Goal: Complete application form

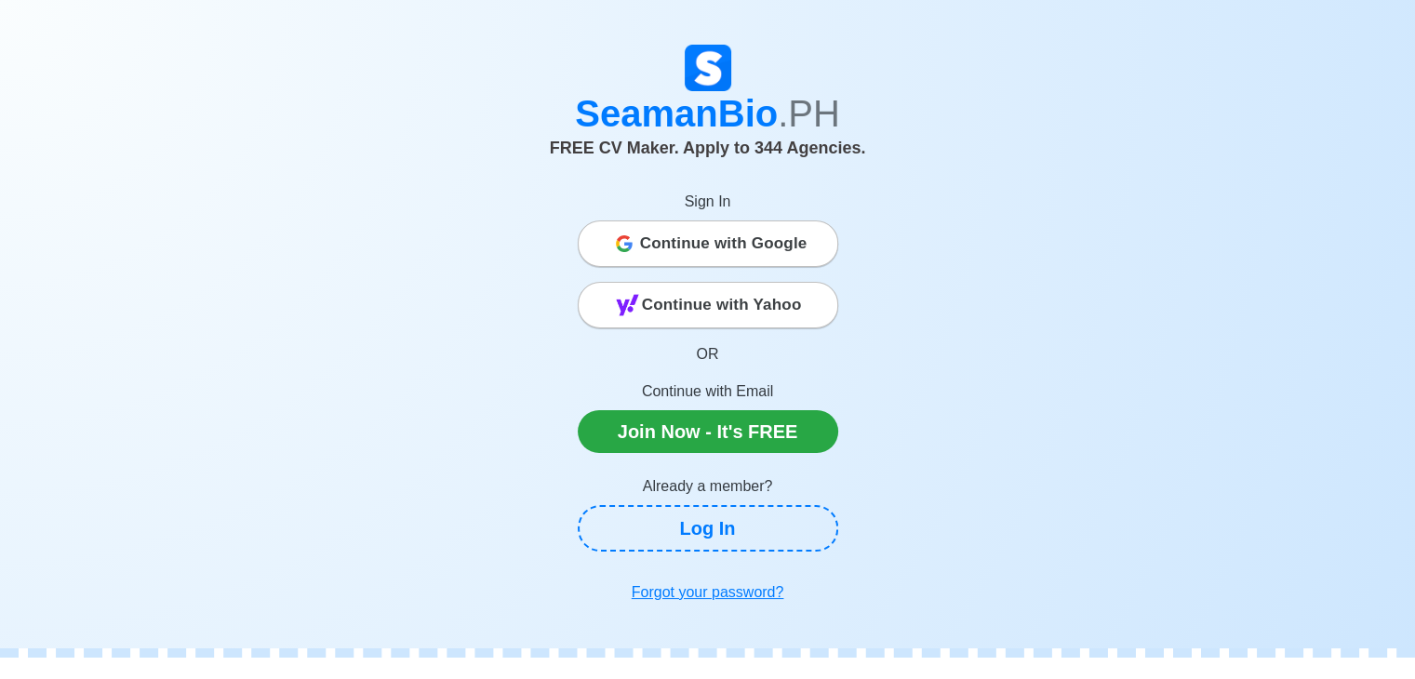
click at [744, 237] on span "Continue with Google" at bounding box center [724, 243] width 168 height 37
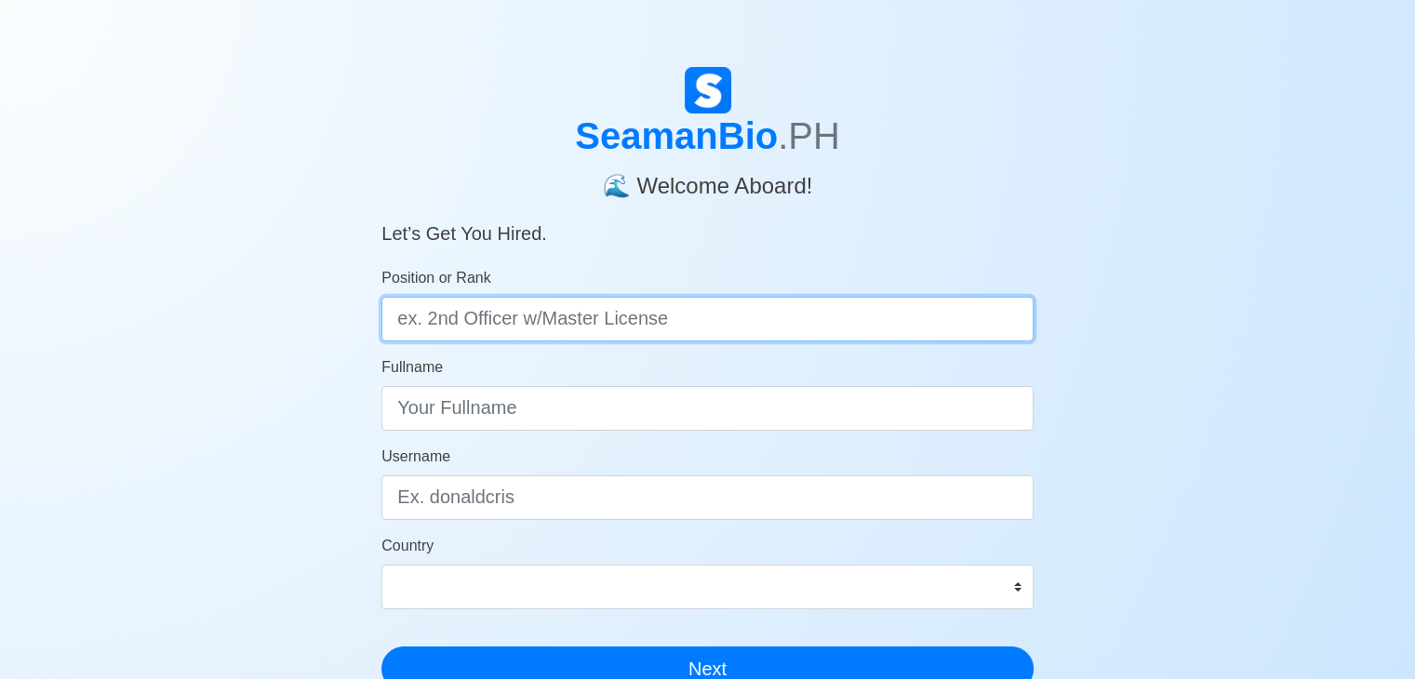
click at [698, 332] on input "Position or Rank" at bounding box center [708, 319] width 652 height 45
type input "Oiler with Oic license"
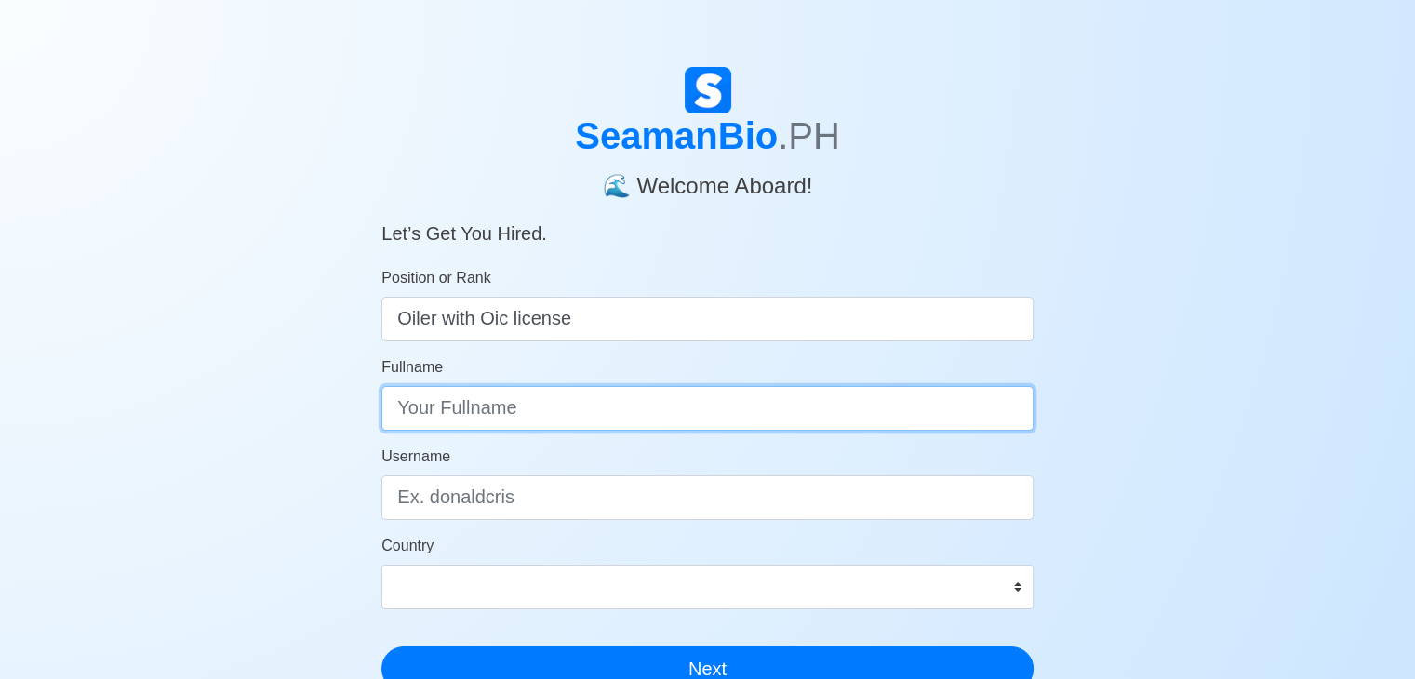
click at [581, 395] on input "Fullname" at bounding box center [708, 408] width 652 height 45
type input "John Anthony Cayanong"
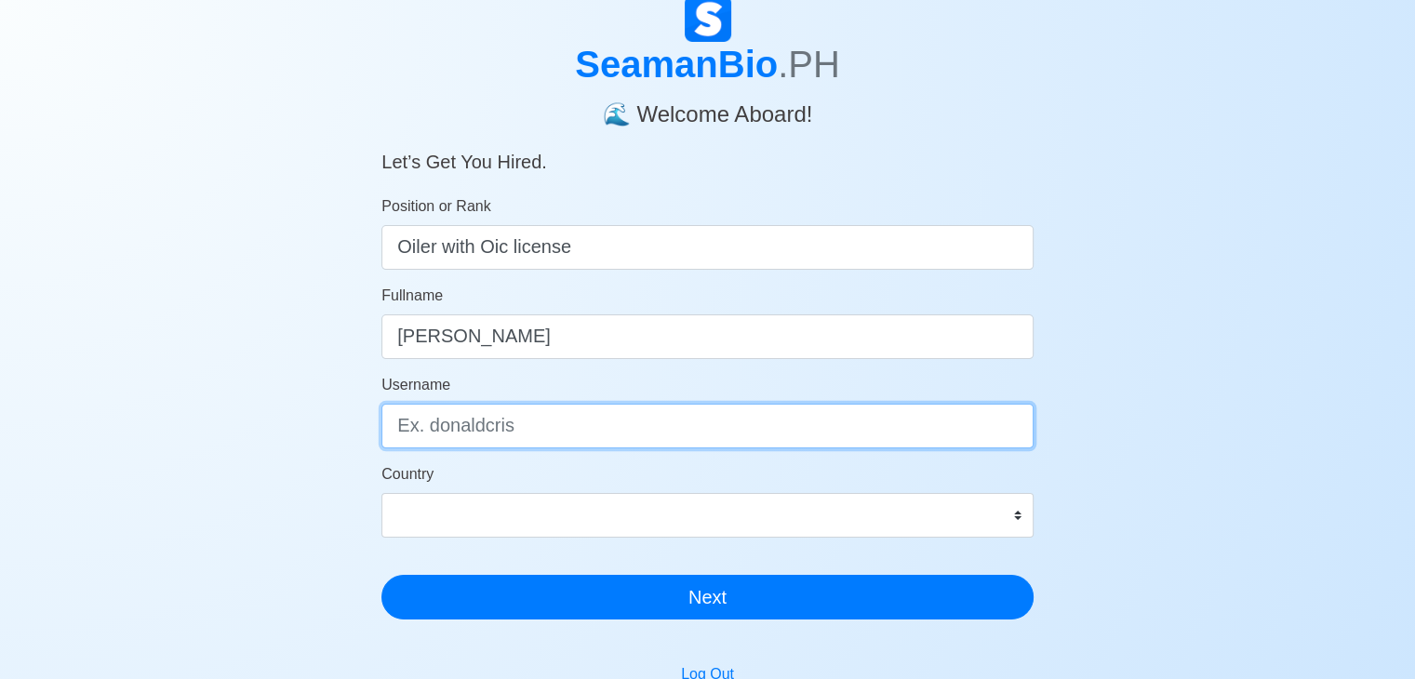
scroll to position [186, 0]
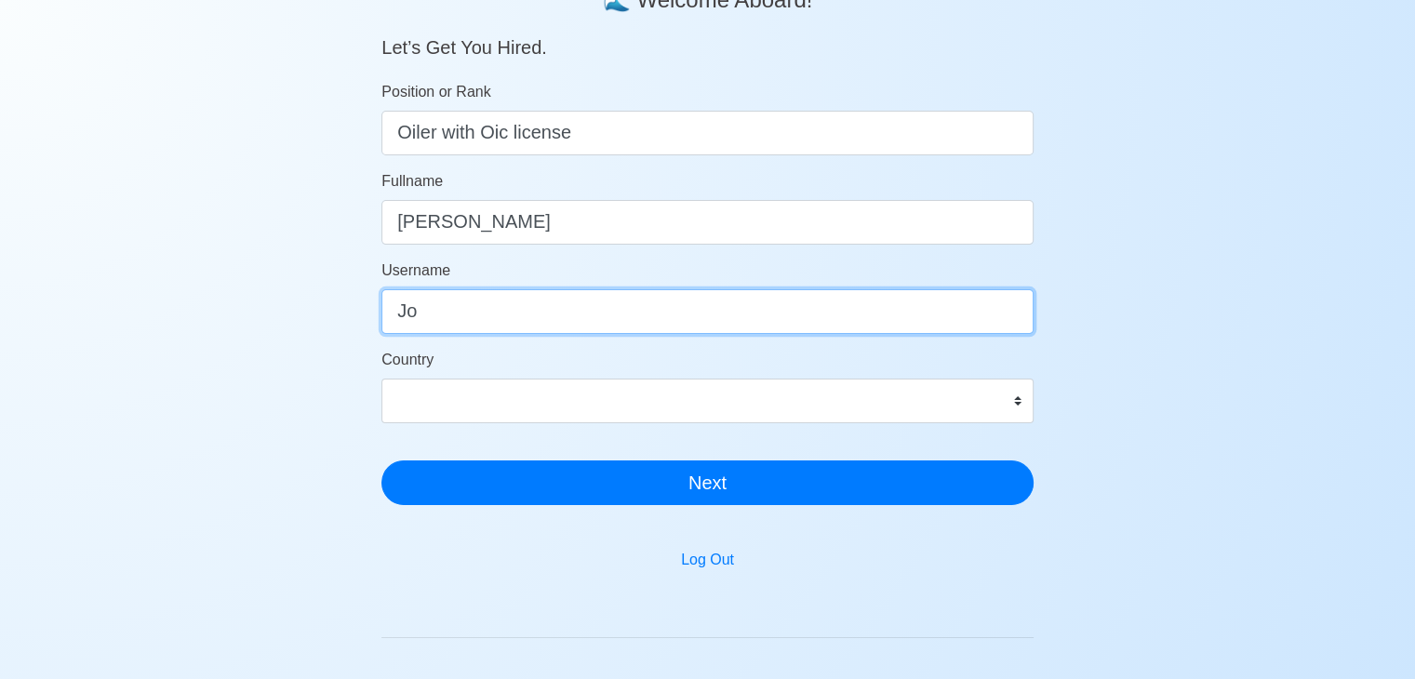
type input "J"
type input "John"
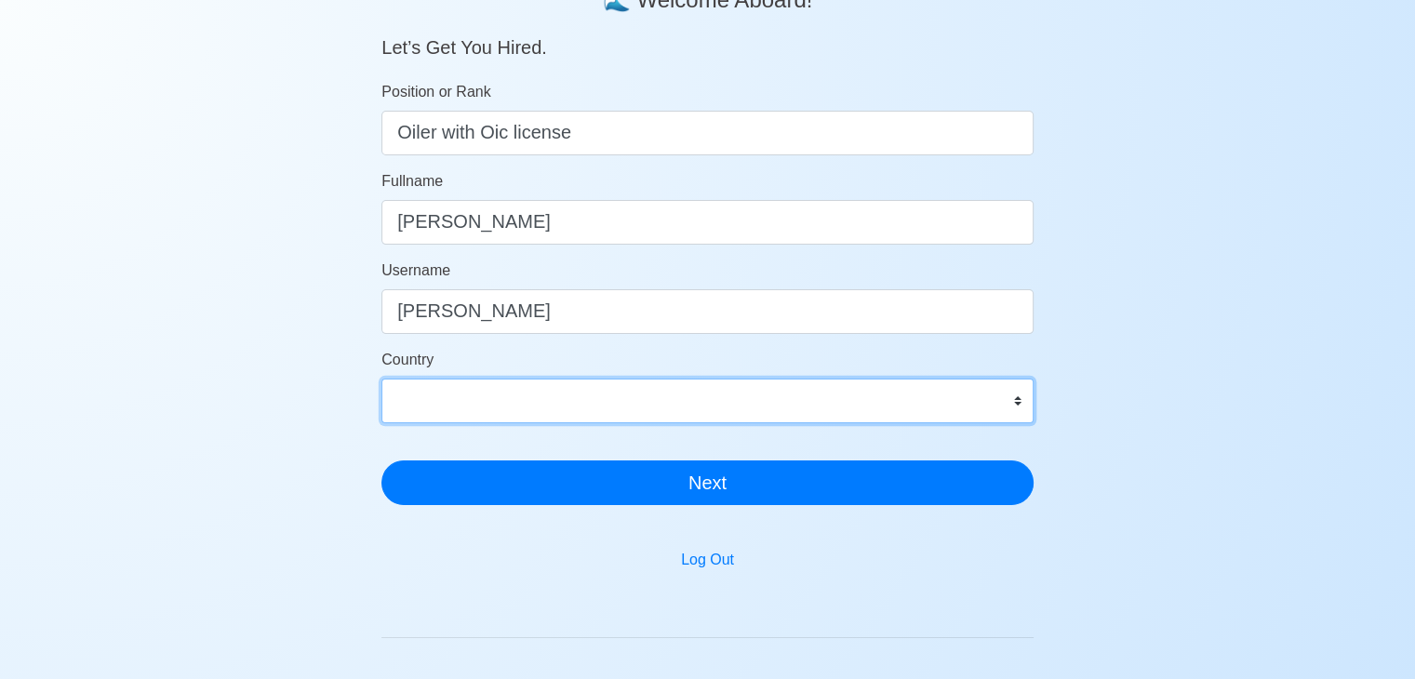
click at [666, 418] on select "Afghanistan Åland Islands Albania Algeria American Samoa Andorra Angola Anguill…" at bounding box center [708, 401] width 652 height 45
select select "PH"
click at [382, 379] on select "Afghanistan Åland Islands Albania Algeria American Samoa Andorra Angola Anguill…" at bounding box center [708, 401] width 652 height 45
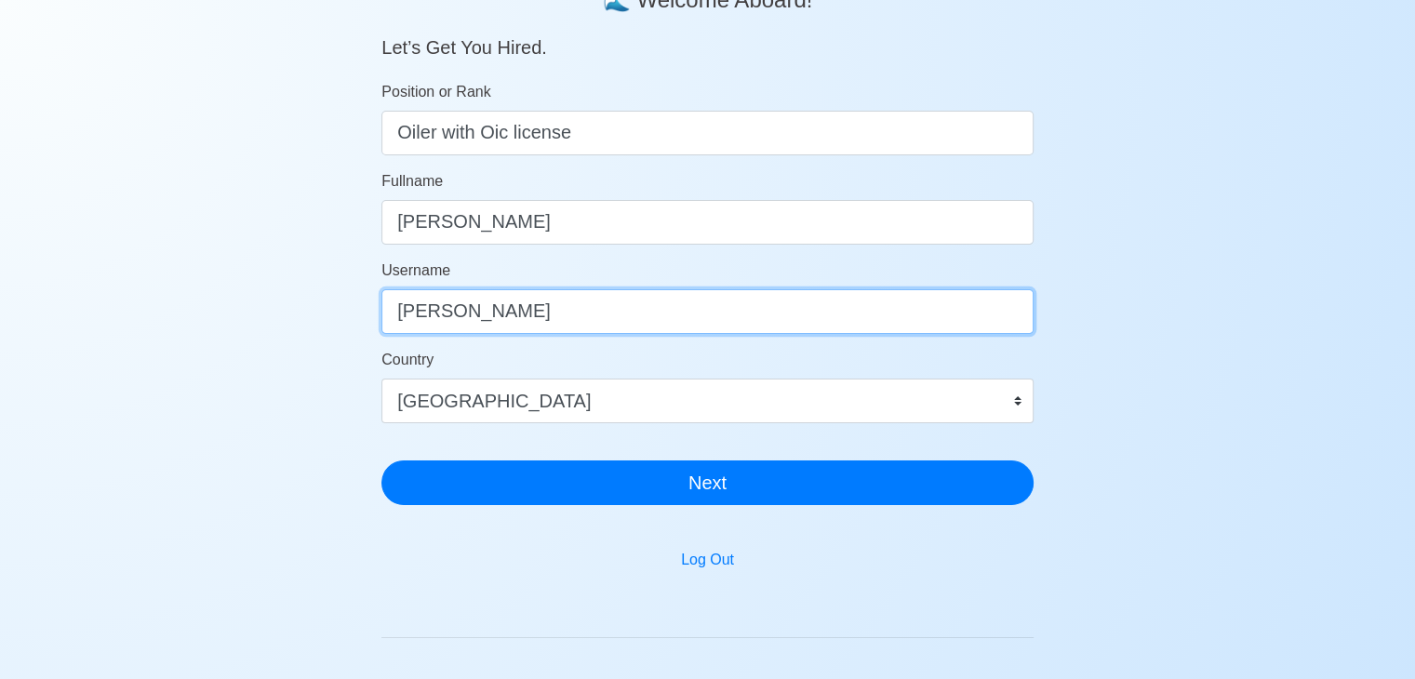
click at [454, 300] on input "John" at bounding box center [708, 311] width 652 height 45
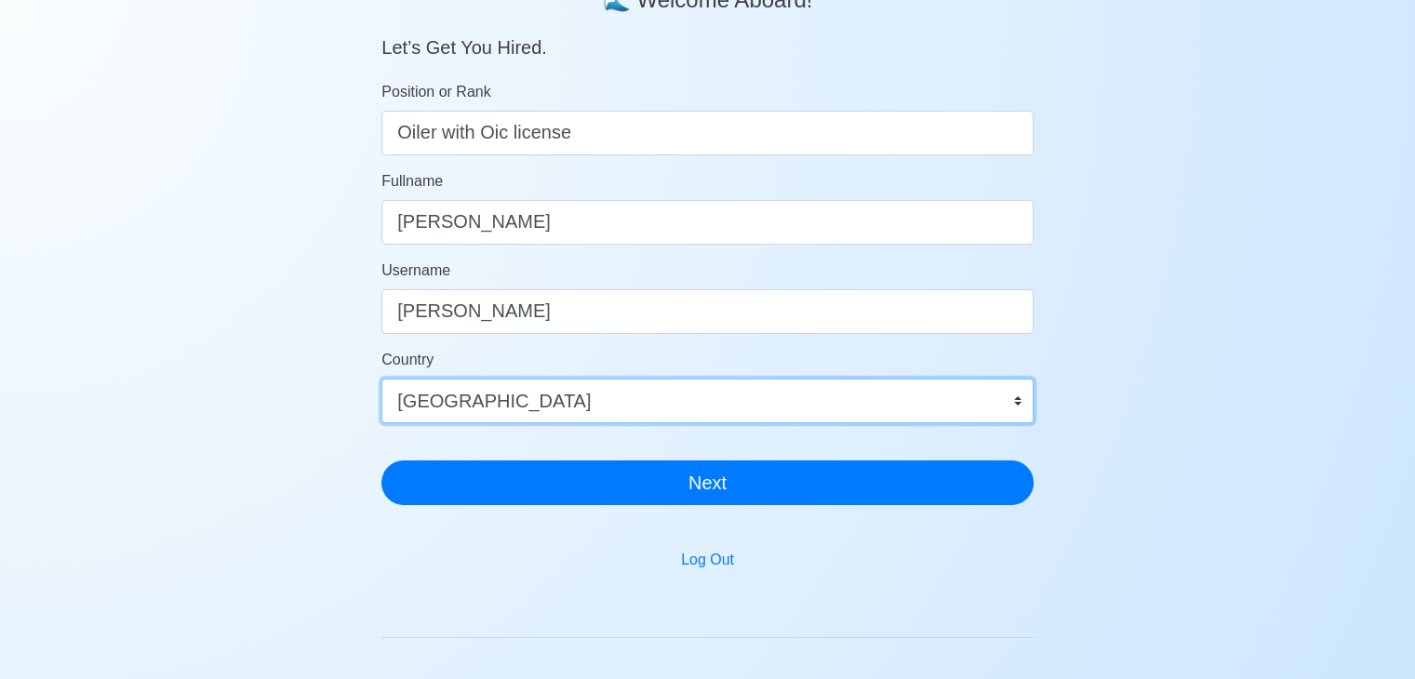
drag, startPoint x: 670, startPoint y: 409, endPoint x: 696, endPoint y: 436, distance: 38.2
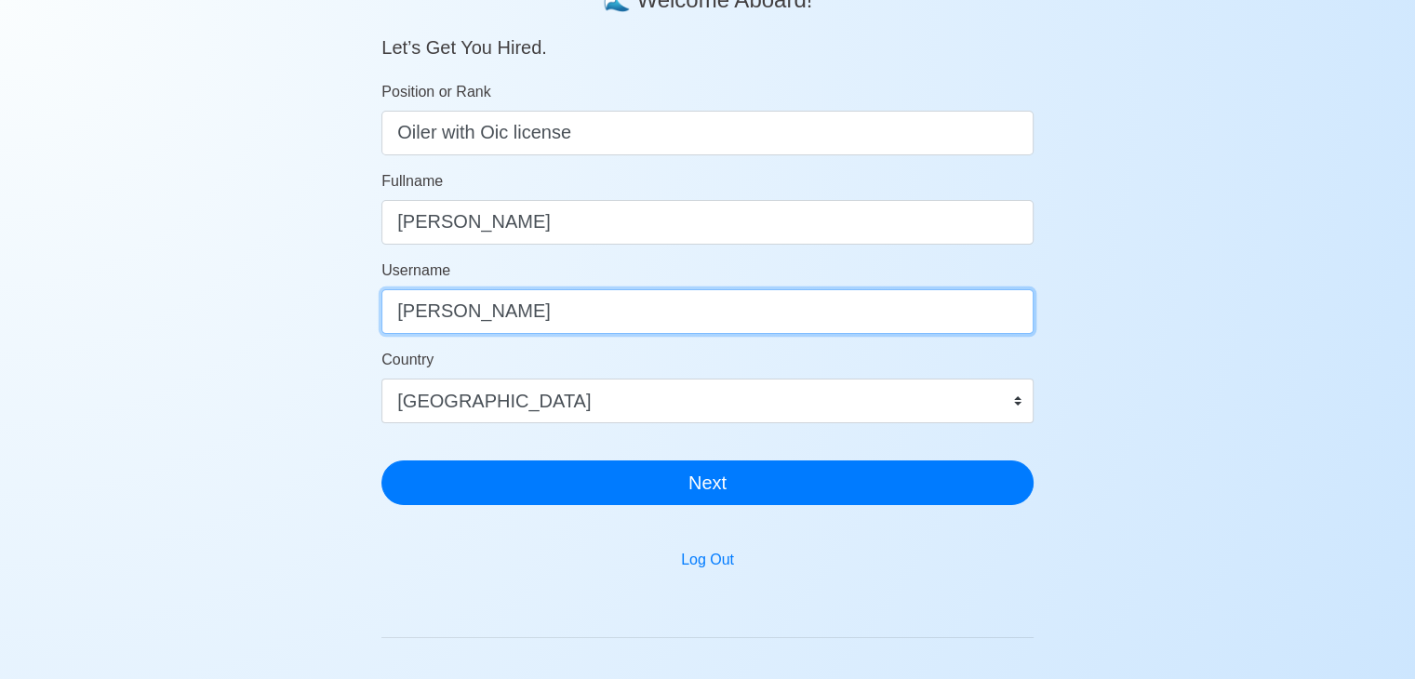
drag, startPoint x: 696, startPoint y: 436, endPoint x: 458, endPoint y: 302, distance: 273.3
click at [458, 302] on input "John" at bounding box center [708, 311] width 652 height 45
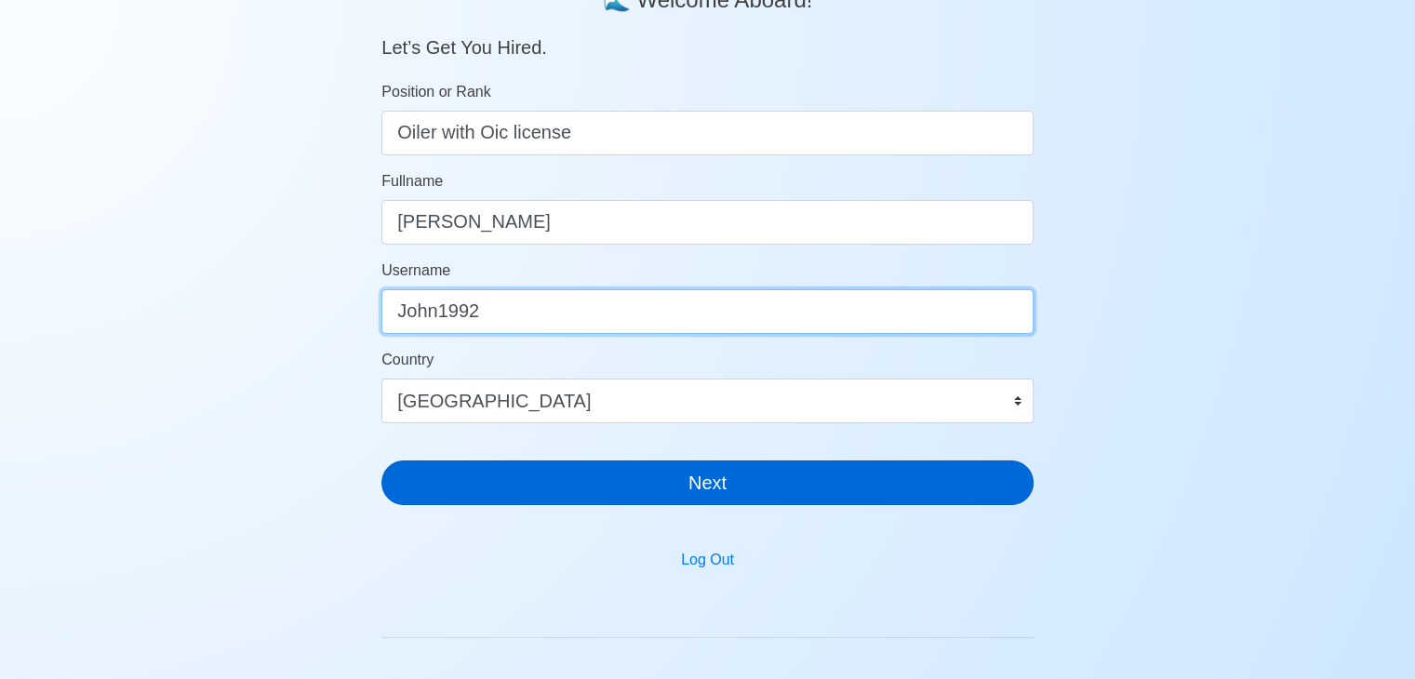
type input "John1992"
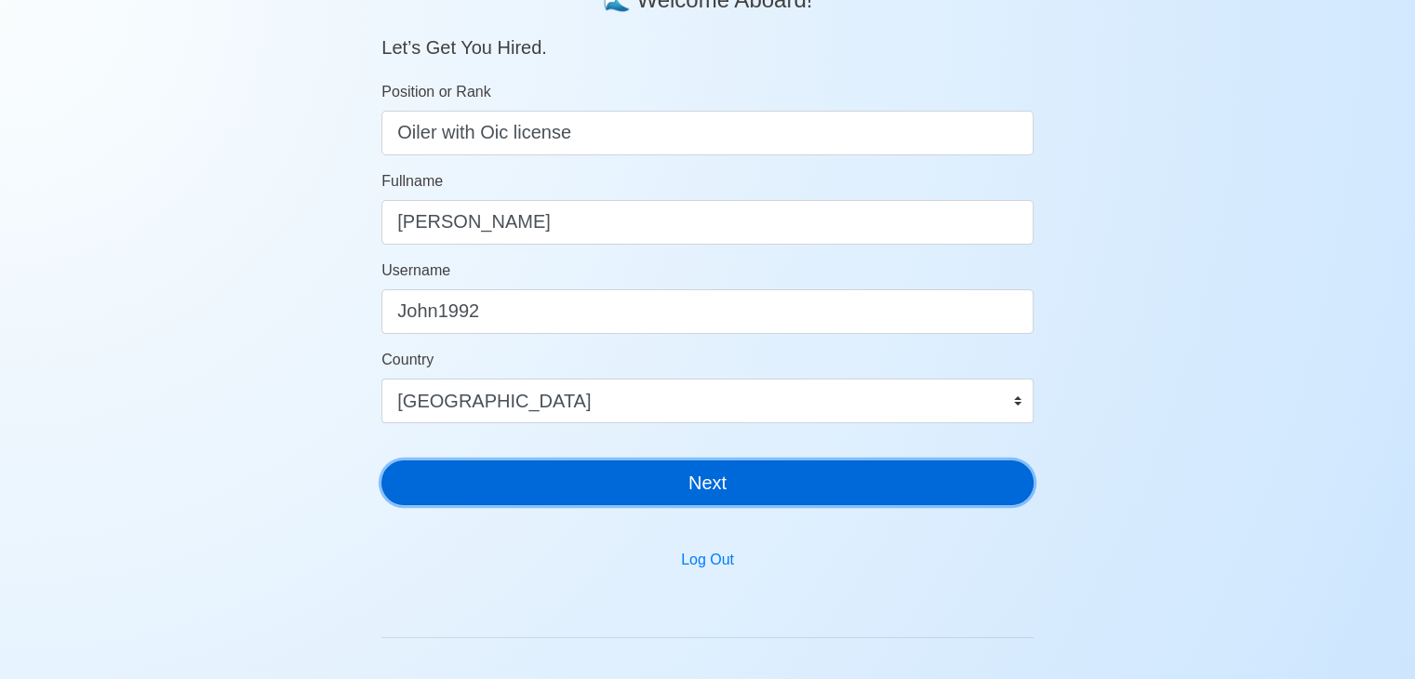
click at [797, 479] on button "Next" at bounding box center [708, 483] width 652 height 45
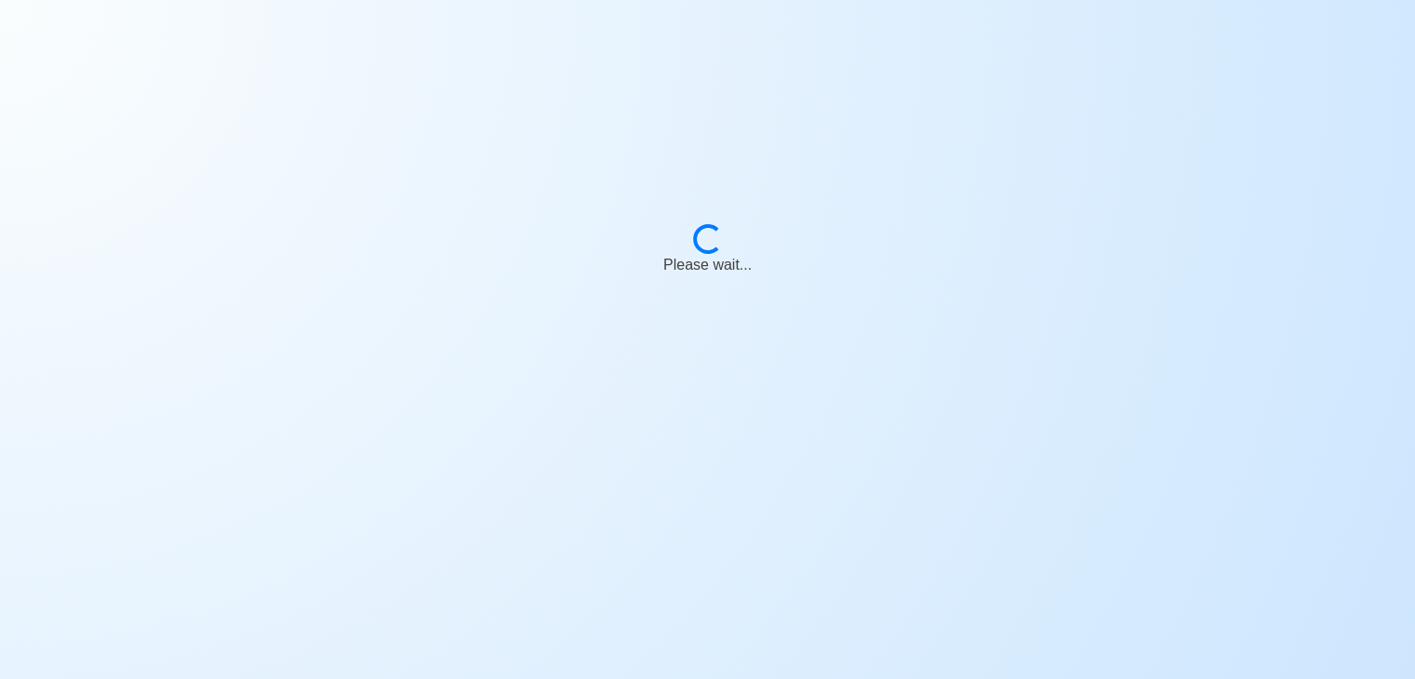
scroll to position [22, 0]
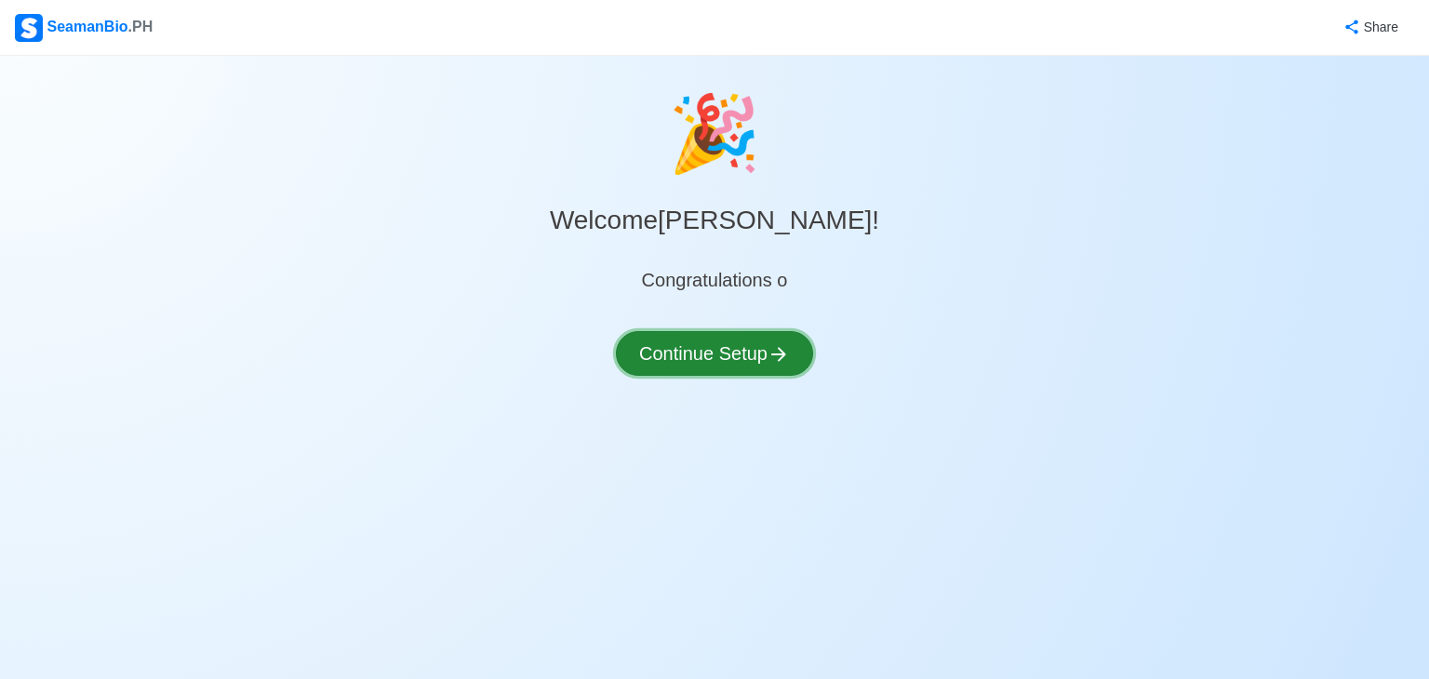
click at [744, 360] on button "Continue Setup" at bounding box center [714, 353] width 197 height 45
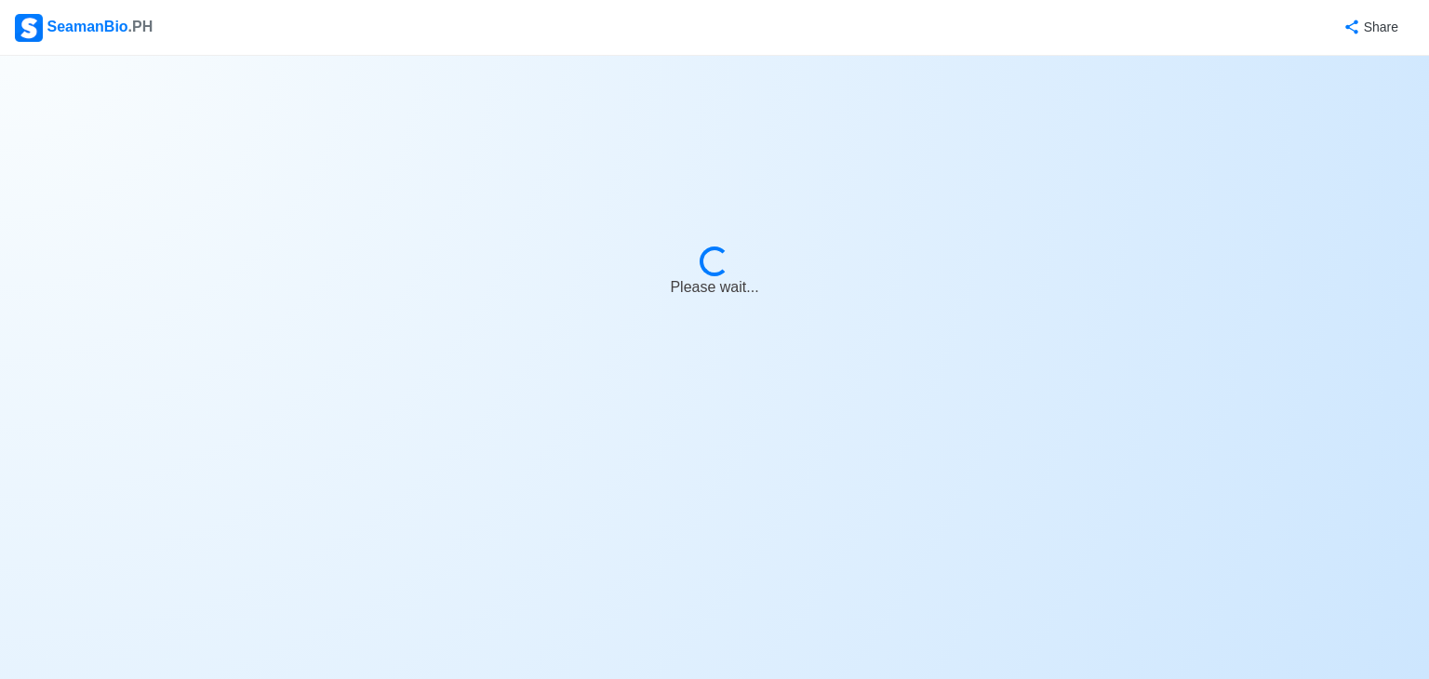
select select "Visible for Hiring"
select select "PH"
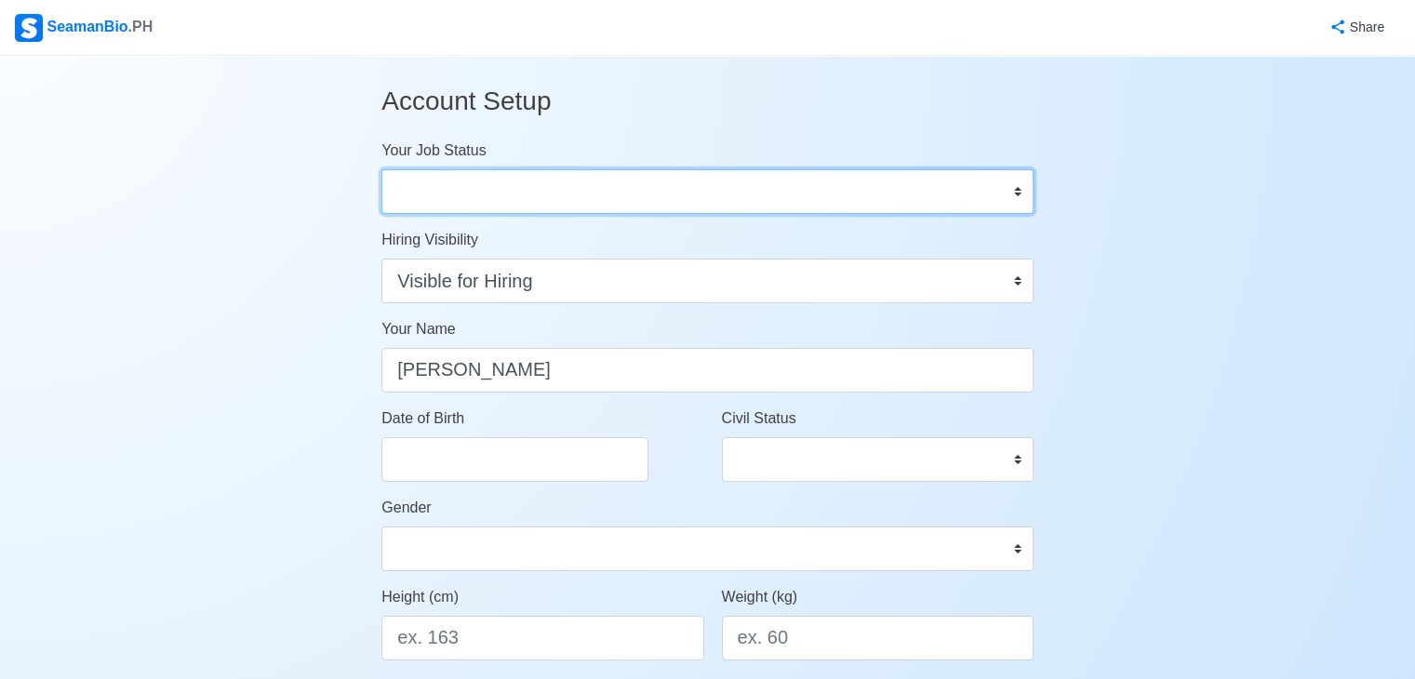
click at [572, 198] on select "Onboard Actively Looking for Job Not Looking for Job" at bounding box center [708, 191] width 652 height 45
select select "Actively Looking for Job"
click at [382, 169] on select "Onboard Actively Looking for Job Not Looking for Job" at bounding box center [708, 191] width 652 height 45
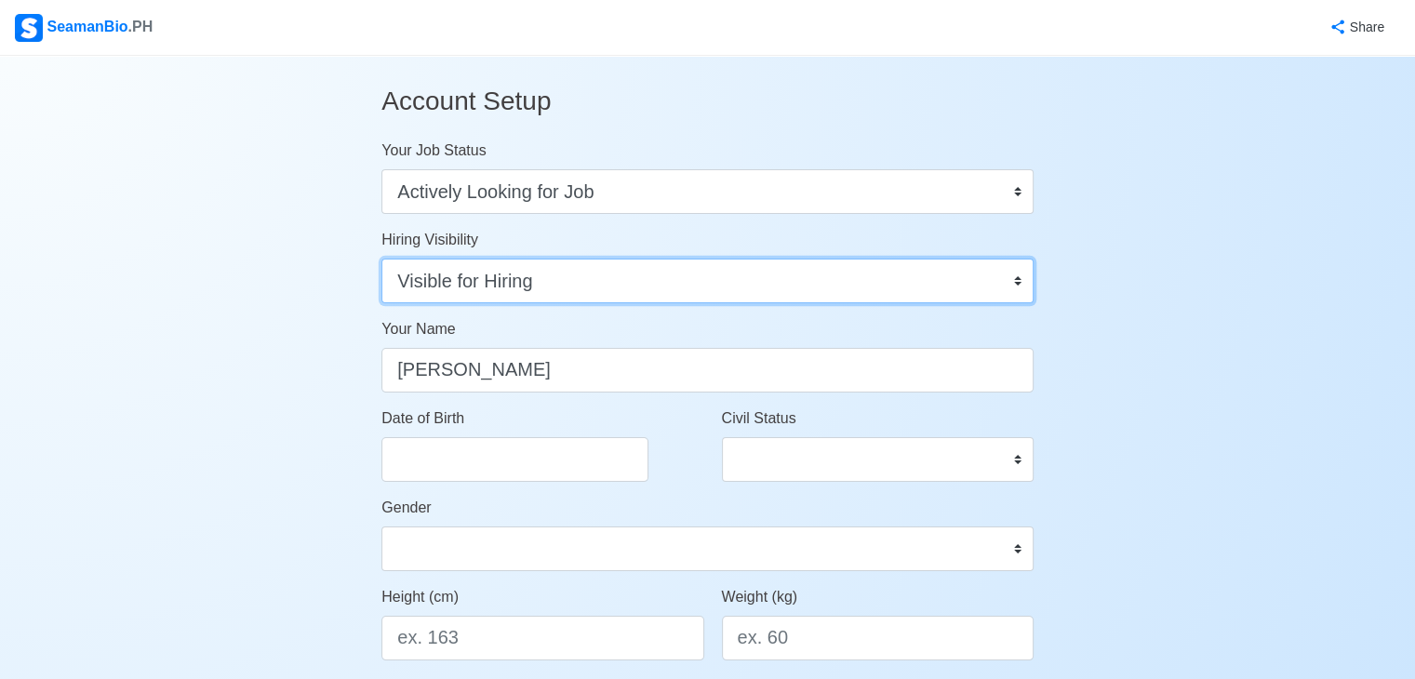
click at [622, 286] on select "Visible for Hiring Not Visible for Hiring" at bounding box center [708, 281] width 652 height 45
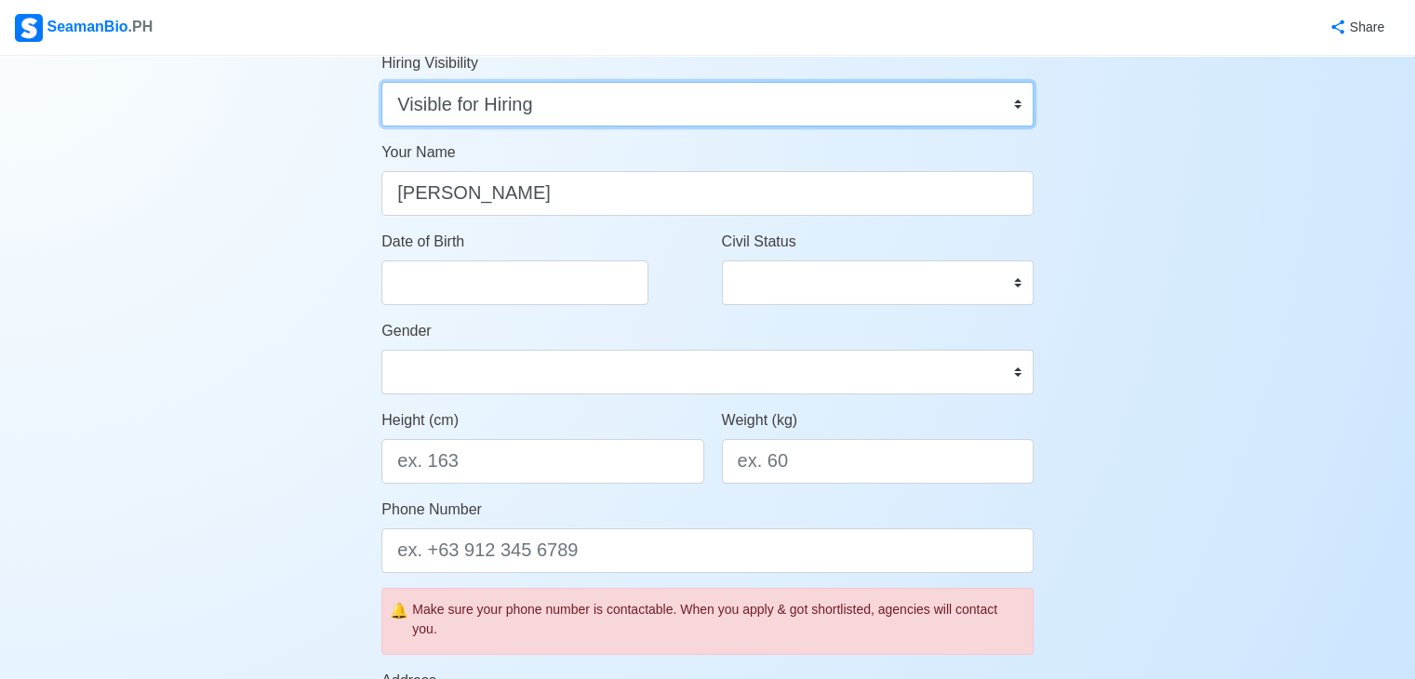
scroll to position [186, 0]
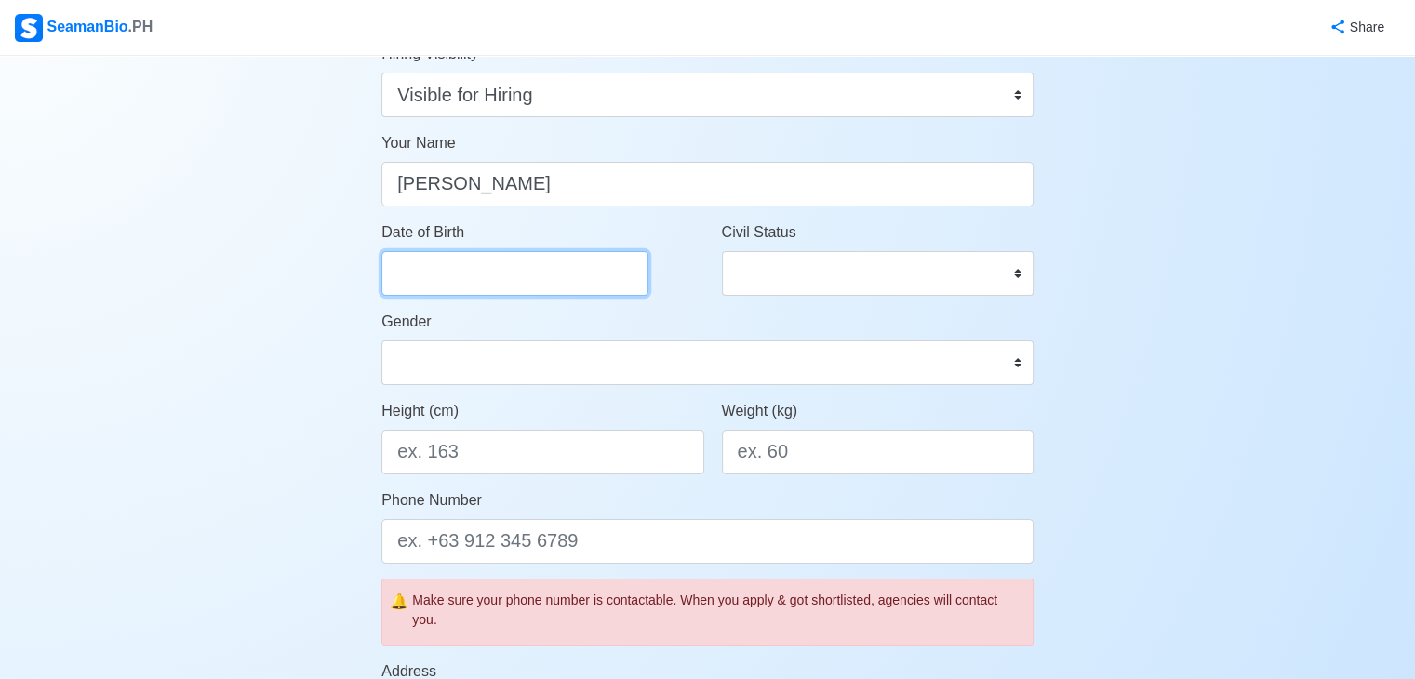
select select "****"
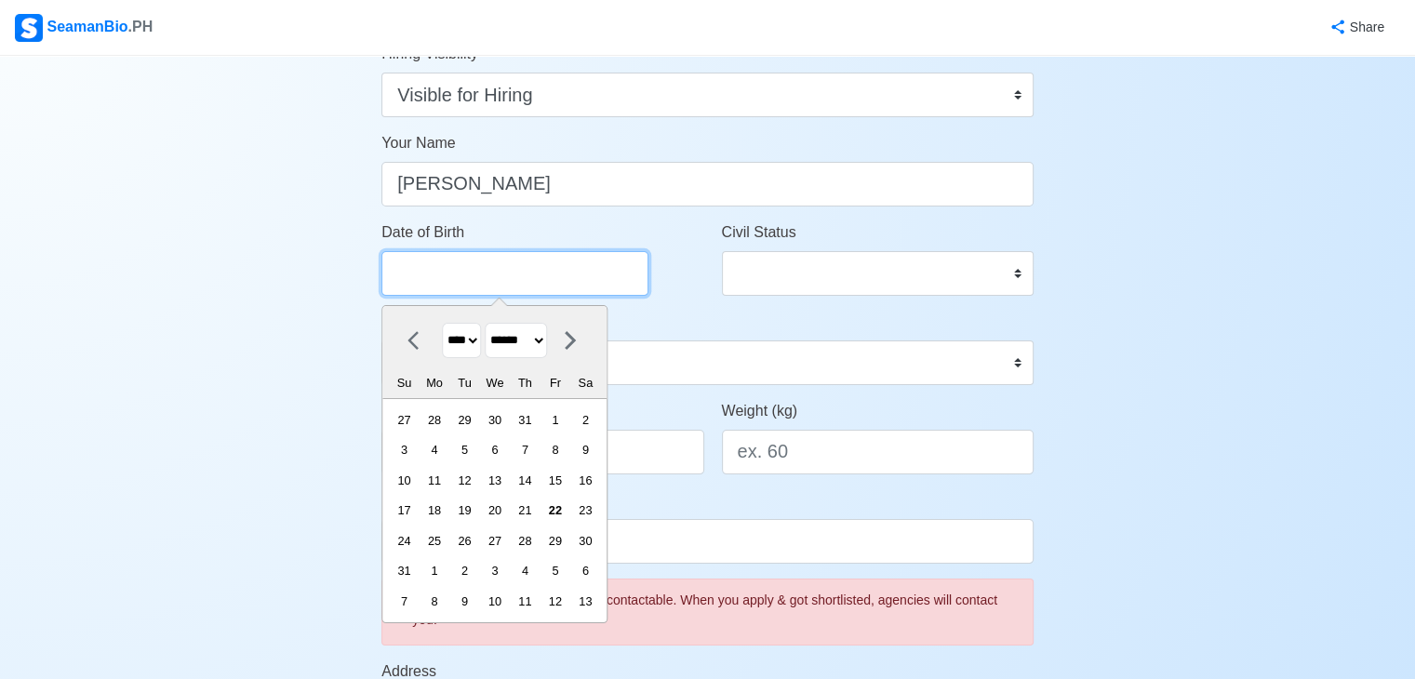
click at [479, 265] on input "Date of Birth" at bounding box center [515, 273] width 267 height 45
click at [476, 351] on select "**** **** **** **** **** **** **** **** **** **** **** **** **** **** **** ****…" at bounding box center [461, 341] width 39 height 36
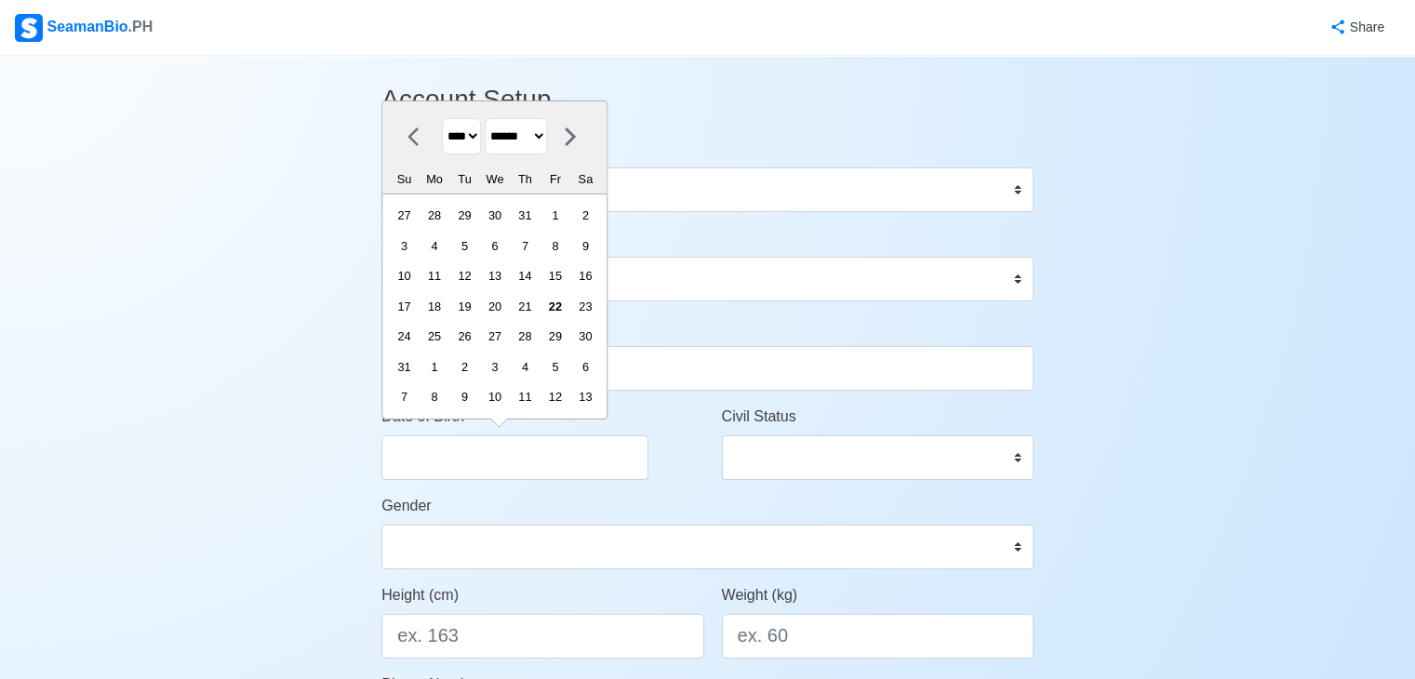
scroll to position [0, 0]
click at [417, 141] on icon at bounding box center [419, 138] width 22 height 22
select select "****"
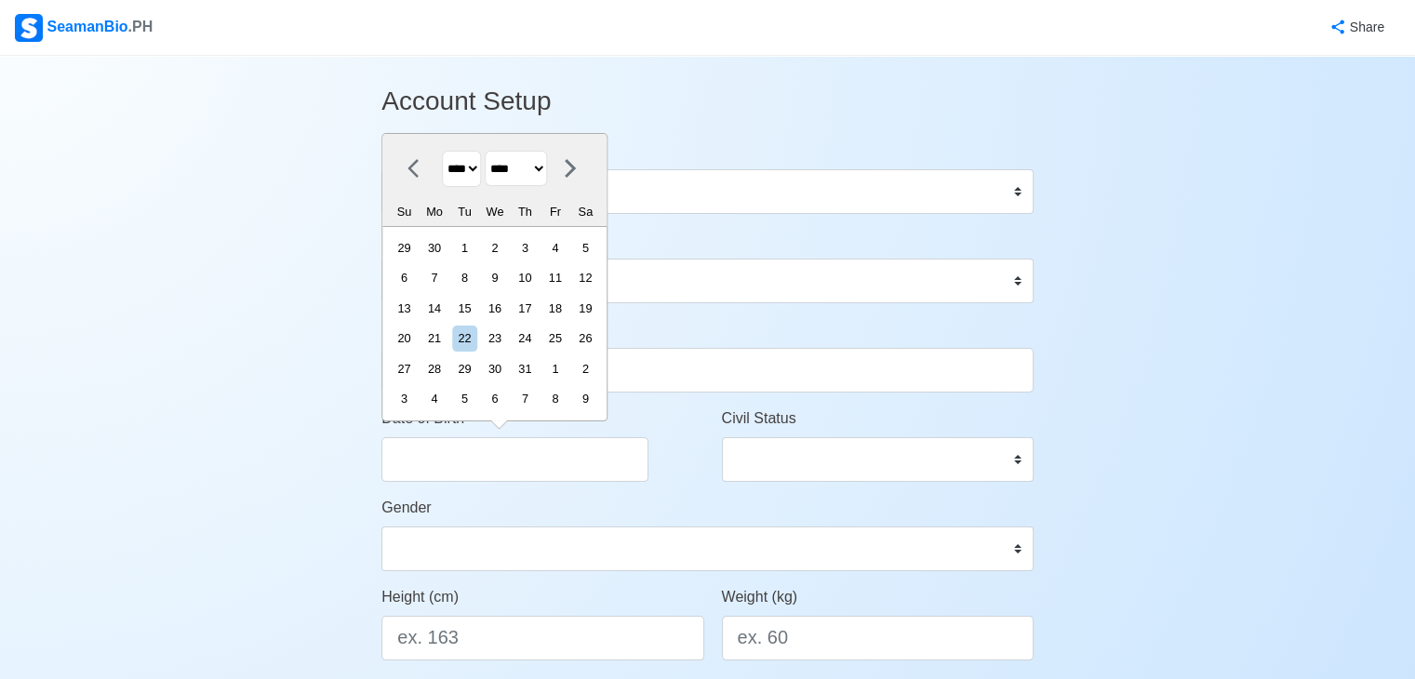
click at [417, 141] on div "**** **** **** **** **** **** **** **** **** **** **** **** **** **** **** ****…" at bounding box center [494, 180] width 224 height 93
click at [477, 167] on select "**** **** **** **** **** **** **** **** **** **** **** **** **** **** **** ****…" at bounding box center [461, 169] width 39 height 36
select select "****"
click at [442, 152] on select "**** **** **** **** **** **** **** **** **** **** **** **** **** **** **** ****…" at bounding box center [461, 169] width 39 height 36
click at [538, 168] on select "******* ******** ***** ***** *** **** **** ****** ********* ******* ******** **…" at bounding box center [516, 169] width 62 height 36
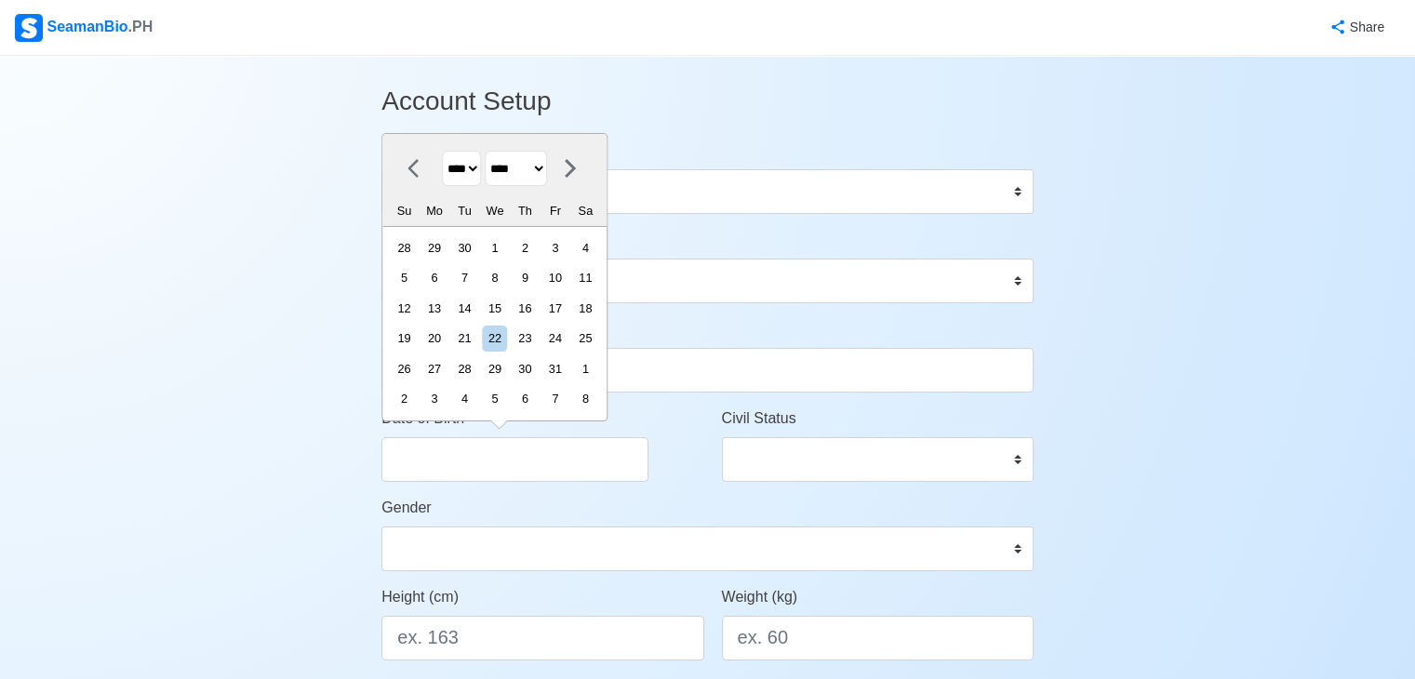
select select "*******"
click at [492, 152] on select "******* ******** ***** ***** *** **** **** ****** ********* ******* ******** **…" at bounding box center [516, 169] width 62 height 36
click at [447, 375] on div "26" at bounding box center [434, 368] width 25 height 25
type input "10/26/1992"
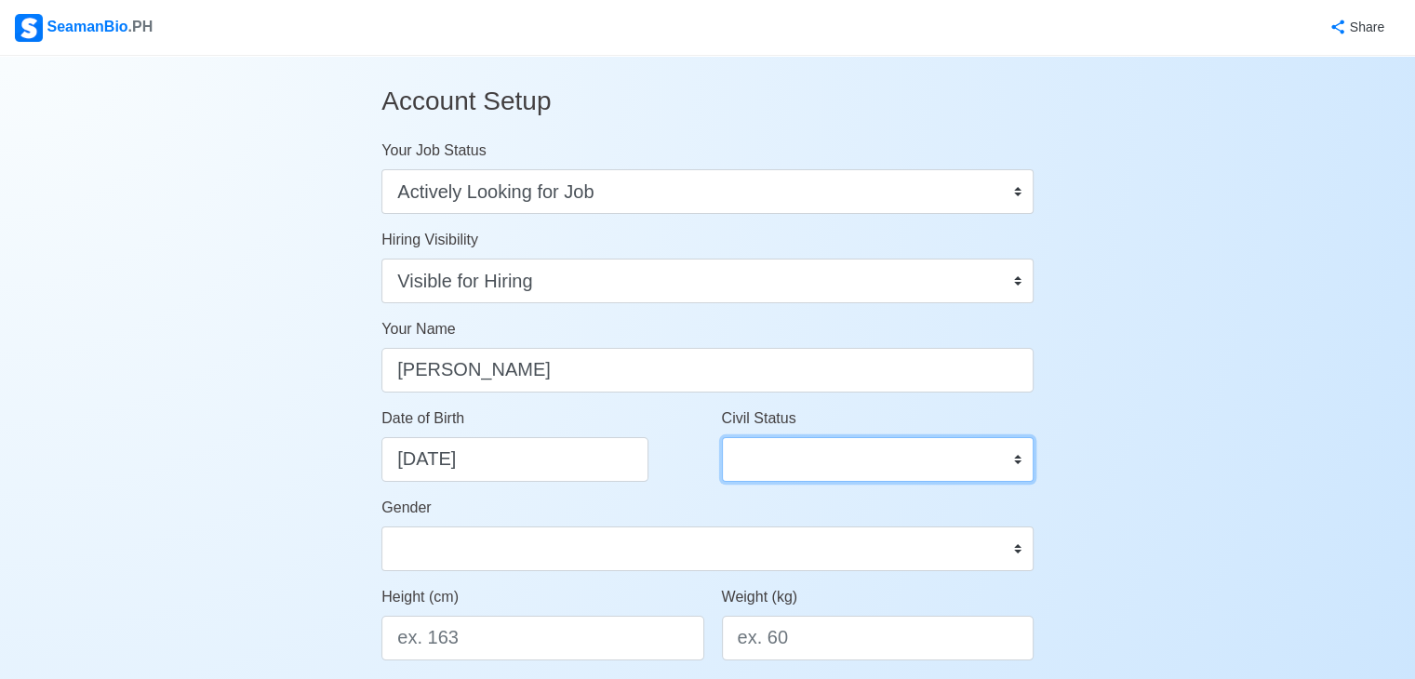
click at [819, 459] on select "Single Married Widowed Separated" at bounding box center [878, 459] width 312 height 45
select select "Single"
click at [722, 437] on select "Single Married Widowed Separated" at bounding box center [878, 459] width 312 height 45
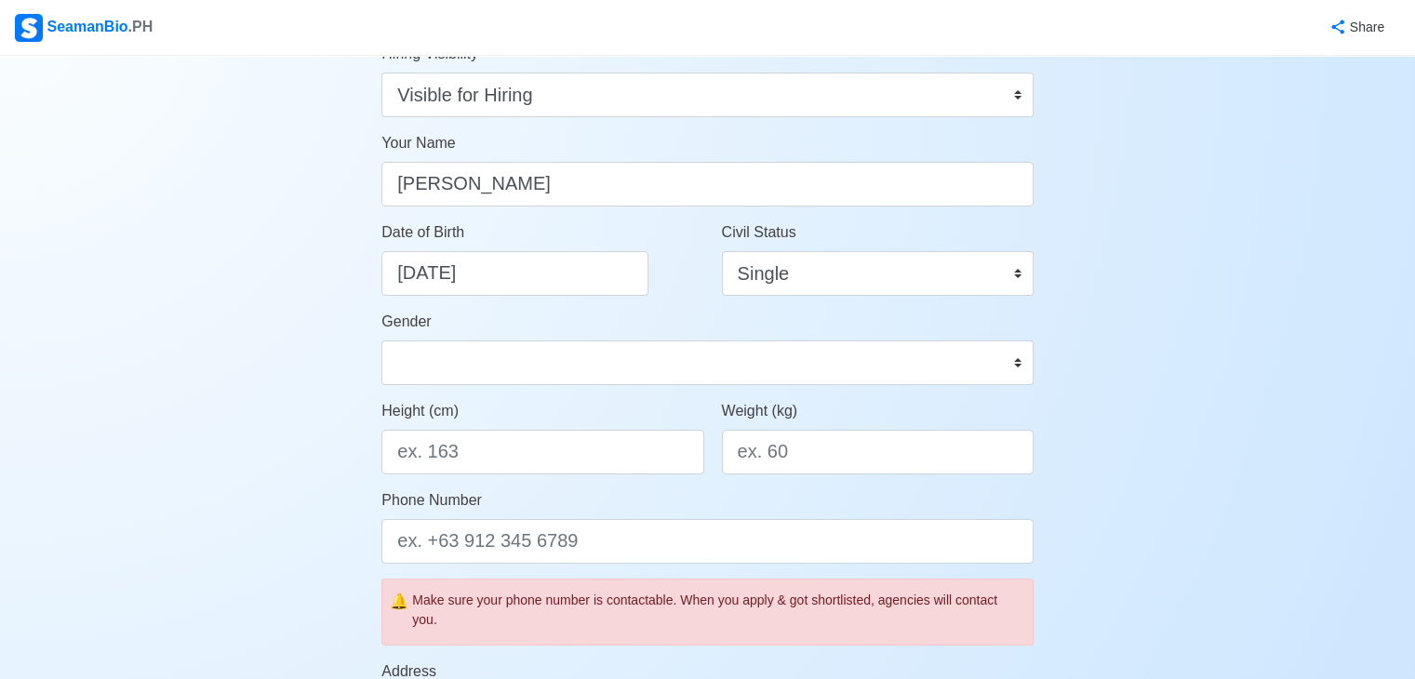
click at [506, 322] on div "Gender Male Female" at bounding box center [708, 348] width 652 height 74
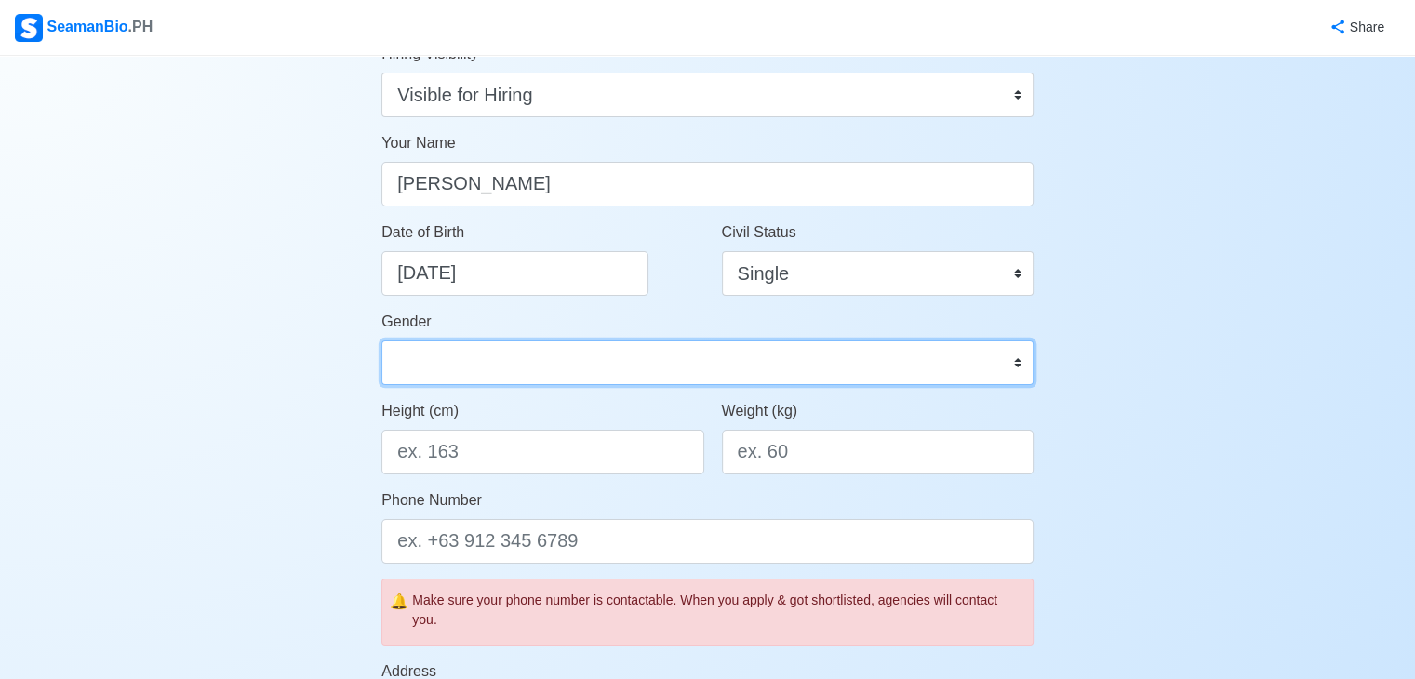
click at [499, 363] on select "Male Female" at bounding box center [708, 363] width 652 height 45
select select "Male"
click at [382, 341] on select "Male Female" at bounding box center [708, 363] width 652 height 45
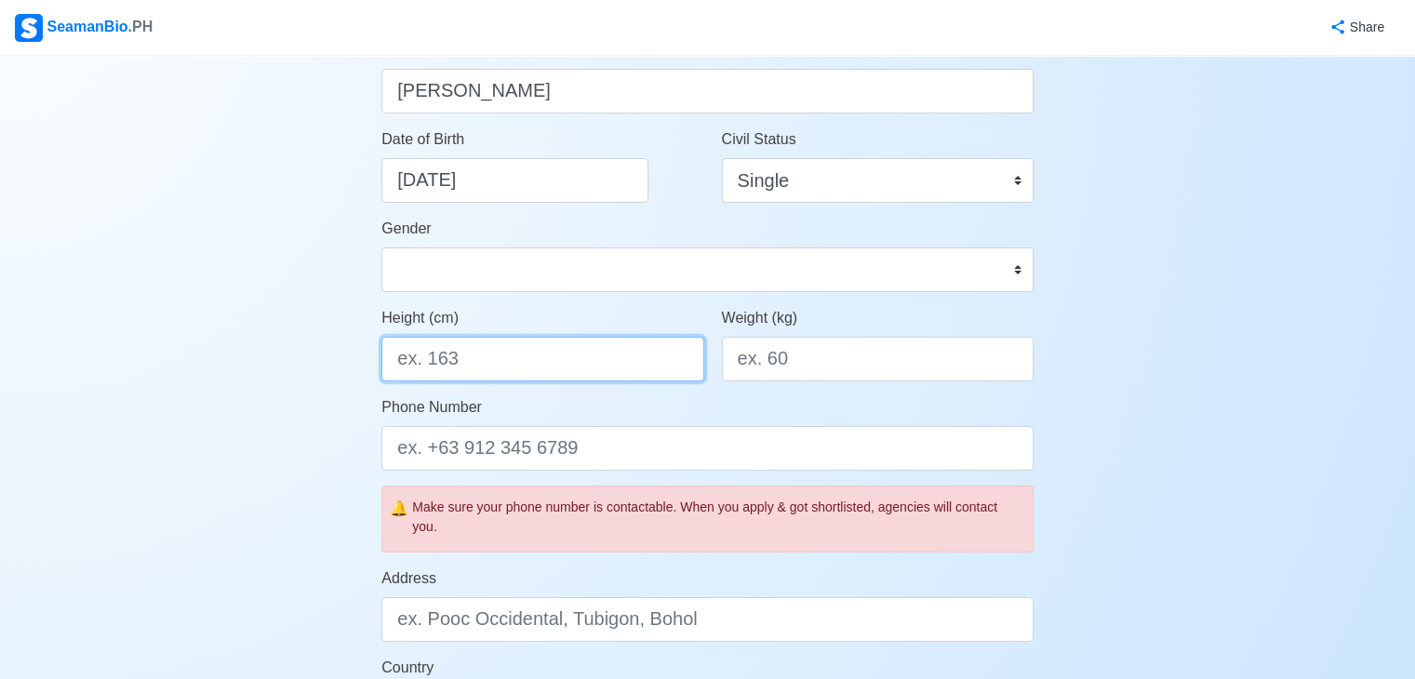
click at [480, 350] on input "Height (cm)" at bounding box center [543, 359] width 322 height 45
type input "165.10"
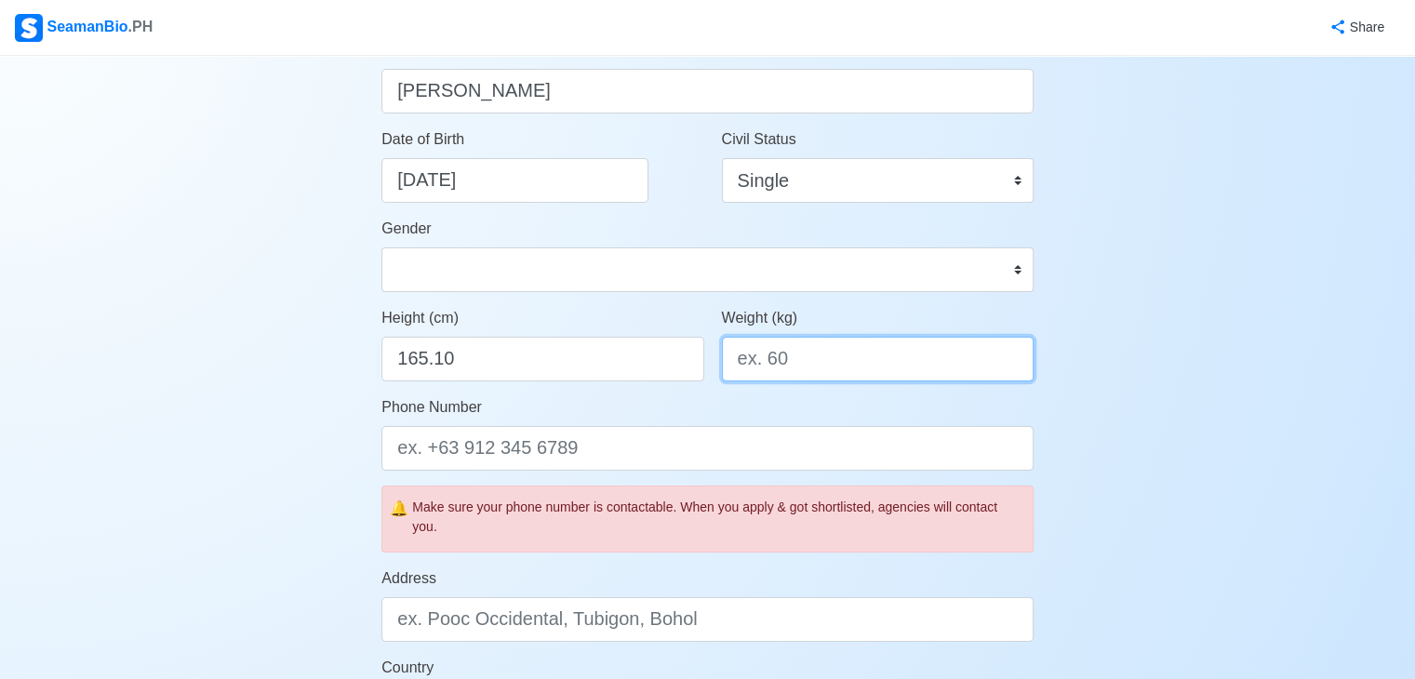
click at [865, 351] on input "Weight (kg)" at bounding box center [878, 359] width 312 height 45
type input "79"
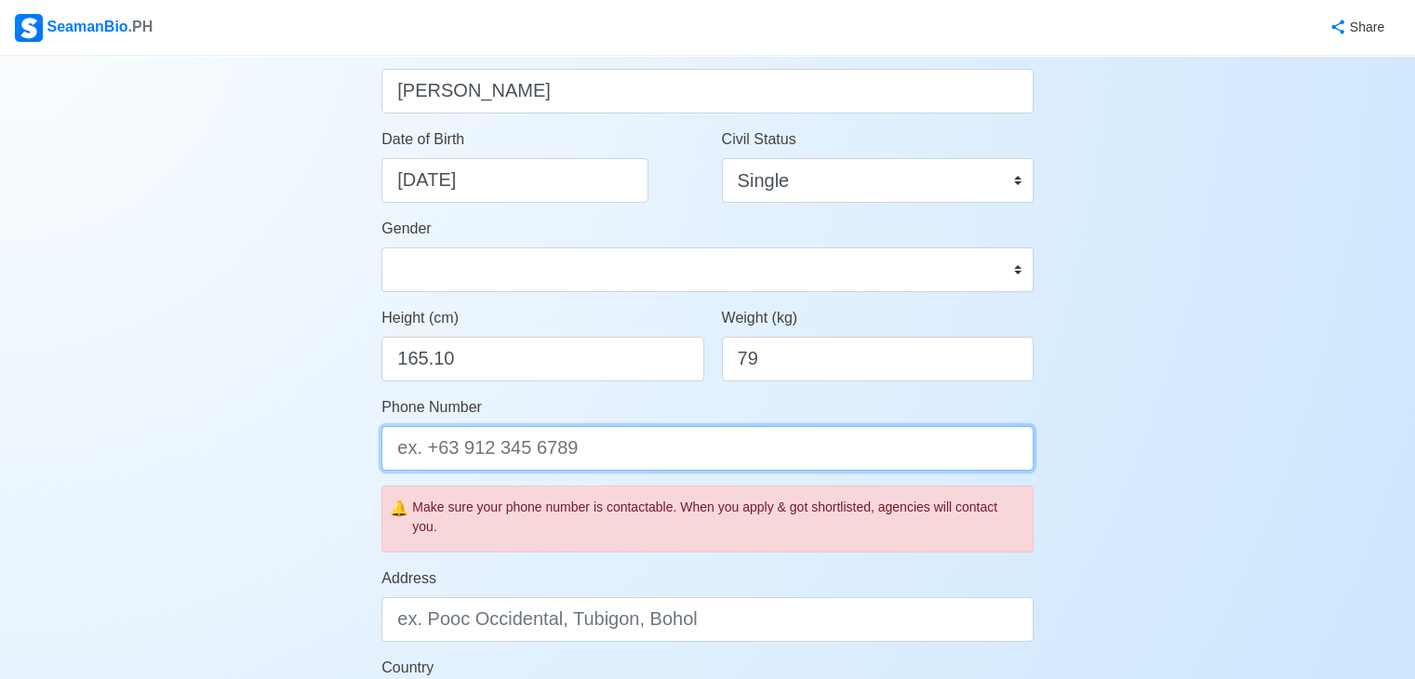
click at [782, 426] on input "Phone Number" at bounding box center [708, 448] width 652 height 45
click at [681, 459] on input "Phone Number" at bounding box center [708, 448] width 652 height 45
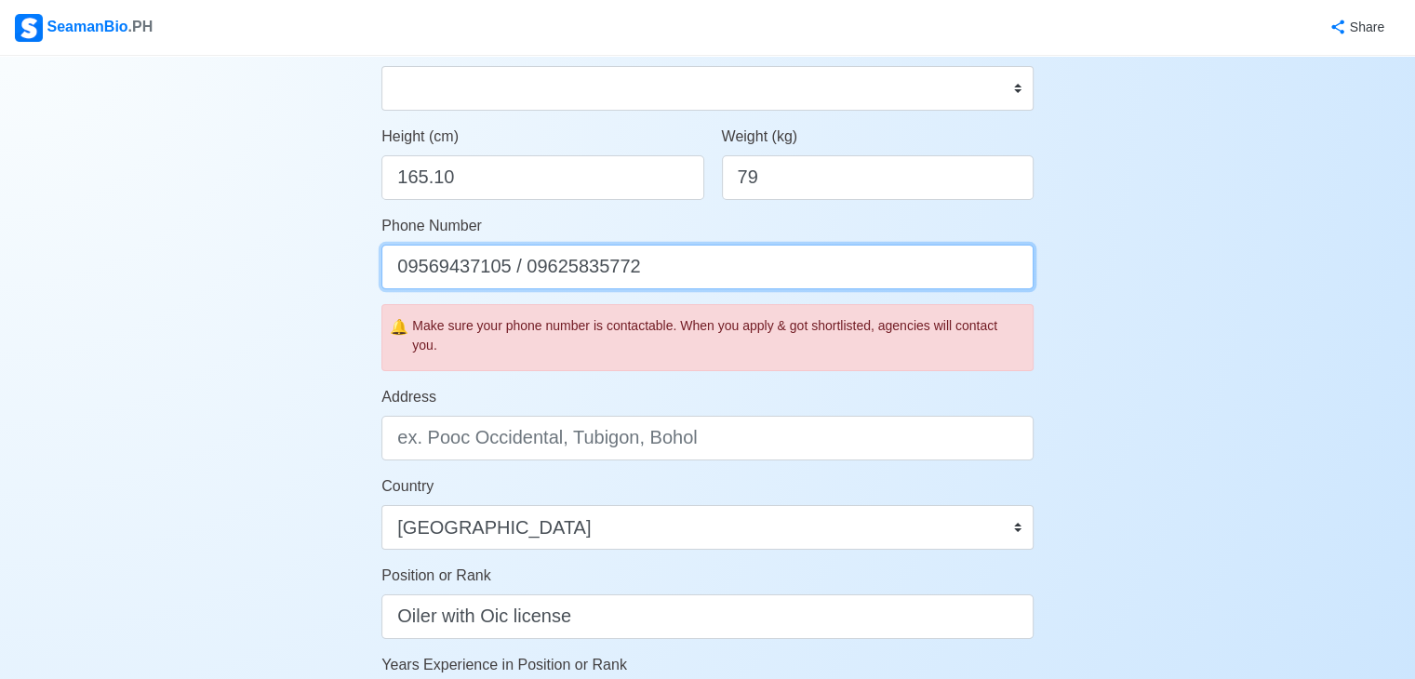
scroll to position [465, 0]
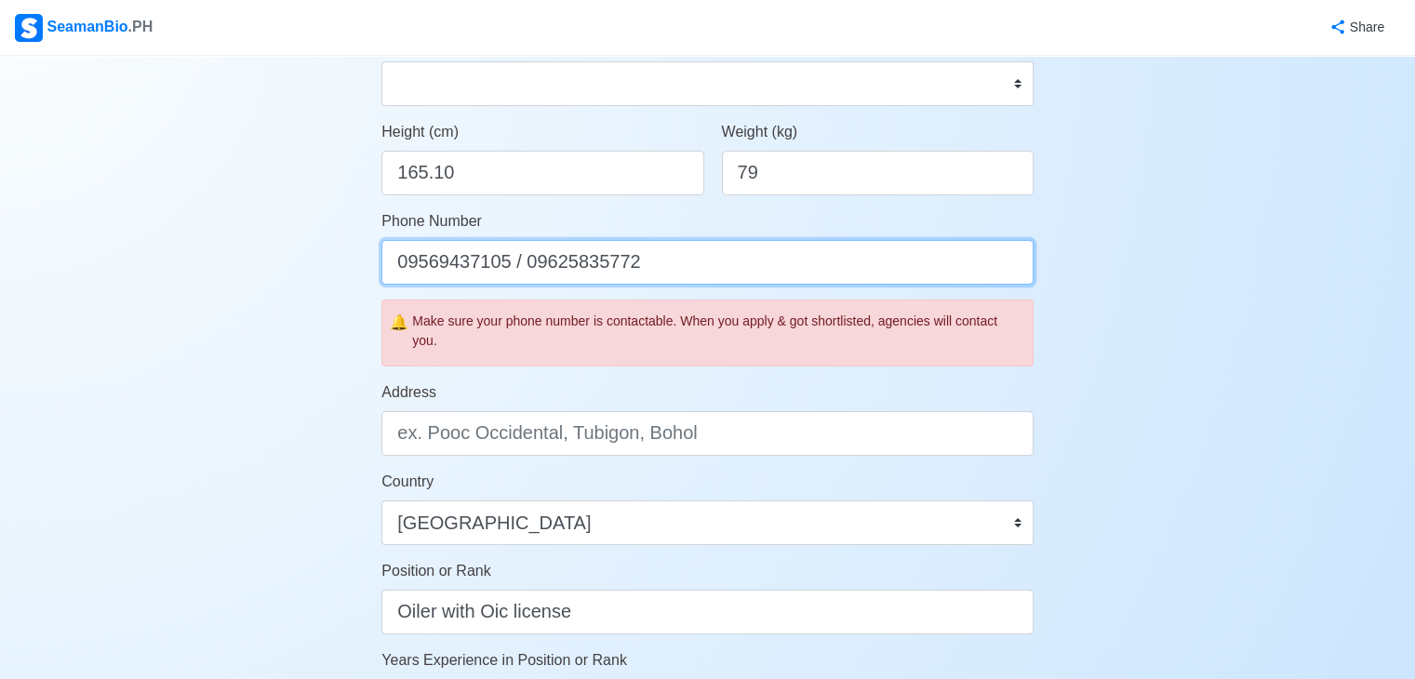
type input "09569437105 / 09625835772"
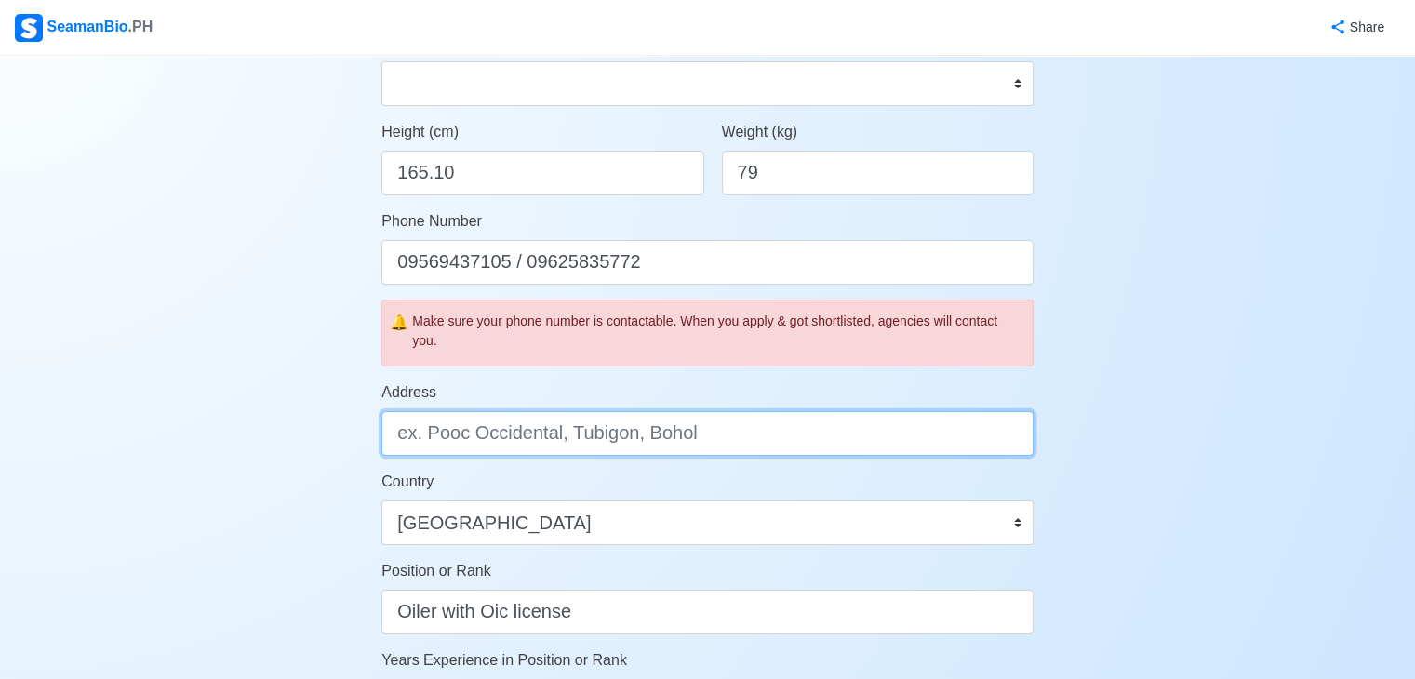
click at [719, 440] on input "Address" at bounding box center [708, 433] width 652 height 45
type input "p"
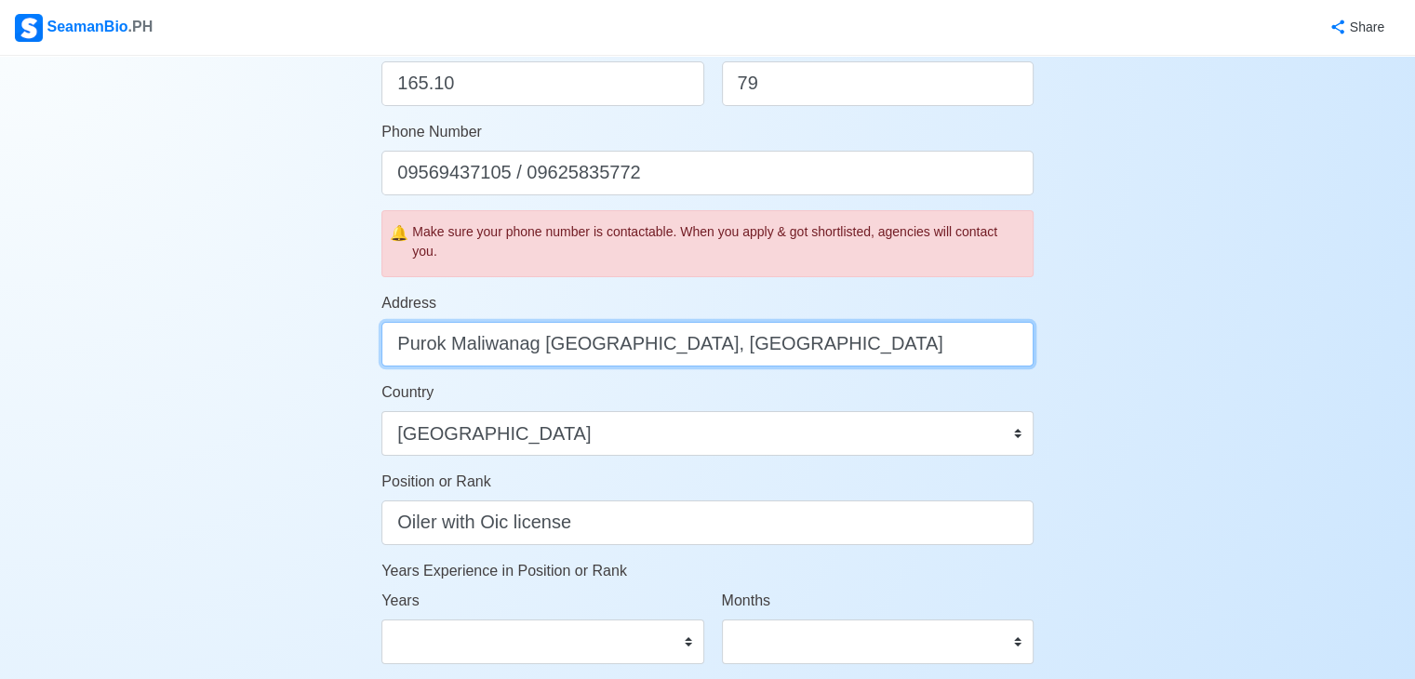
scroll to position [651, 0]
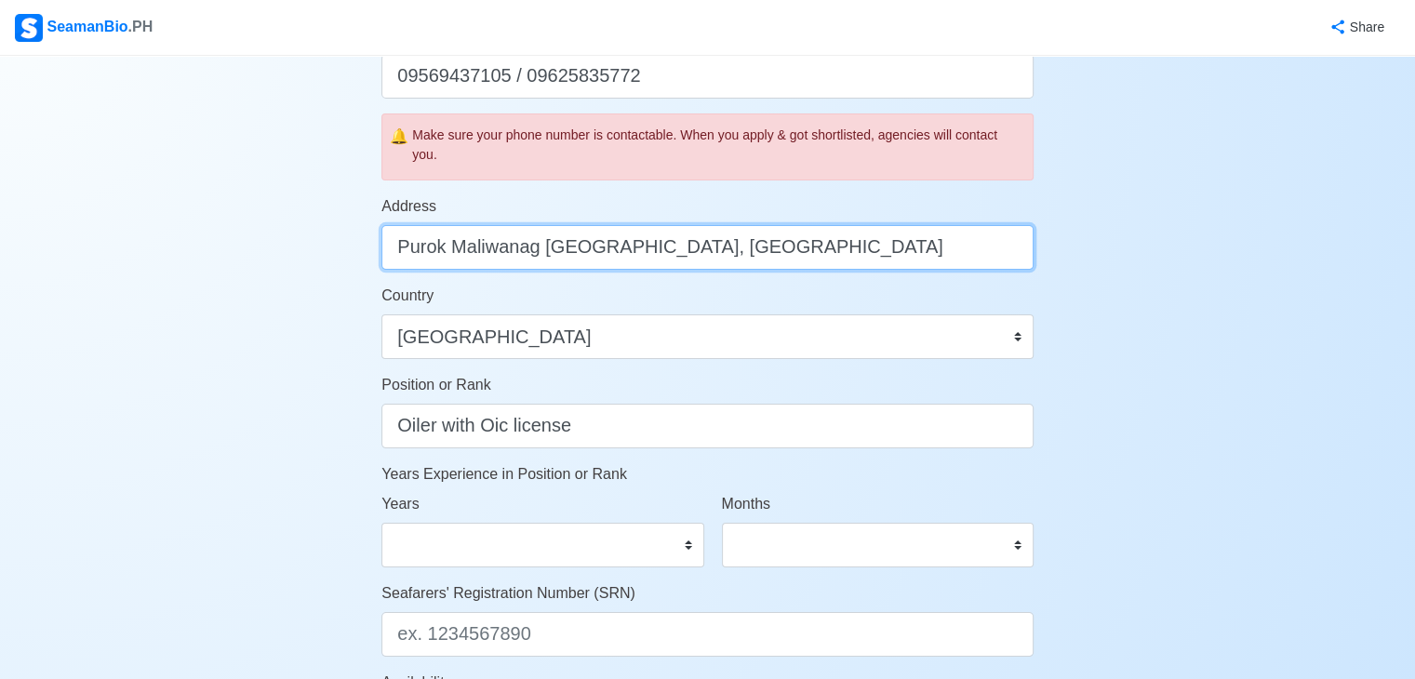
type input "Purok Maliwanag Barangay Calumpang, General Santos City"
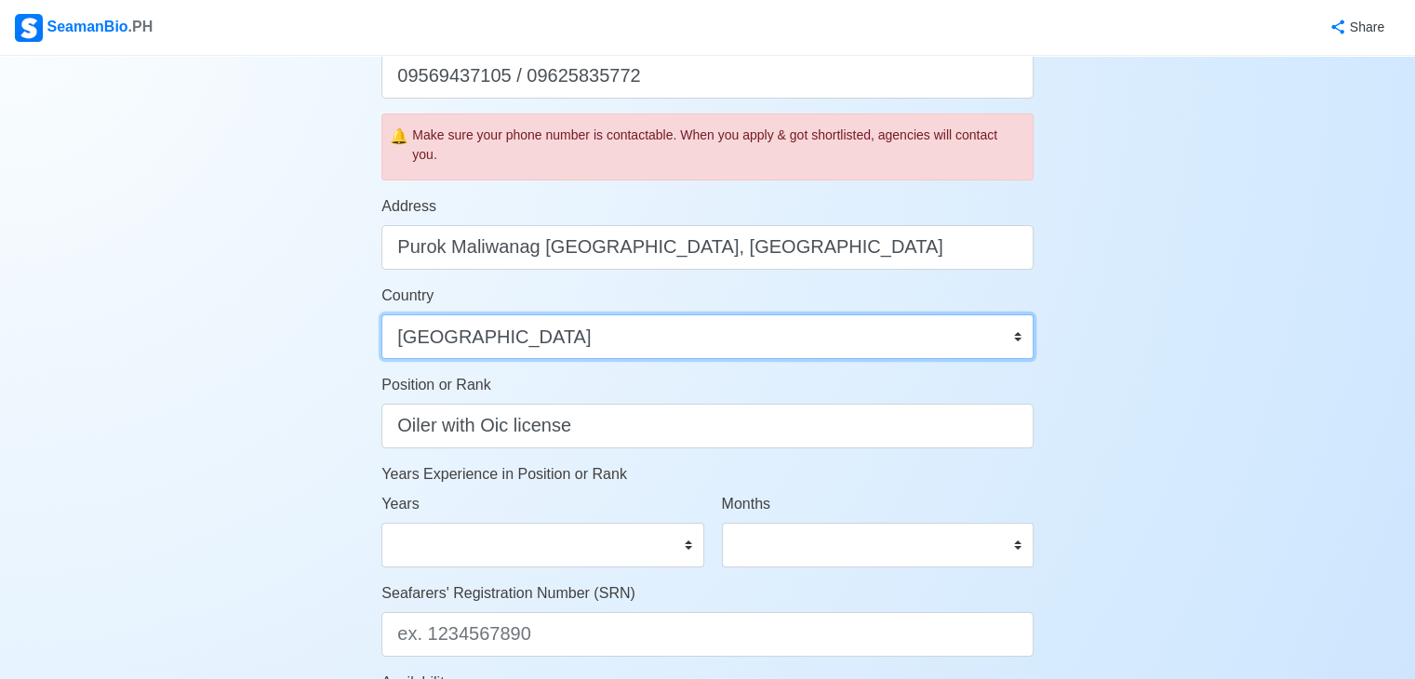
click at [621, 344] on select "Afghanistan Åland Islands Albania Algeria American Samoa Andorra Angola Anguill…" at bounding box center [708, 337] width 652 height 45
click at [620, 344] on select "Afghanistan Åland Islands Albania Algeria American Samoa Andorra Angola Anguill…" at bounding box center [708, 337] width 652 height 45
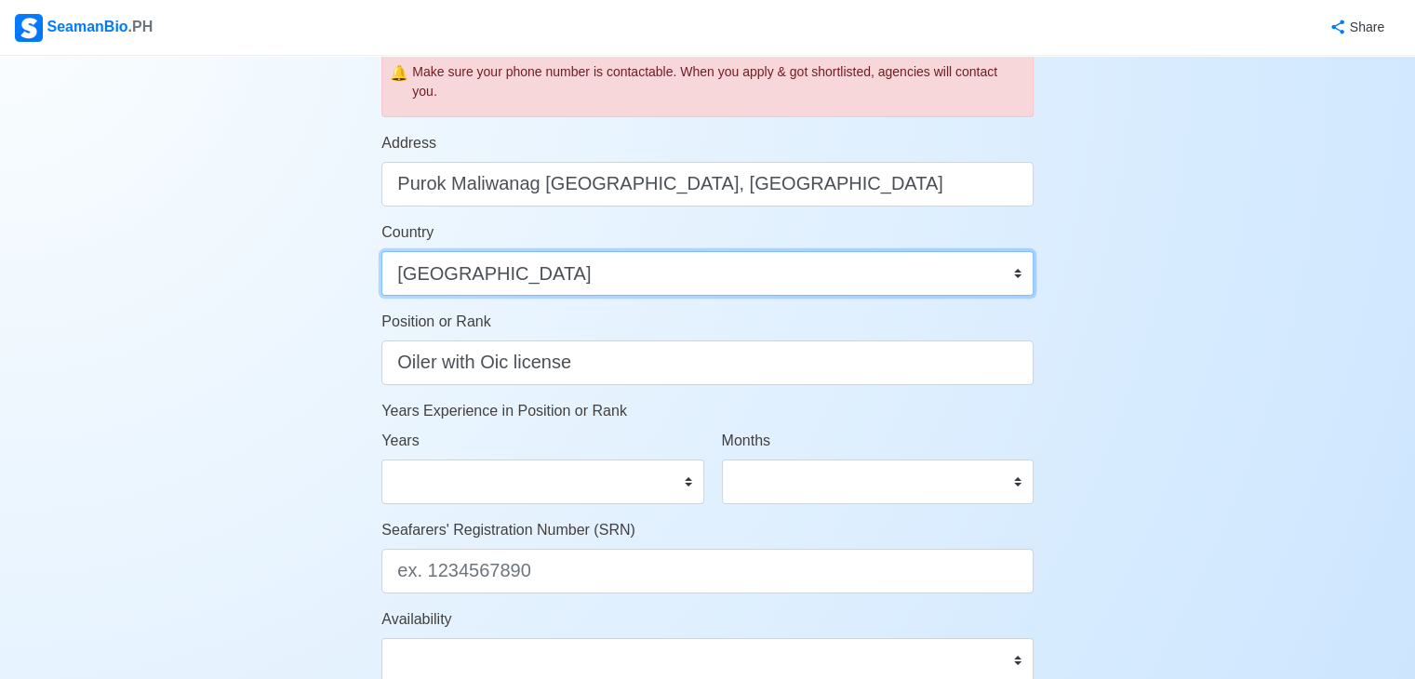
scroll to position [744, 0]
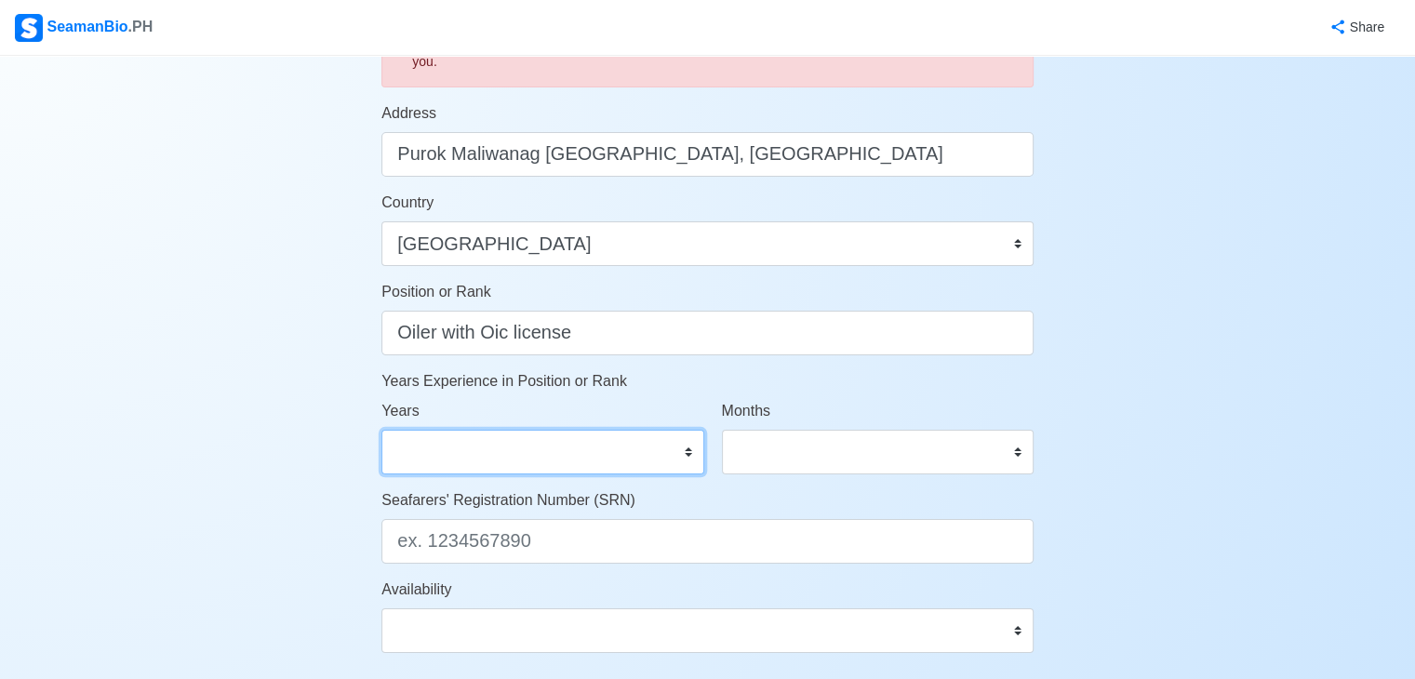
click at [648, 470] on select "0 1 2 3 4 5 6 7 8 9 10 11 12 13 14 15 16 17 18 19 20 21 22 23 24 25 26 27 28 29…" at bounding box center [543, 452] width 322 height 45
select select "4"
click at [382, 430] on select "0 1 2 3 4 5 6 7 8 9 10 11 12 13 14 15 16 17 18 19 20 21 22 23 24 25 26 27 28 29…" at bounding box center [543, 452] width 322 height 45
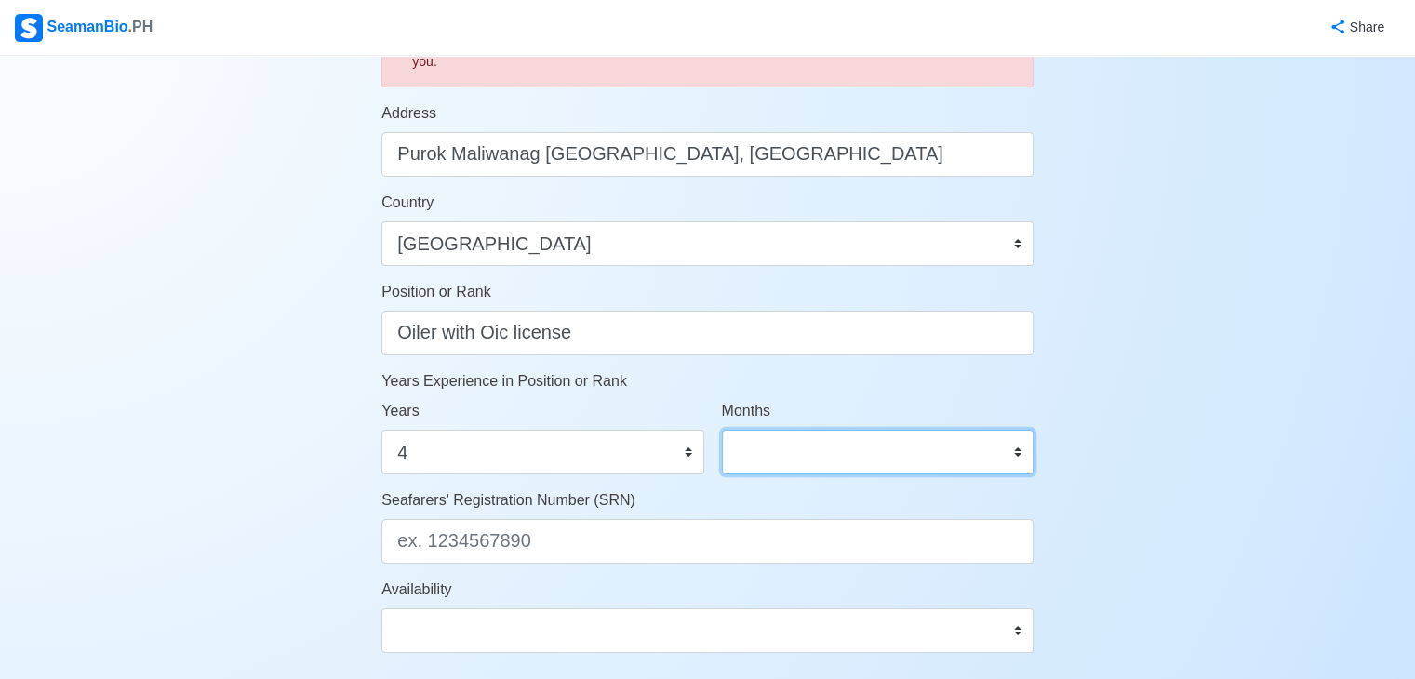
click at [798, 444] on select "0 1 2 3 4 5 6 7 8 9 10 11" at bounding box center [878, 452] width 312 height 45
select select "0"
click at [722, 430] on select "0 1 2 3 4 5 6 7 8 9 10 11" at bounding box center [878, 452] width 312 height 45
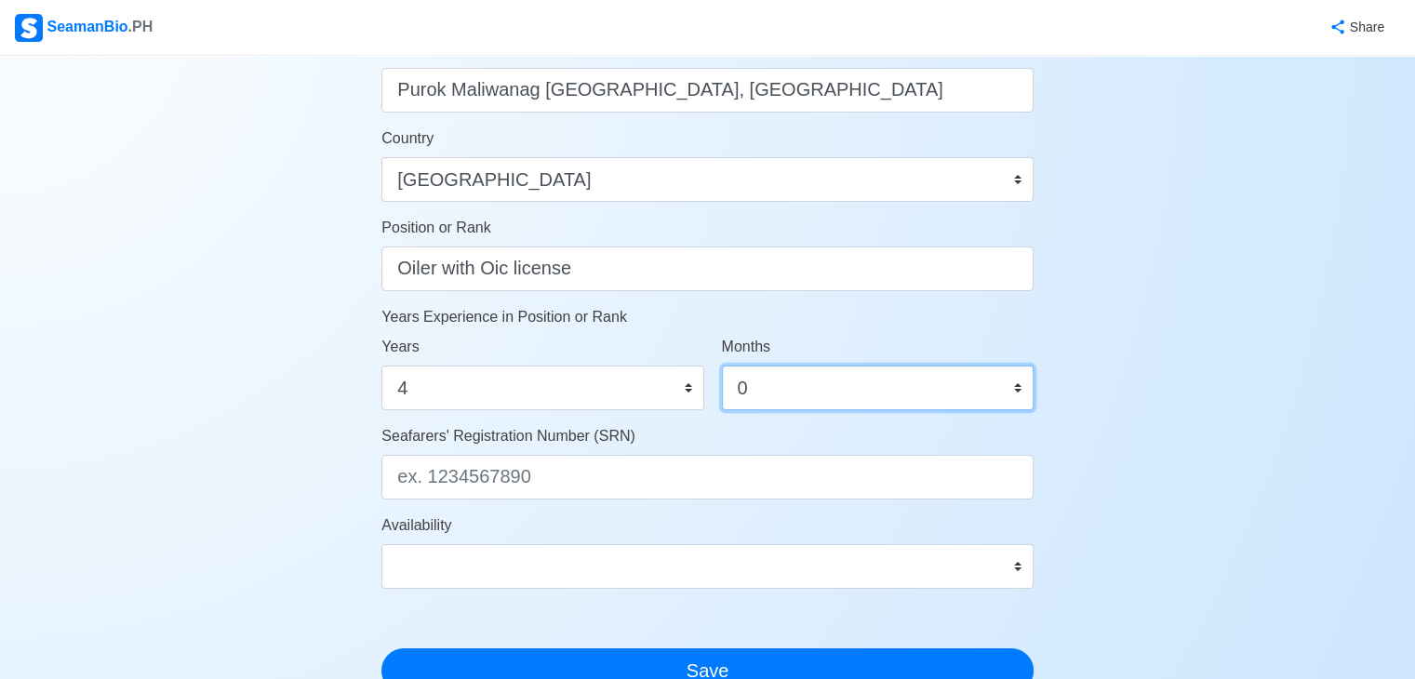
scroll to position [838, 0]
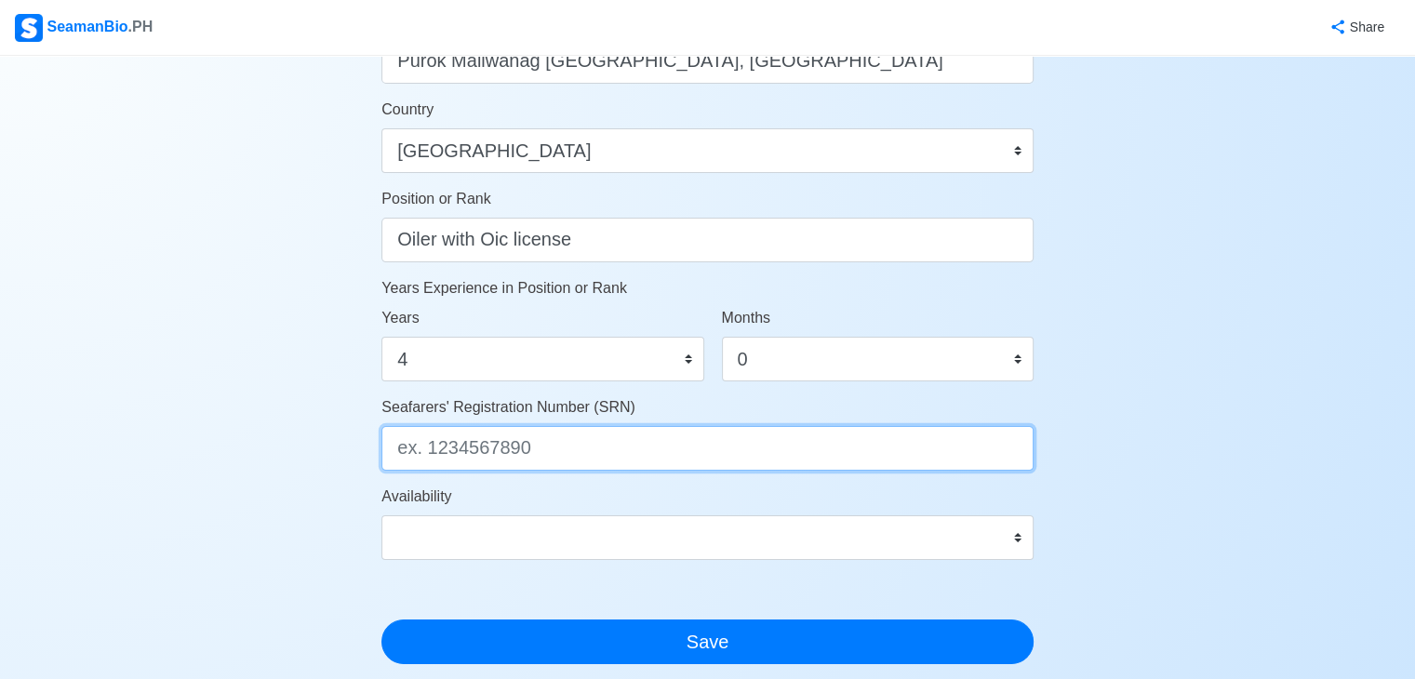
click at [664, 440] on input "Seafarers' Registration Number (SRN)" at bounding box center [708, 448] width 652 height 45
type input "0"
type input "9210260019"
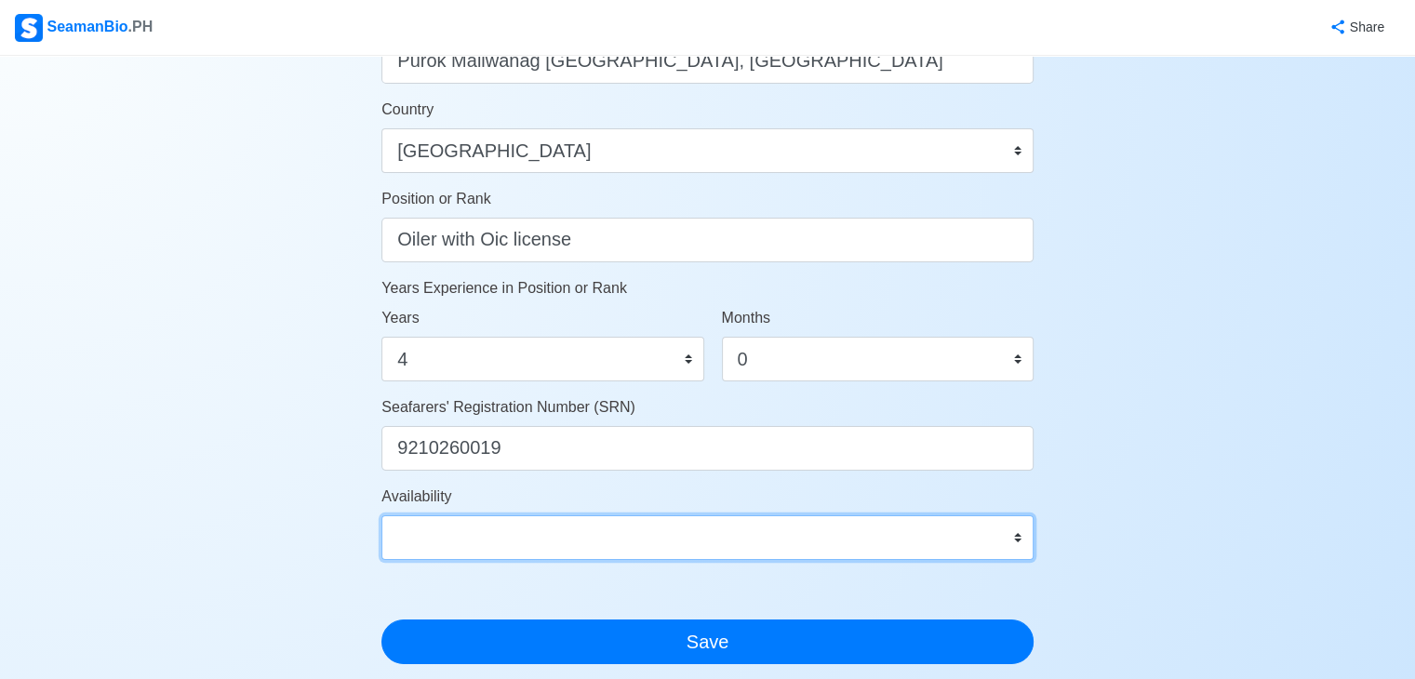
click at [586, 528] on select "Immediate Sep 2025 Oct 2025 Nov 2025 Dec 2025 Jan 2026 Feb 2026 Mar 2026 Apr 20…" at bounding box center [708, 538] width 652 height 45
select select "4102416000000"
click at [382, 516] on select "Immediate Sep 2025 Oct 2025 Nov 2025 Dec 2025 Jan 2026 Feb 2026 Mar 2026 Apr 20…" at bounding box center [708, 538] width 652 height 45
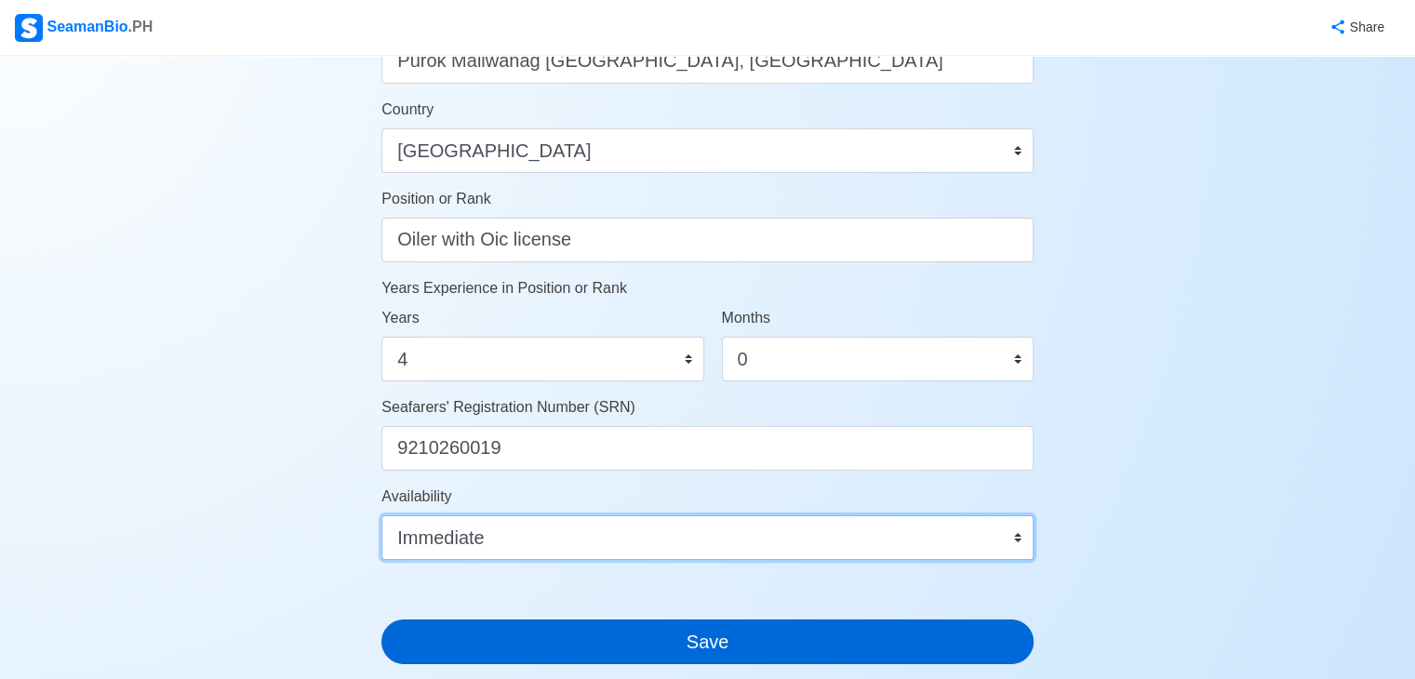
scroll to position [931, 0]
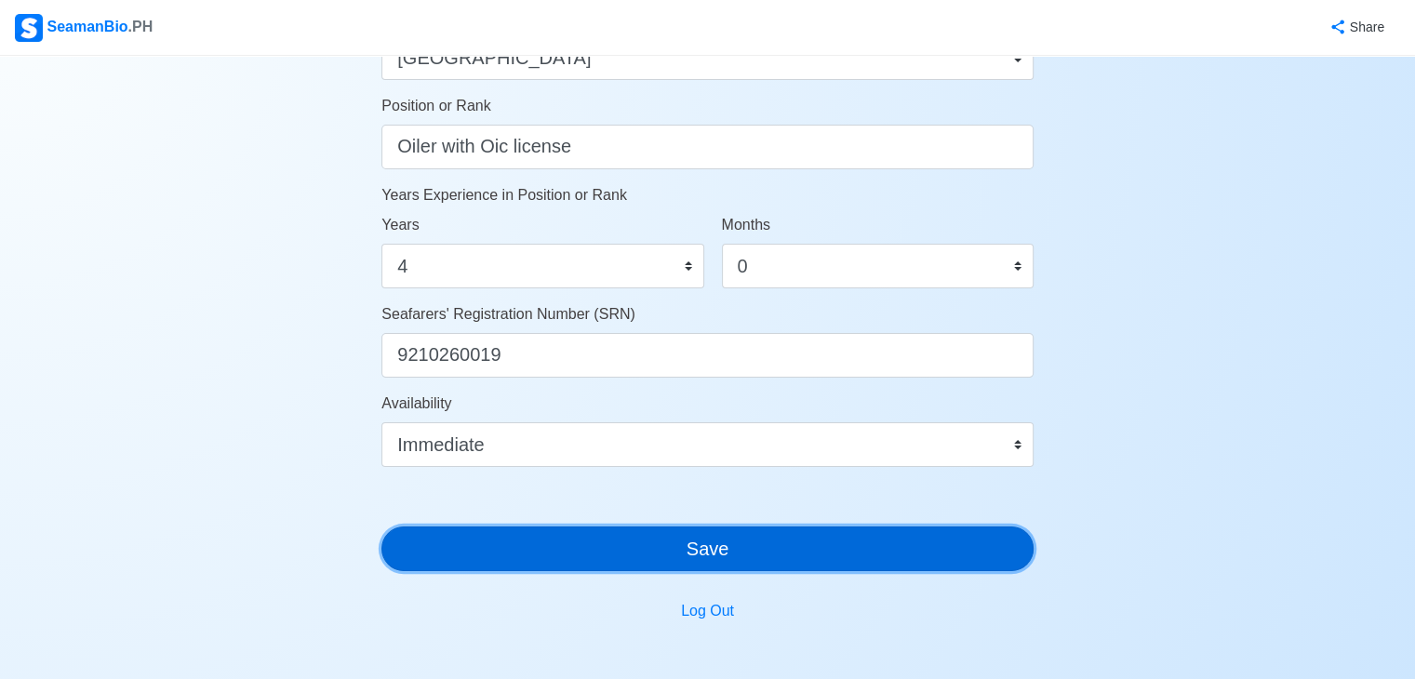
click at [618, 556] on button "Save" at bounding box center [708, 549] width 652 height 45
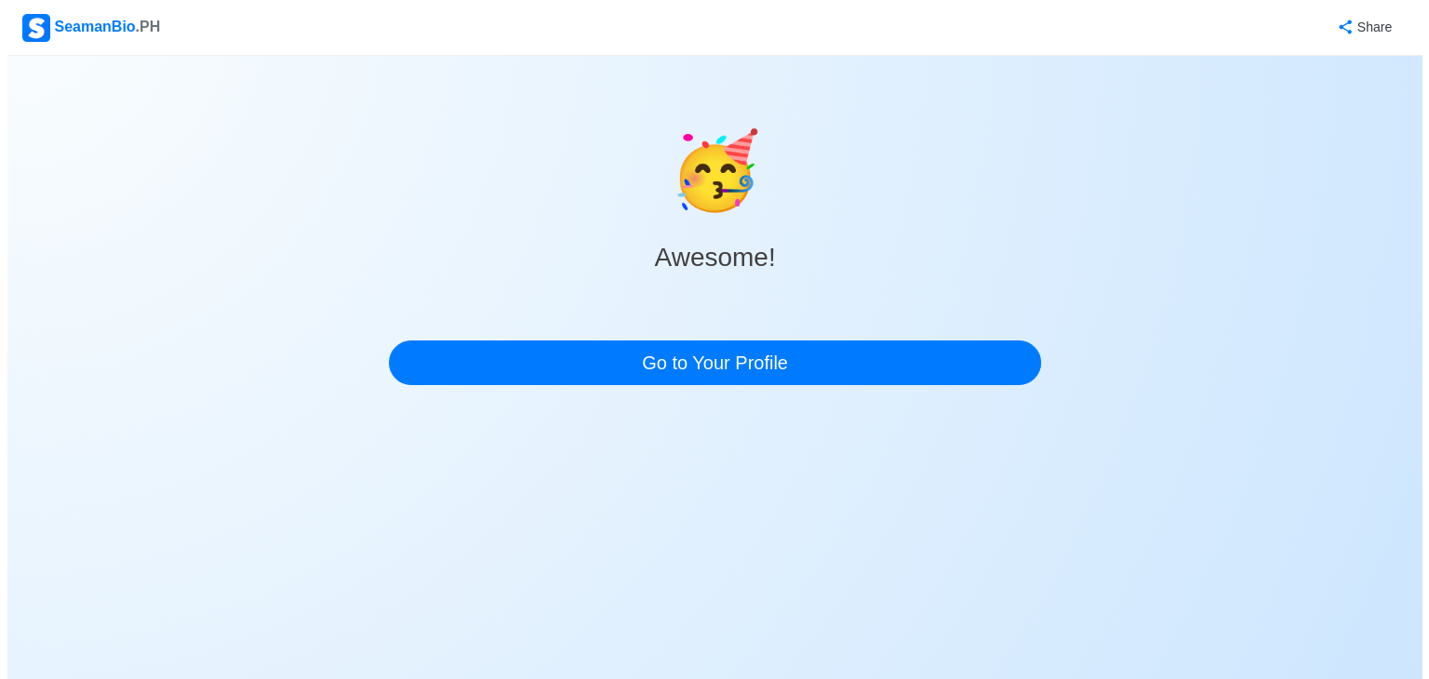
scroll to position [0, 0]
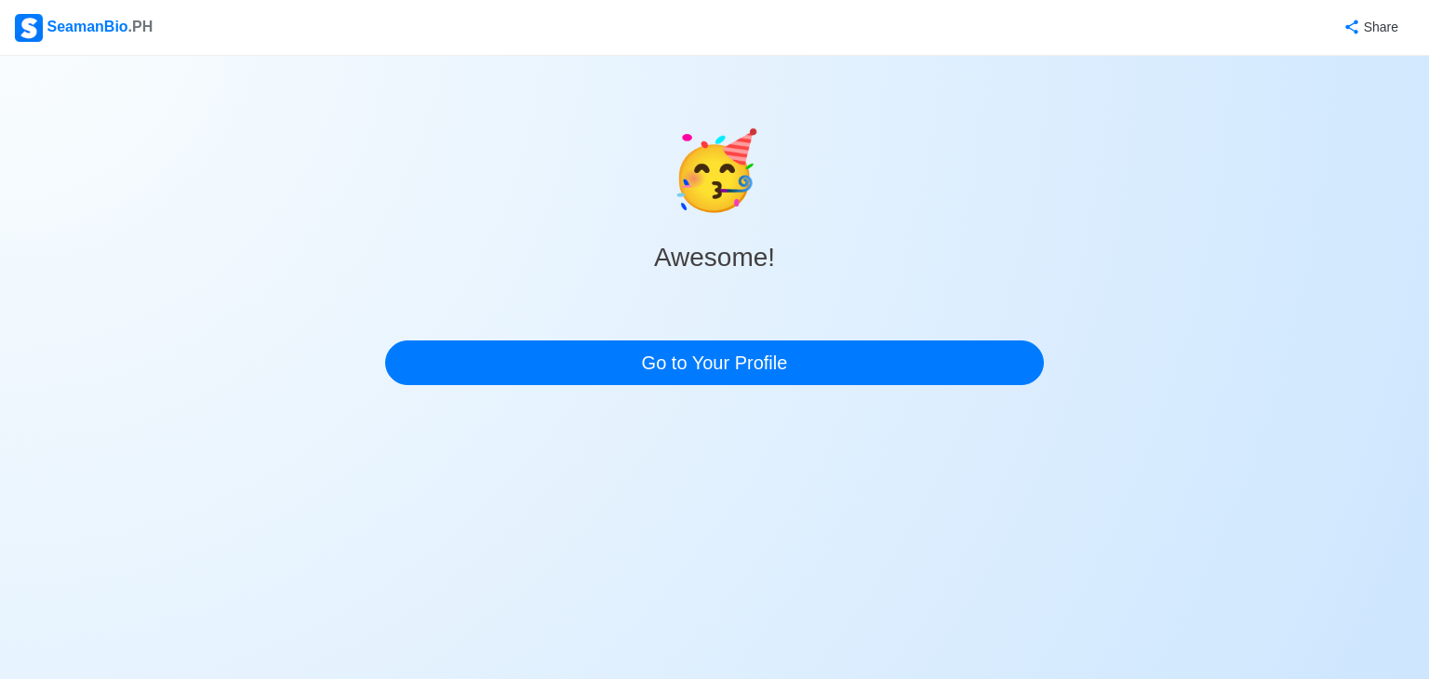
click at [643, 385] on div "🥳 Awesome! Go to Your Profile" at bounding box center [714, 228] width 659 height 344
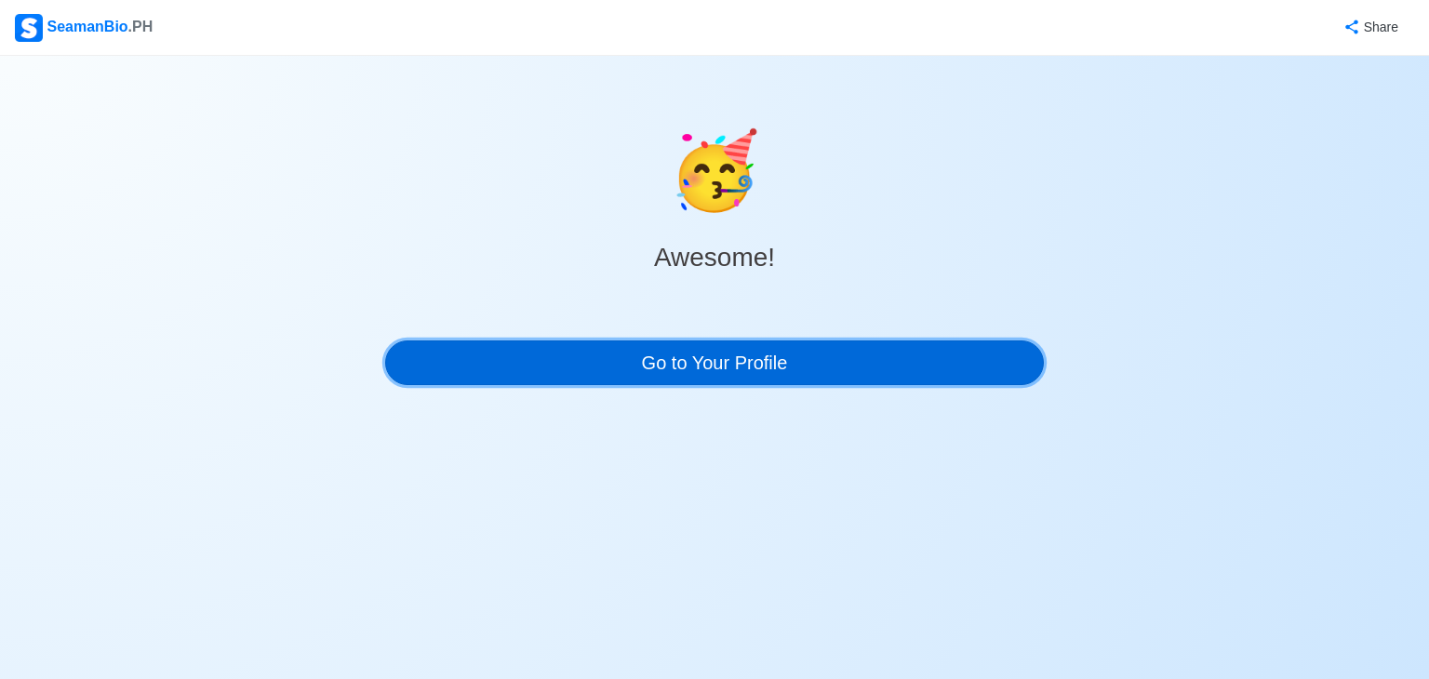
click at [642, 379] on link "Go to Your Profile" at bounding box center [714, 363] width 659 height 45
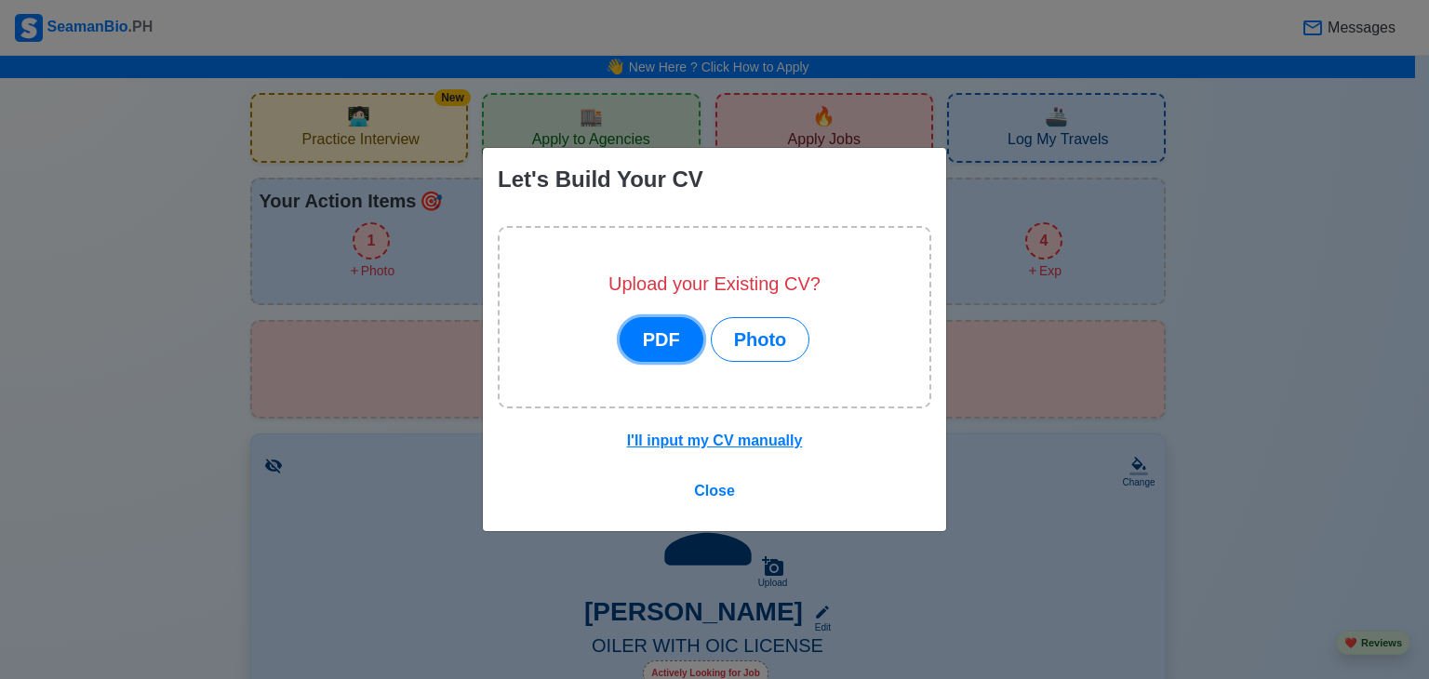
click at [680, 347] on button "PDF" at bounding box center [662, 339] width 84 height 45
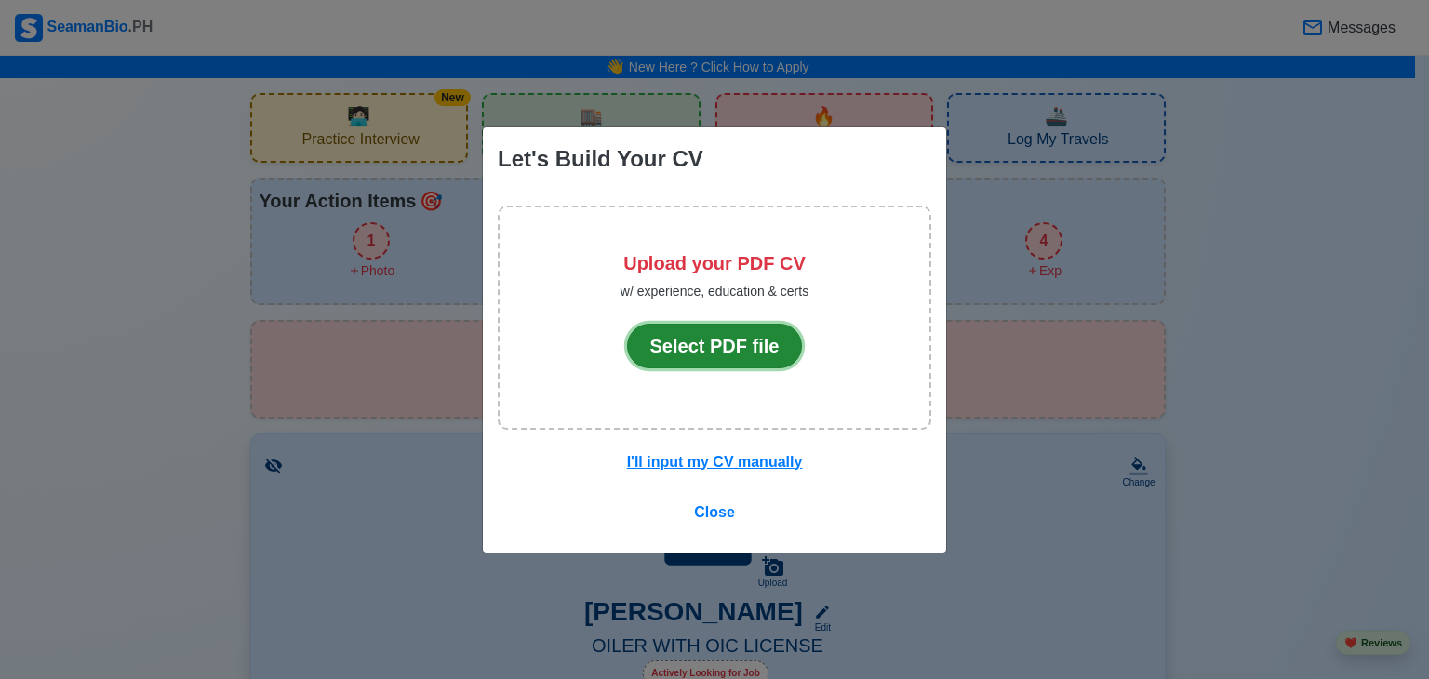
click at [746, 338] on button "Select PDF file" at bounding box center [715, 346] width 176 height 45
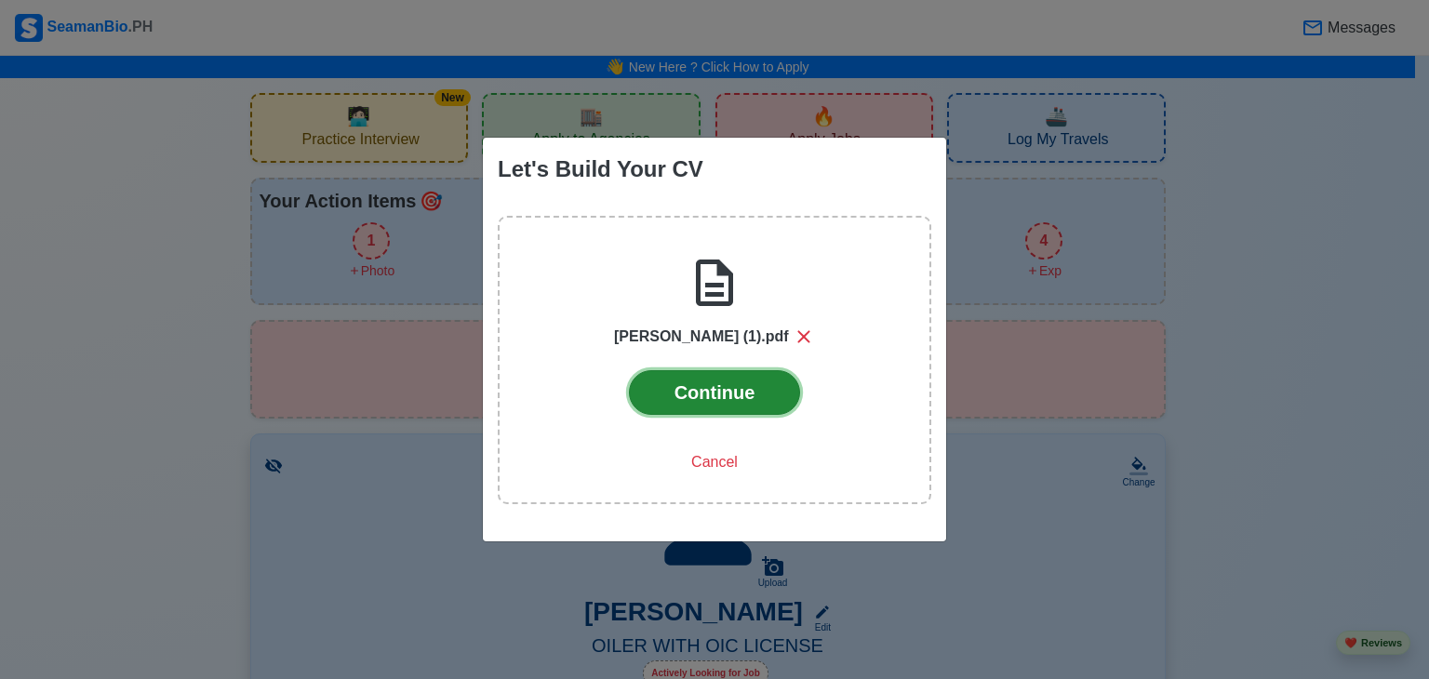
click at [744, 400] on button "Continue" at bounding box center [715, 392] width 172 height 45
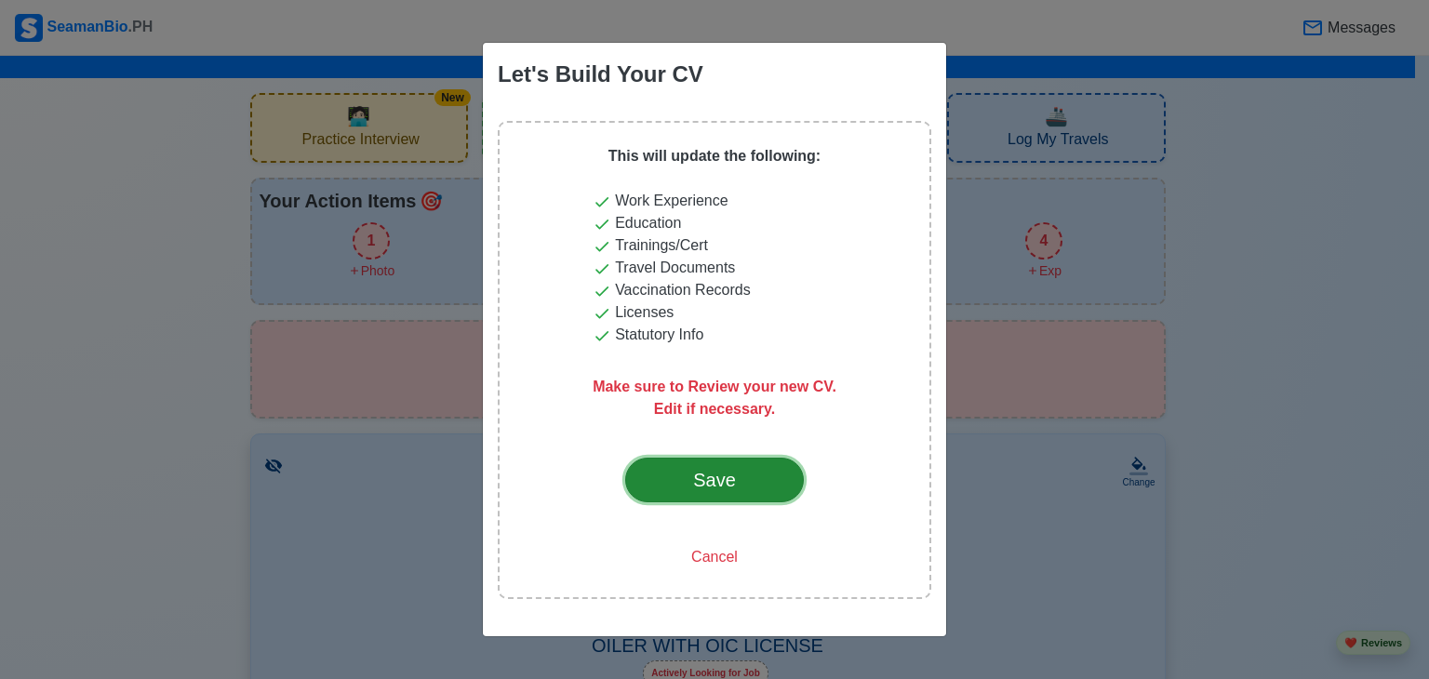
click at [744, 481] on div "Save" at bounding box center [714, 480] width 87 height 28
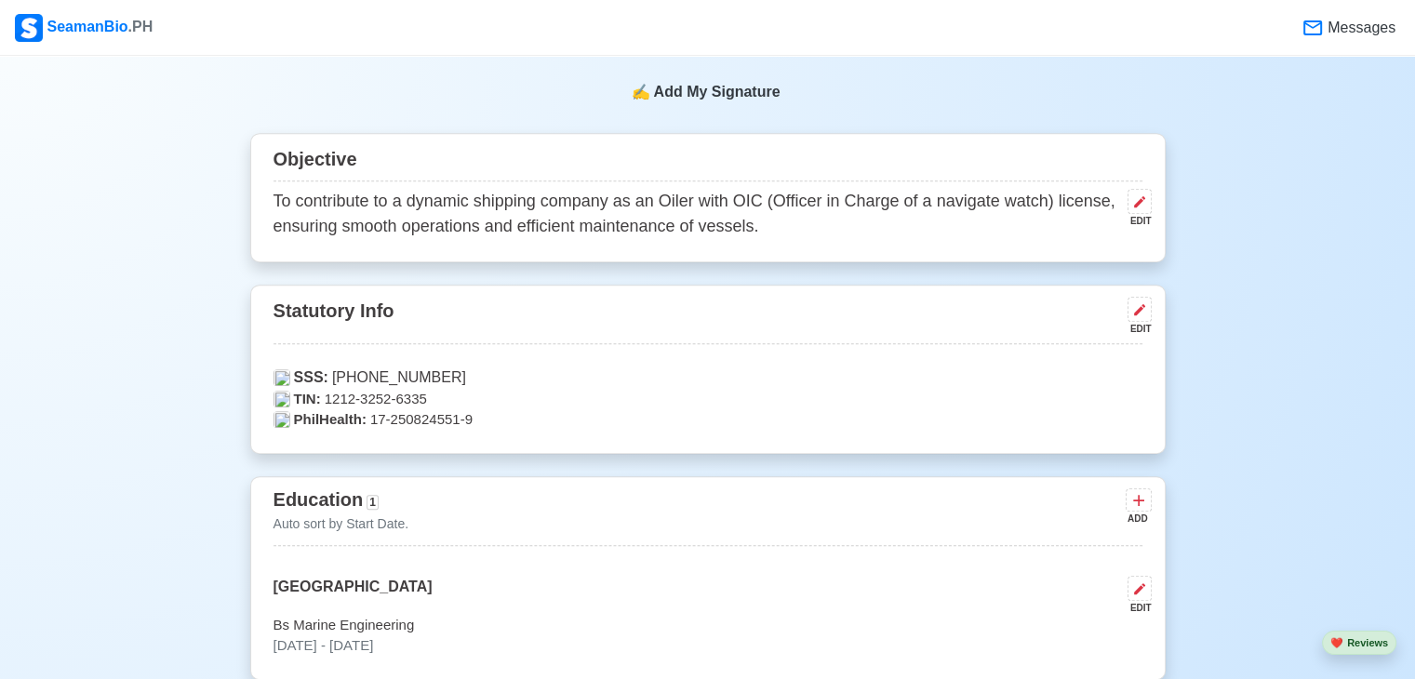
scroll to position [838, 0]
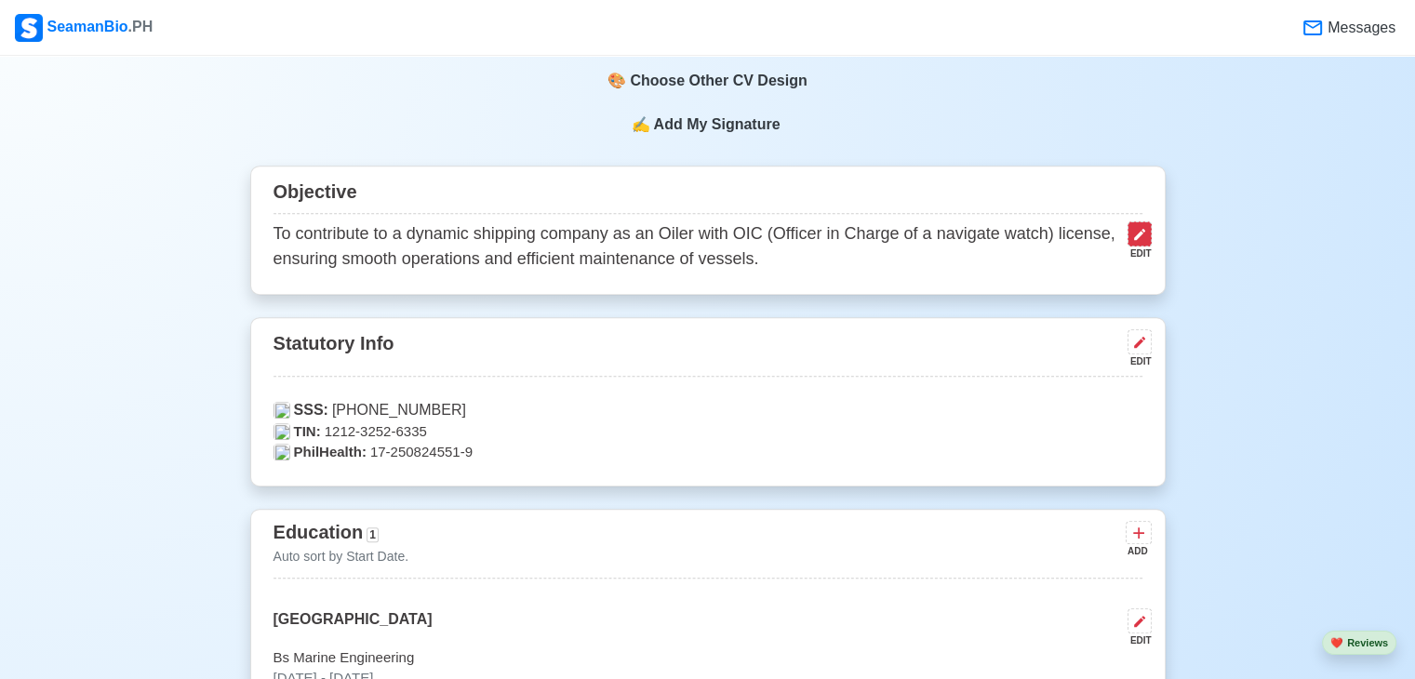
click at [1146, 236] on button at bounding box center [1140, 233] width 24 height 25
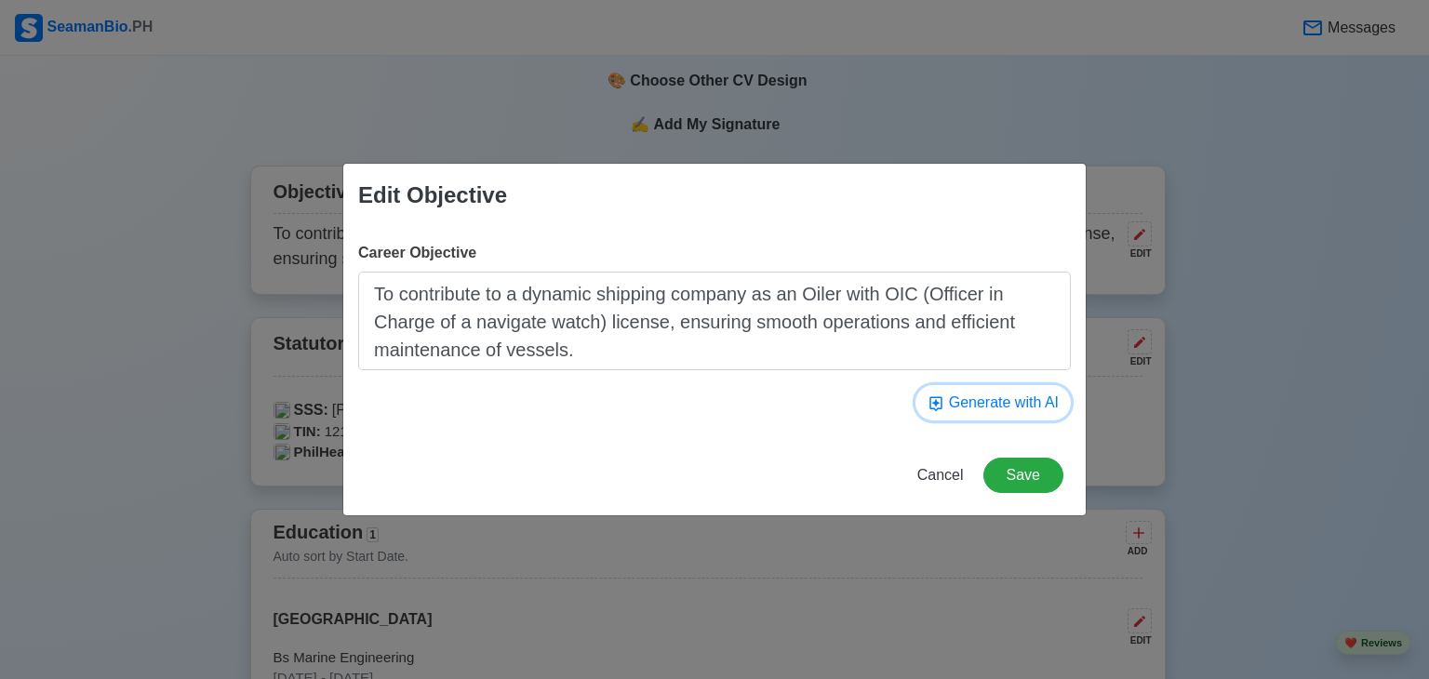
click at [972, 395] on button "Generate with AI" at bounding box center [993, 402] width 155 height 35
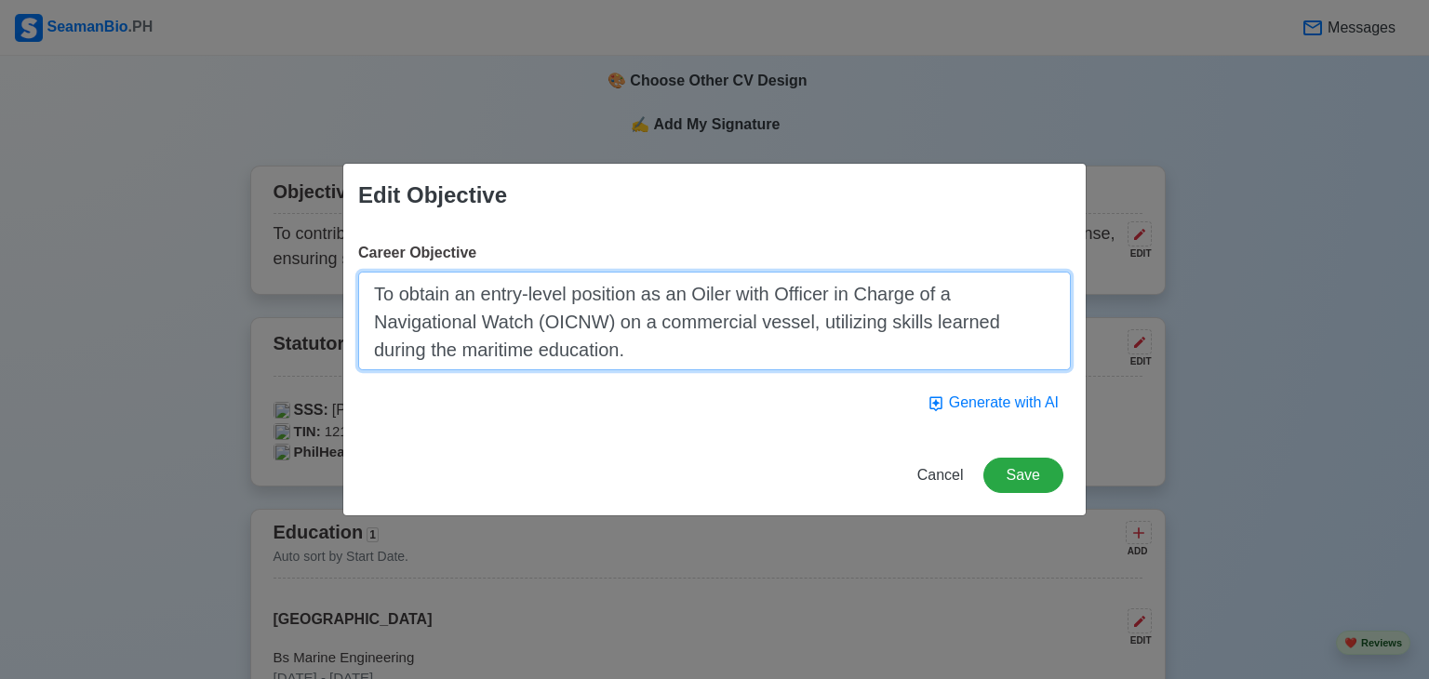
drag, startPoint x: 476, startPoint y: 326, endPoint x: 378, endPoint y: 325, distance: 98.6
click at [378, 325] on textarea "To obtain an entry-level position as an Oiler with Officer in Charge of a Navig…" at bounding box center [714, 321] width 713 height 99
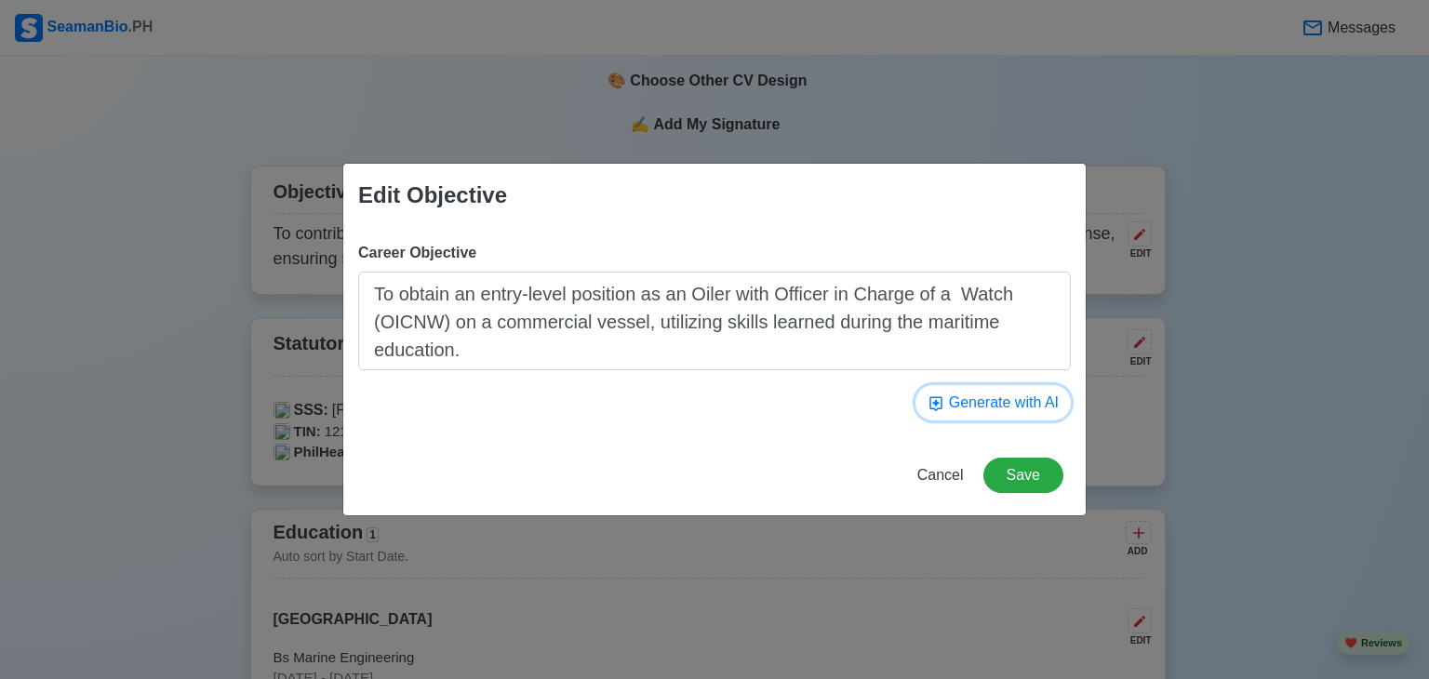
click at [1019, 396] on button "Generate with AI" at bounding box center [993, 402] width 155 height 35
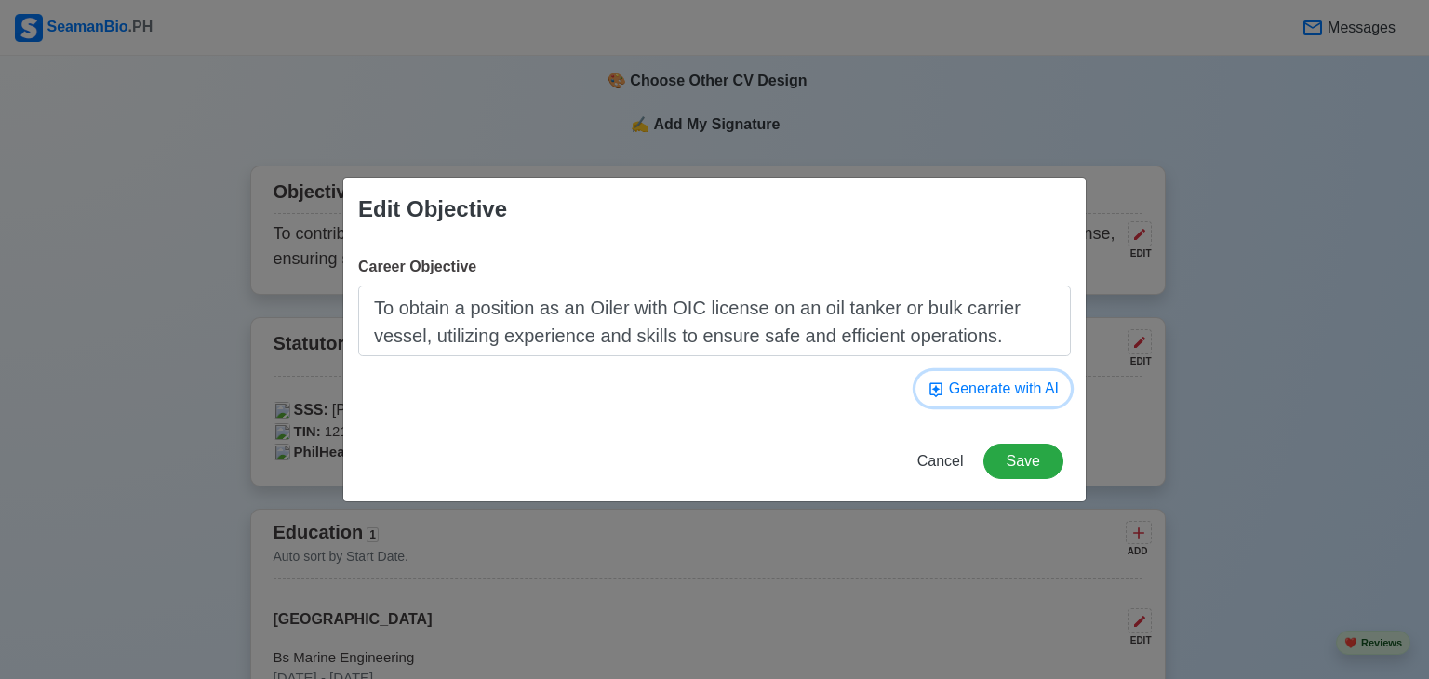
click at [986, 394] on button "Generate with AI" at bounding box center [993, 388] width 155 height 35
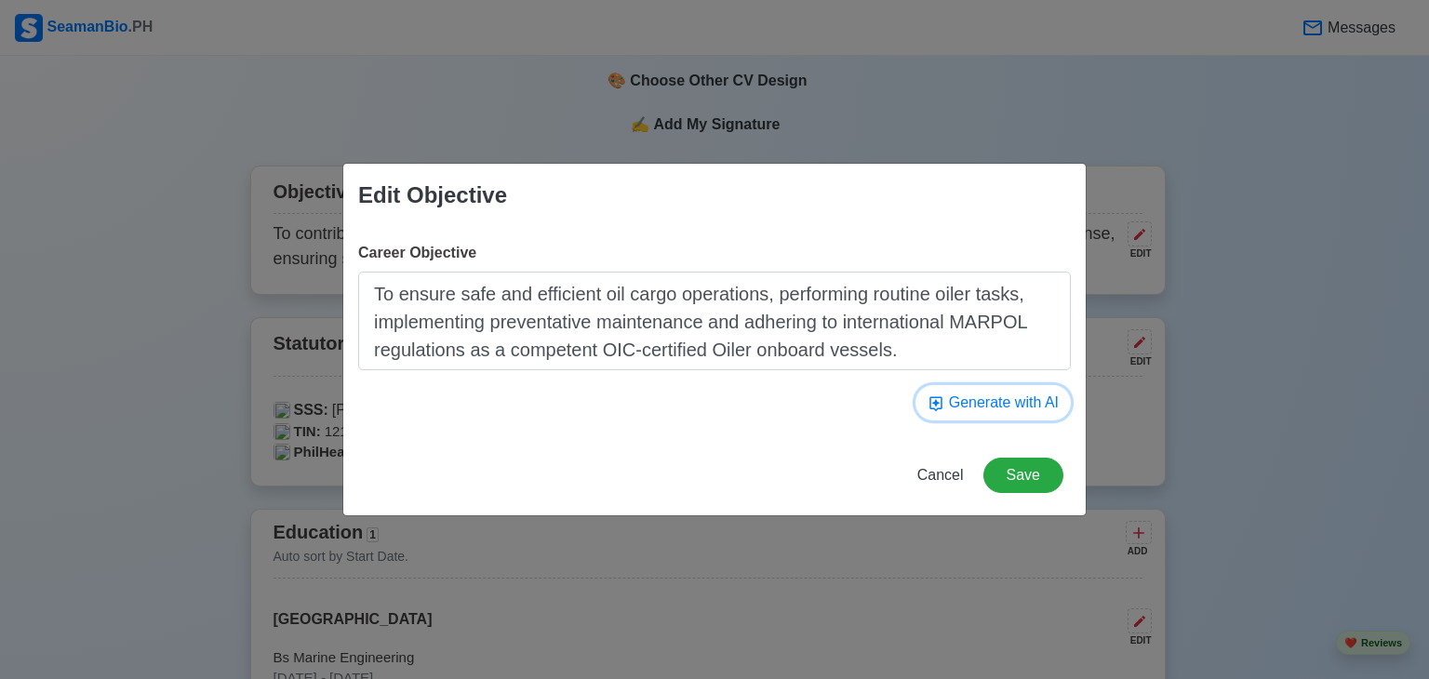
click at [1009, 399] on button "Generate with AI" at bounding box center [993, 402] width 155 height 35
click at [986, 396] on button "Generate with AI" at bounding box center [993, 402] width 155 height 35
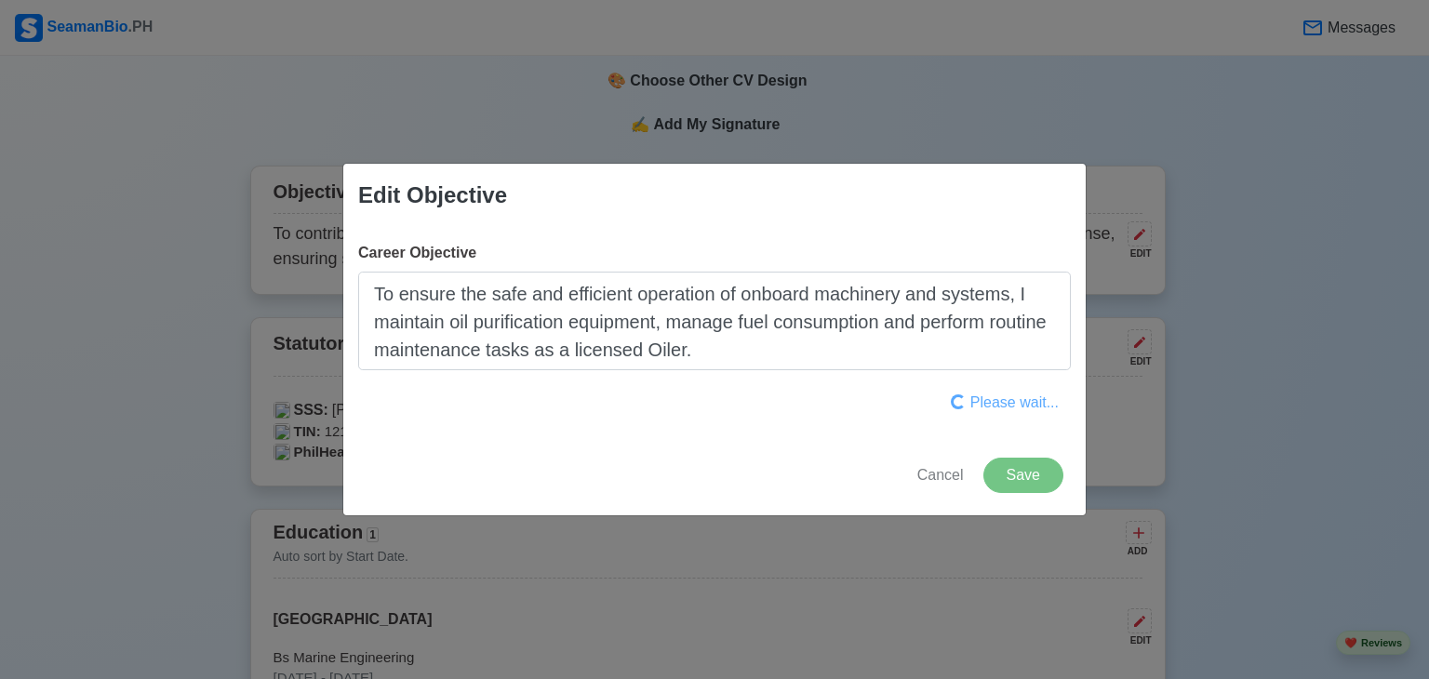
type textarea "To obtain a challenging Oiler position on a merchant vessel, utilizing my OIC l…"
click at [1035, 476] on button "Save" at bounding box center [1024, 475] width 80 height 35
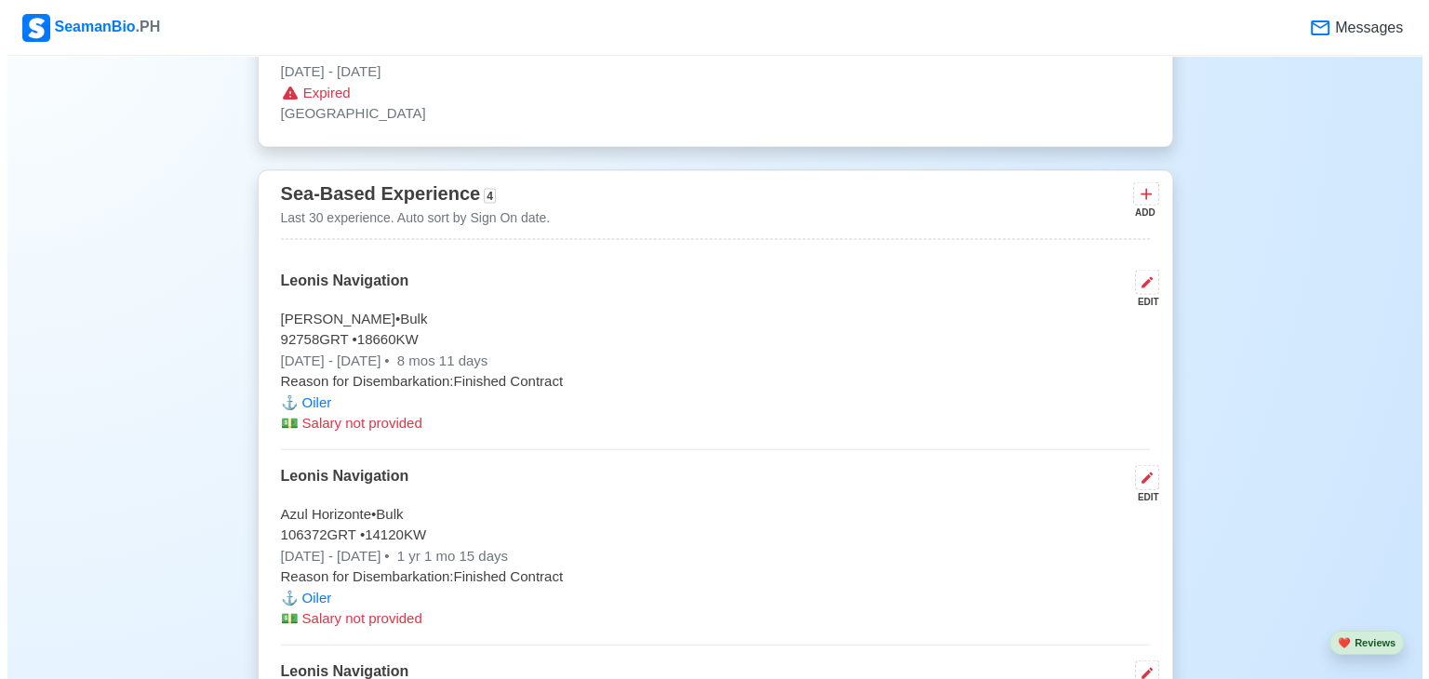
scroll to position [4002, 0]
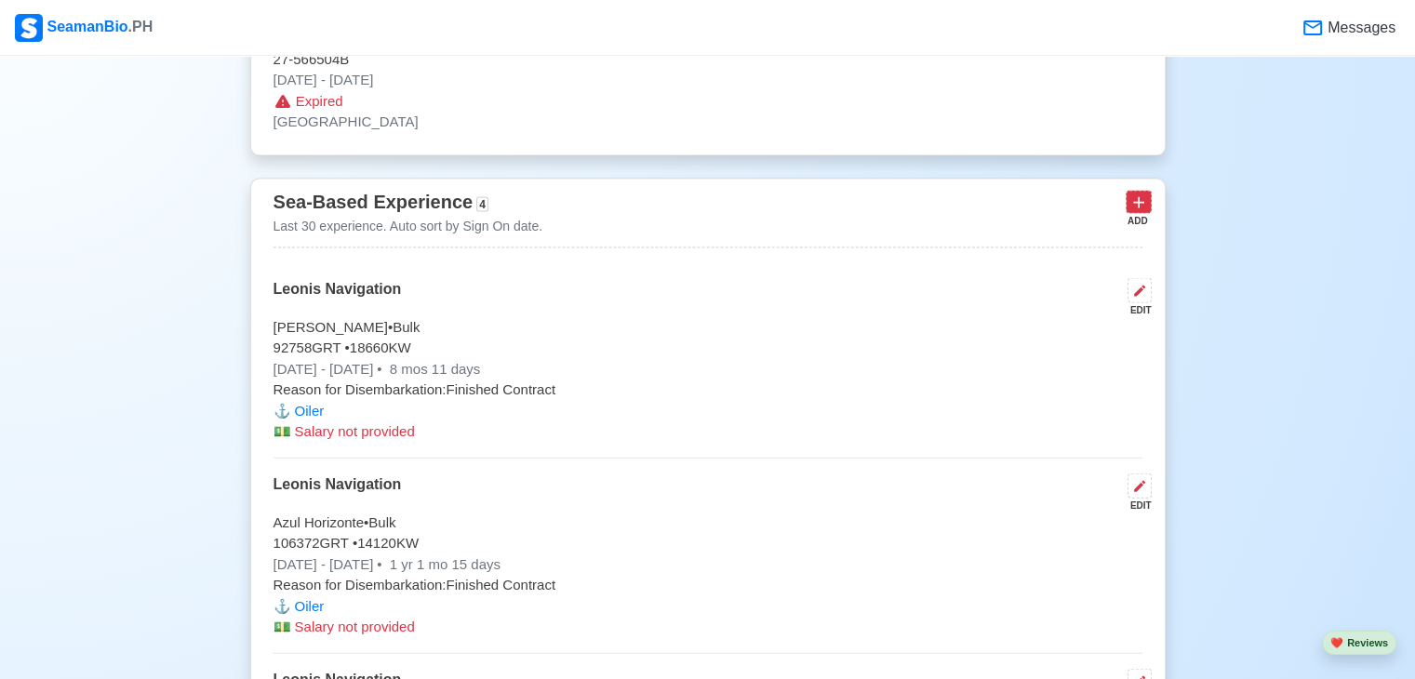
click at [1145, 204] on icon at bounding box center [1139, 203] width 19 height 19
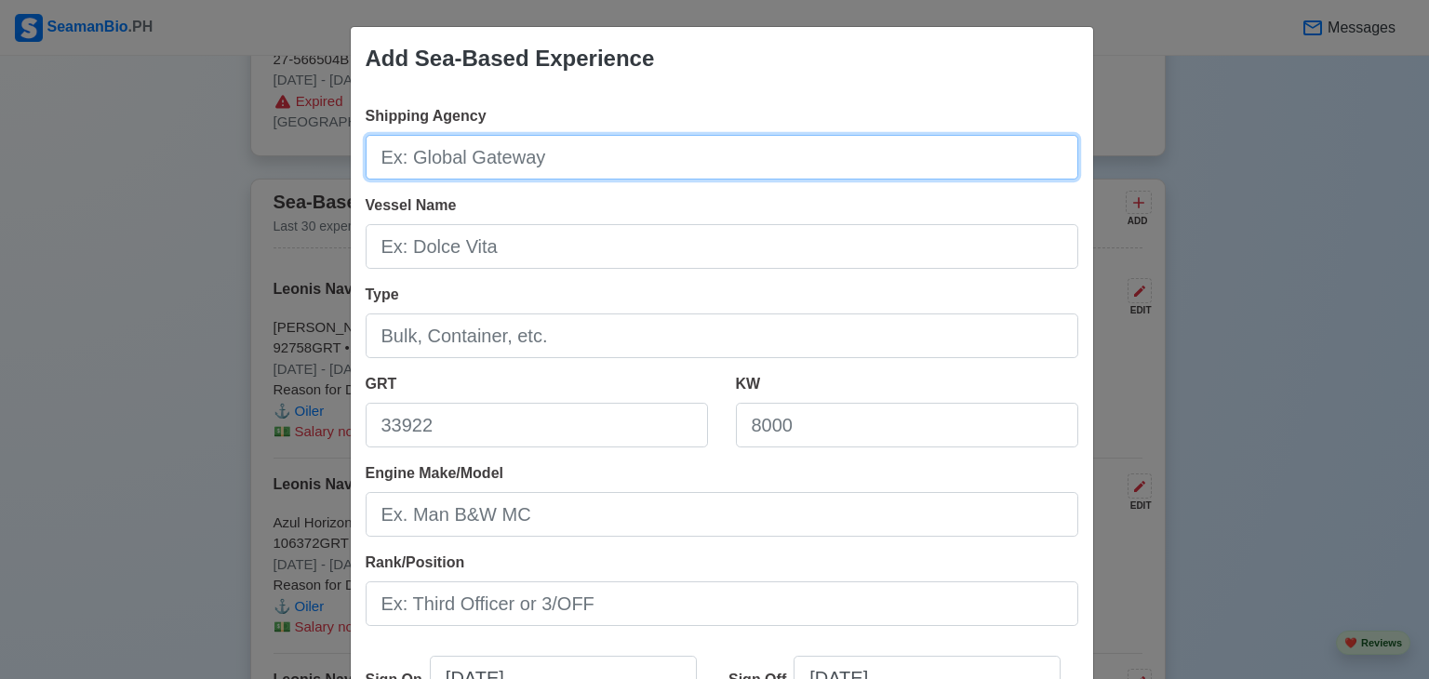
click at [579, 163] on input "Shipping Agency" at bounding box center [722, 157] width 713 height 45
type input "l"
type input "Leoni Navigation"
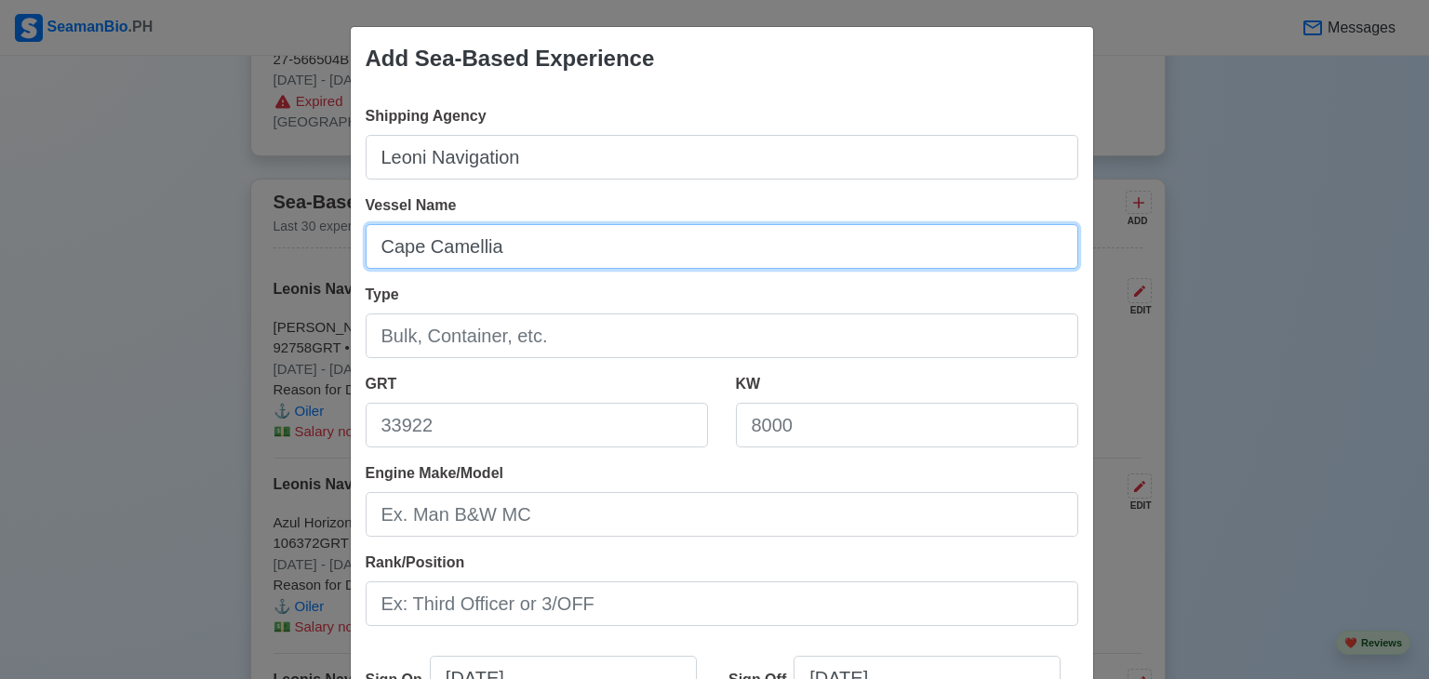
type input "Cape Camellia"
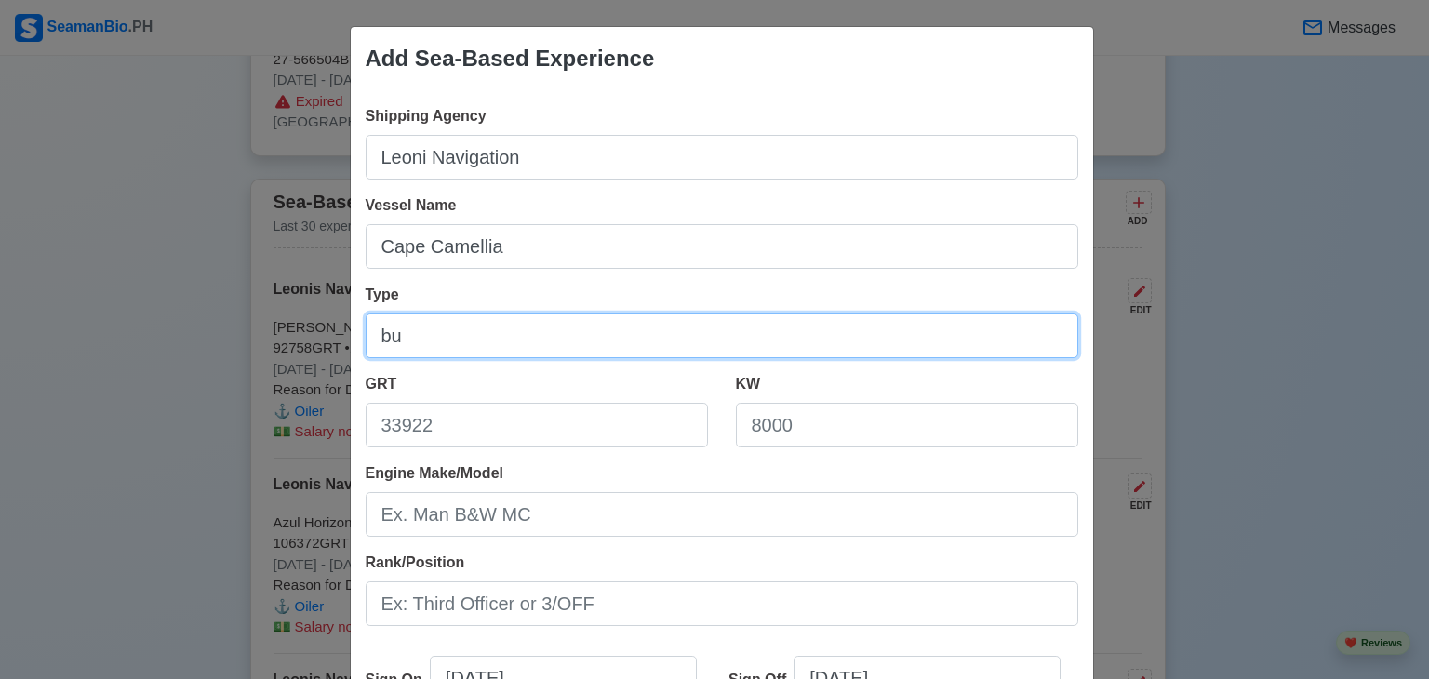
type input "b"
type input "U"
type input "Bulk"
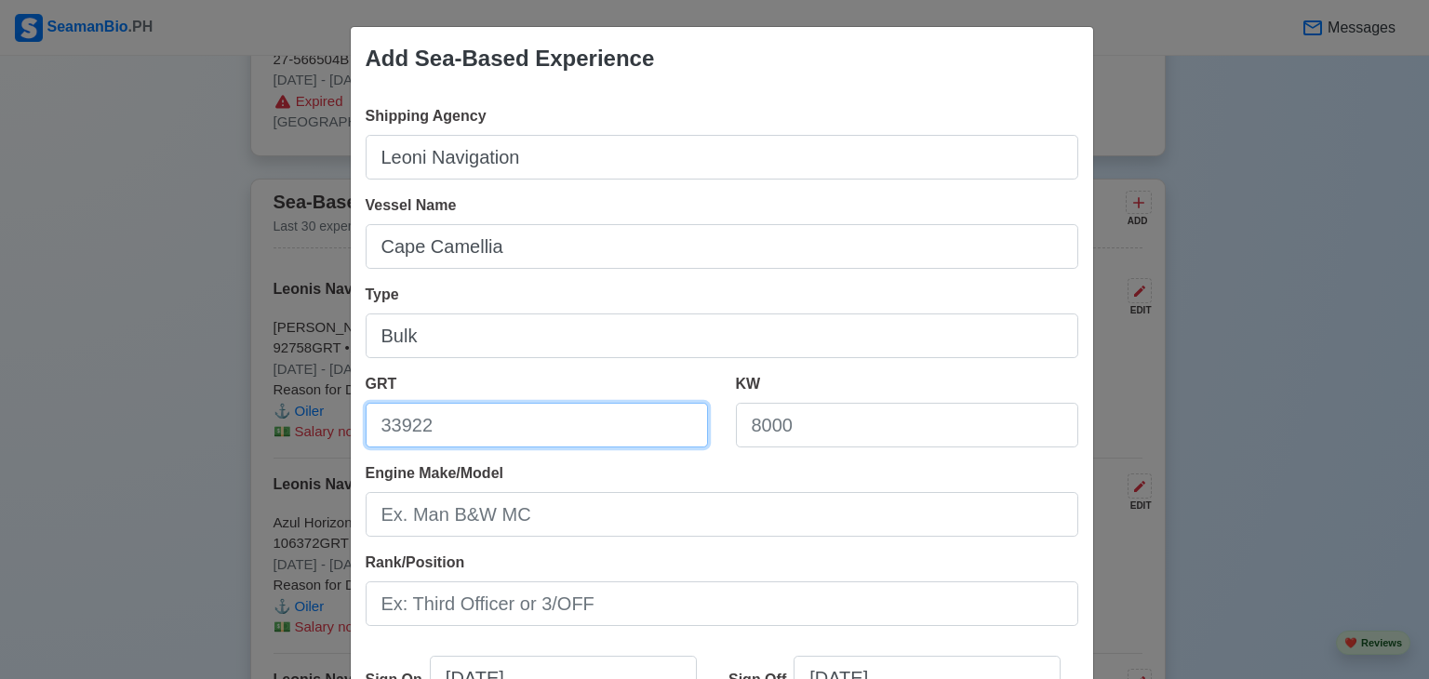
click at [555, 431] on input "GRT" at bounding box center [537, 425] width 342 height 45
type input "106368"
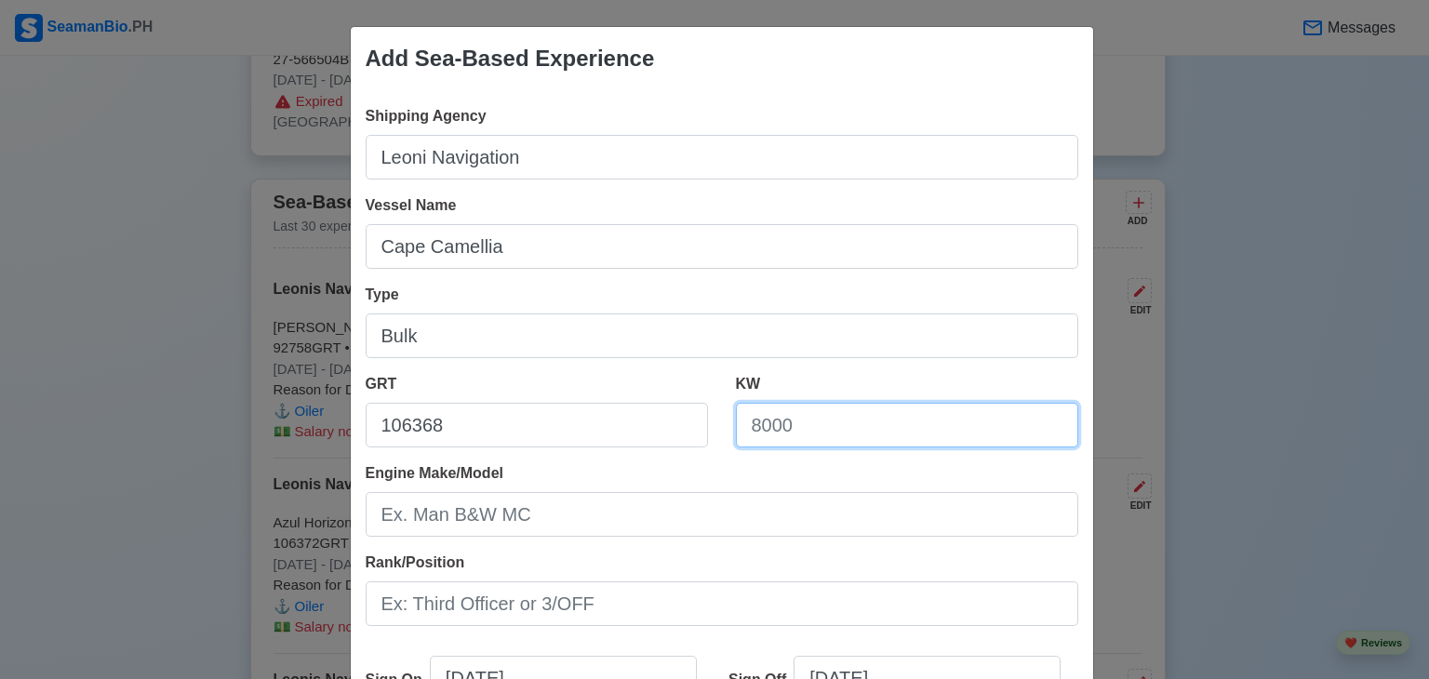
click at [830, 427] on input "KW" at bounding box center [907, 425] width 342 height 45
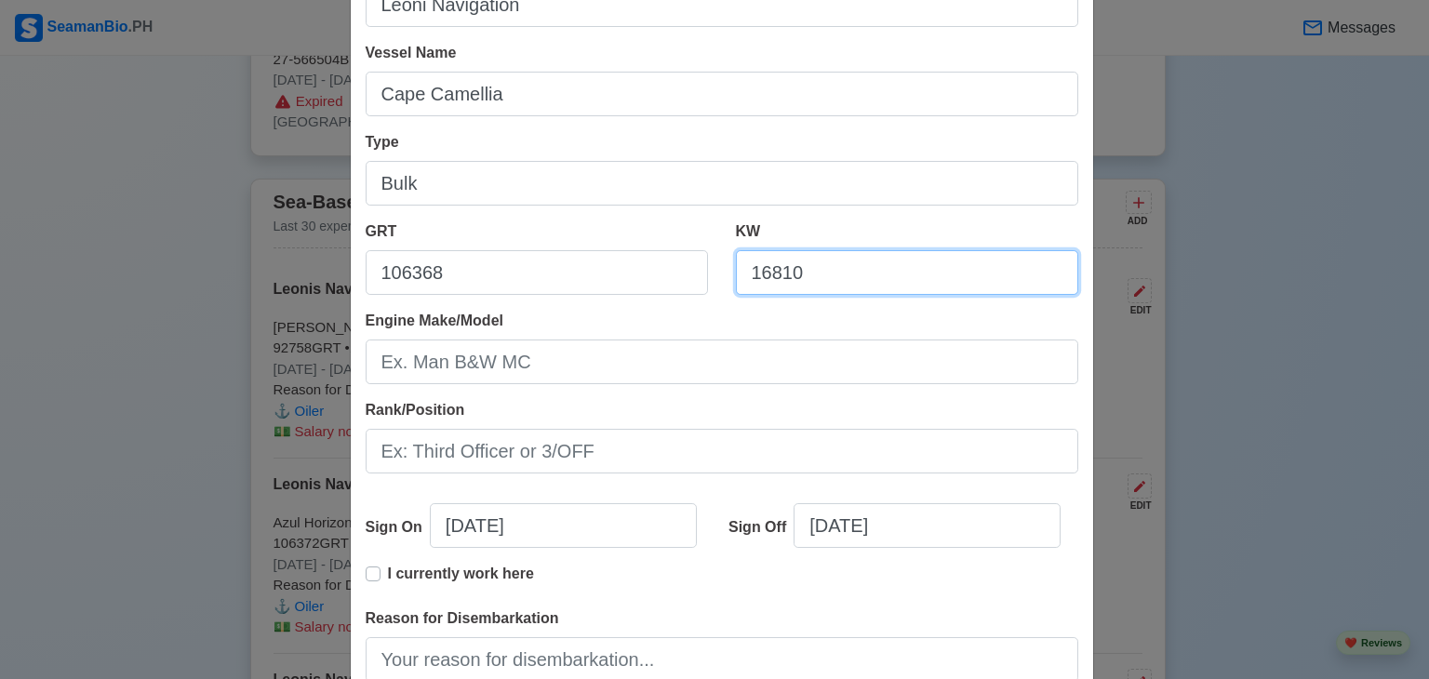
scroll to position [186, 0]
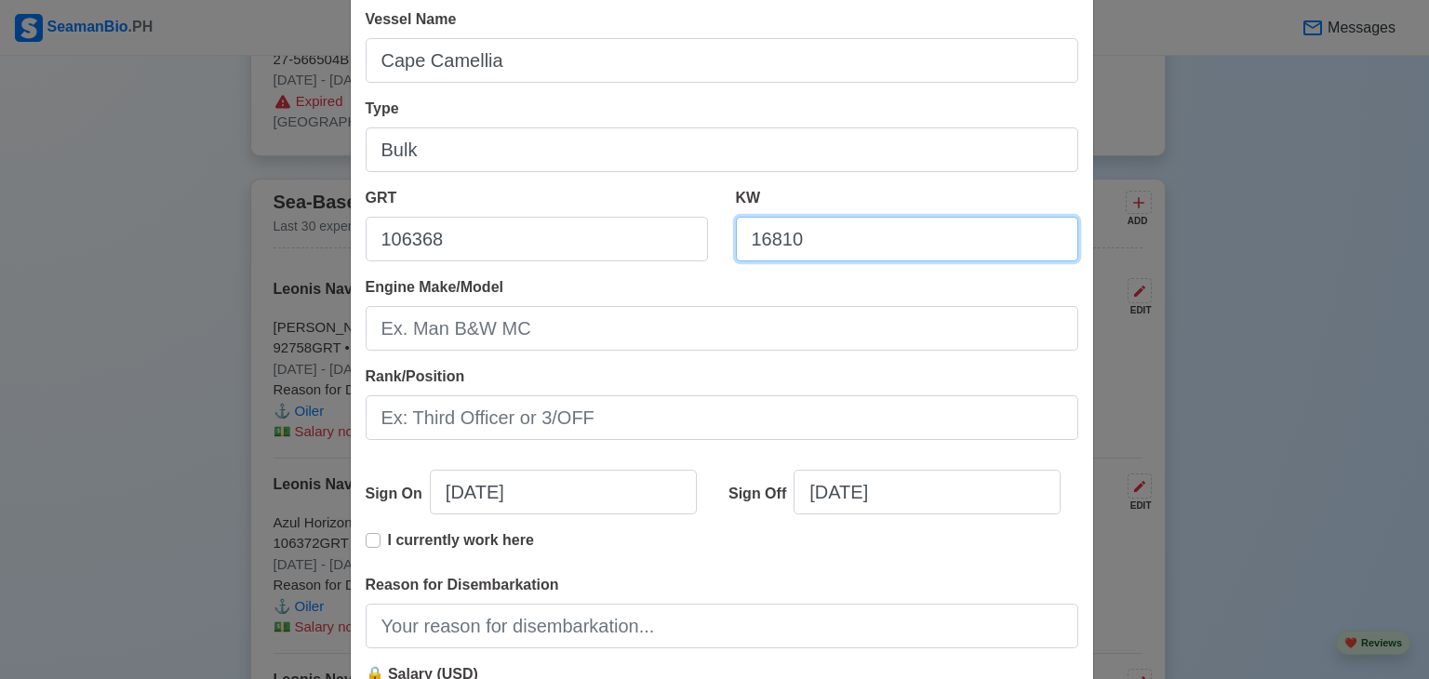
type input "16810"
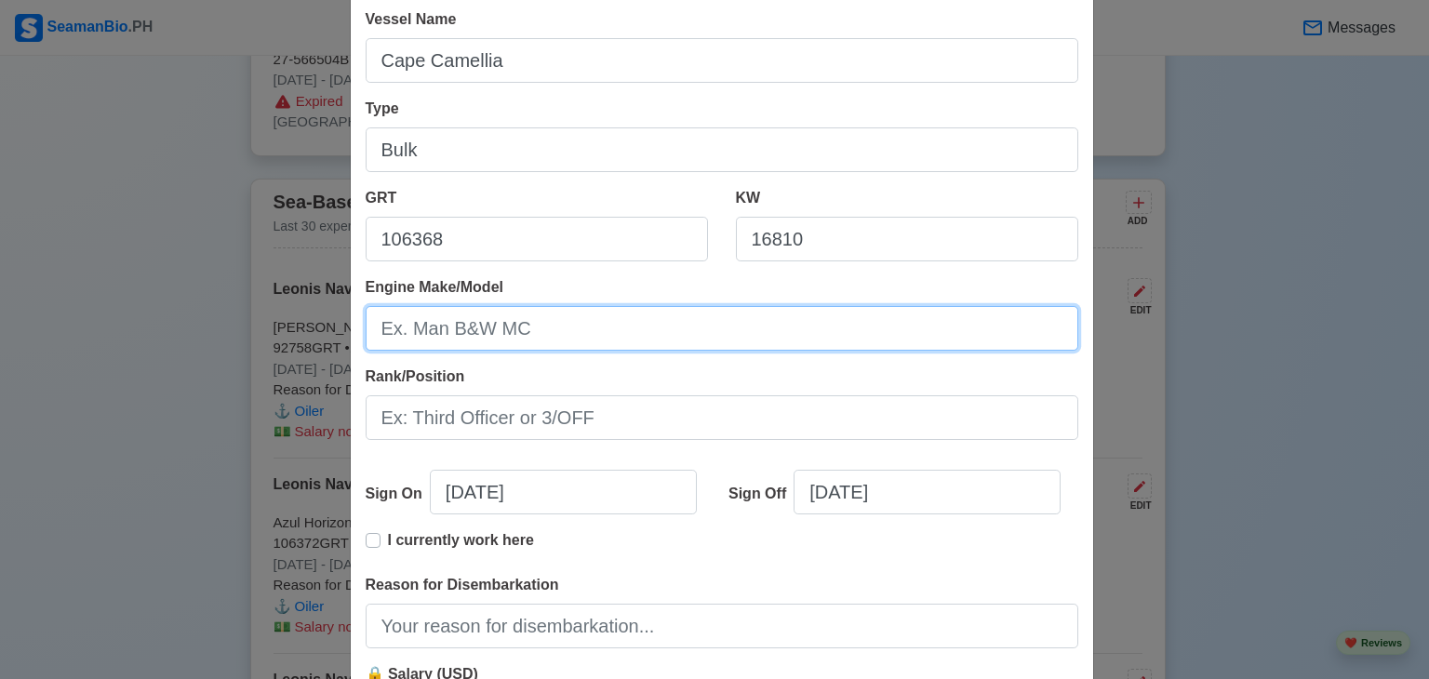
click at [555, 314] on input "Engine Make/Model" at bounding box center [722, 328] width 713 height 45
type input "m"
type input "MAN B&W 7S65ME-C"
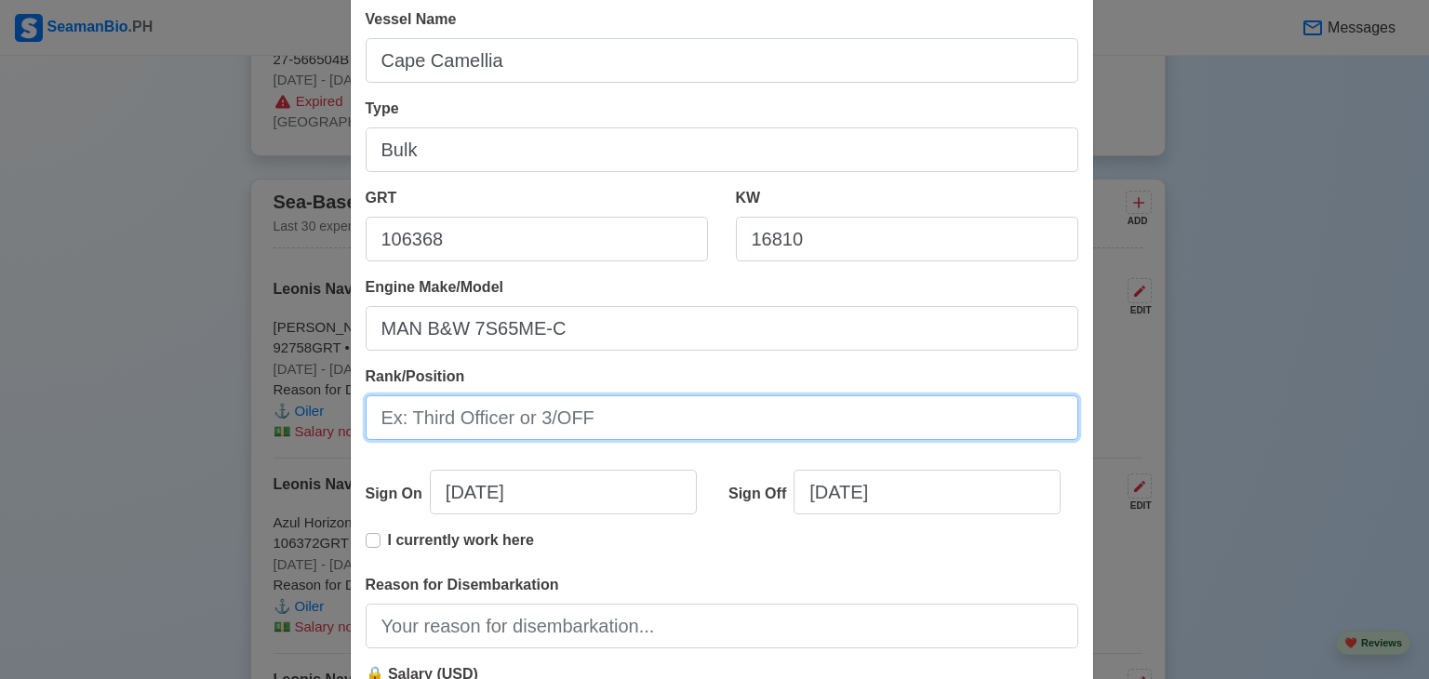
click at [564, 407] on input "Rank/Position" at bounding box center [722, 418] width 713 height 45
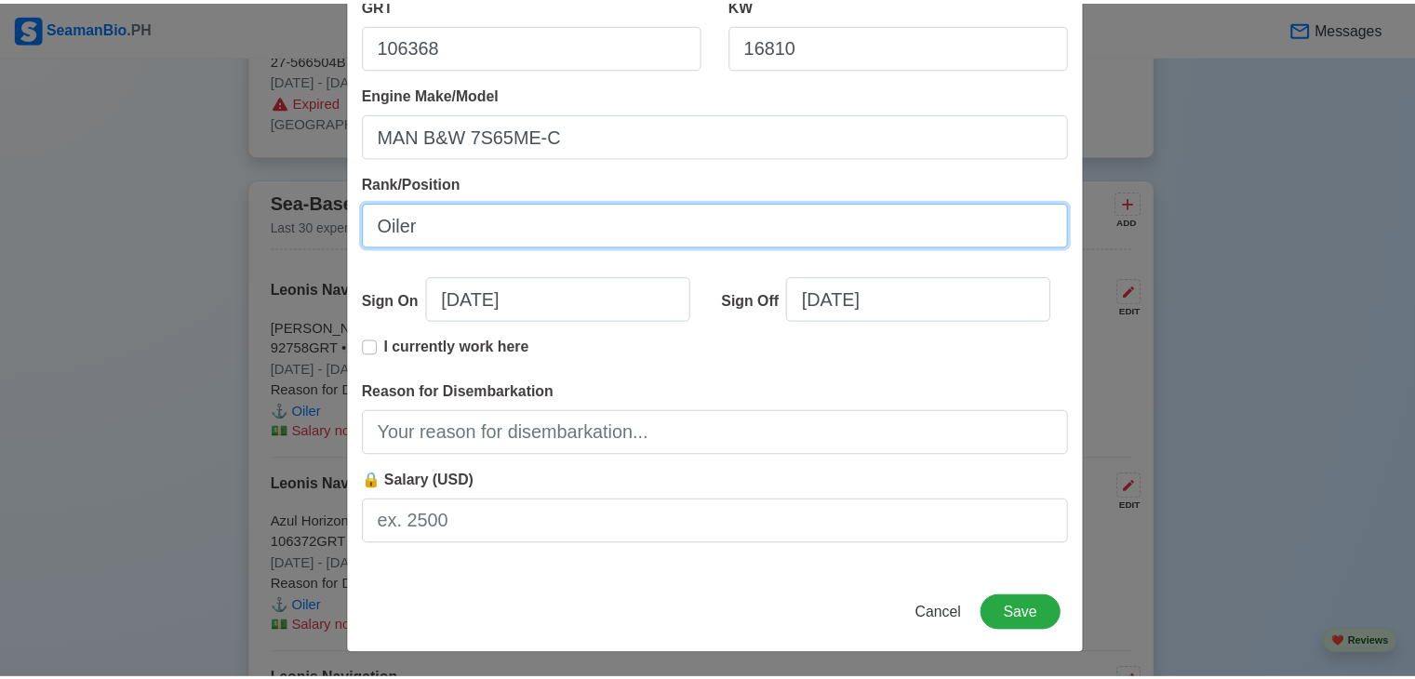
scroll to position [381, 0]
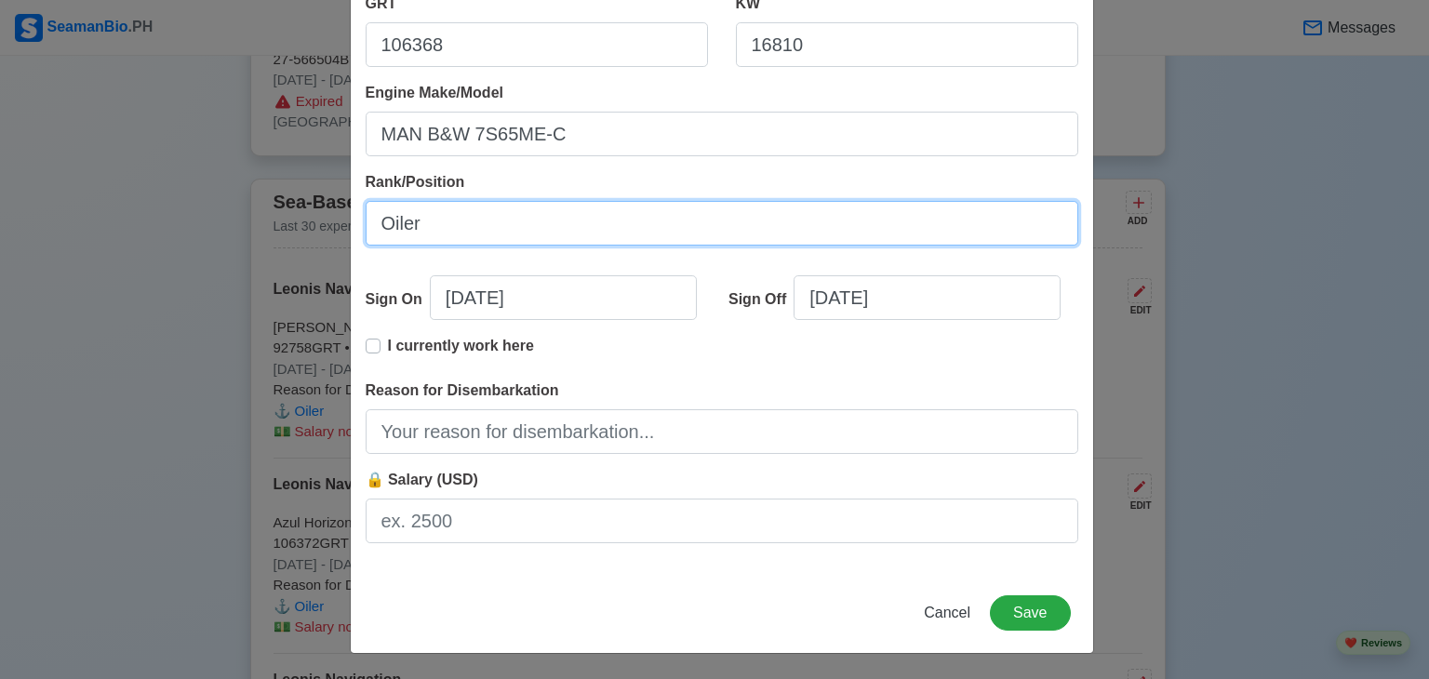
type input "Oiler"
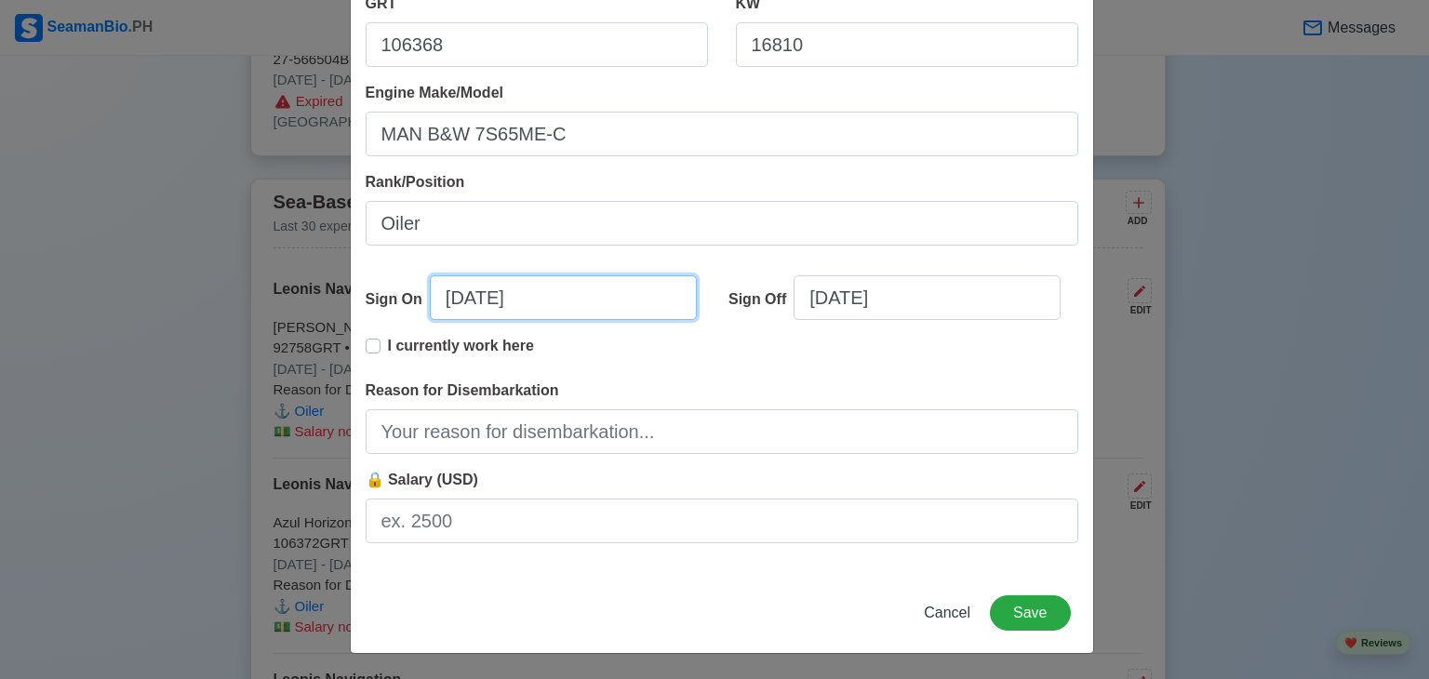
select select "****"
select select "******"
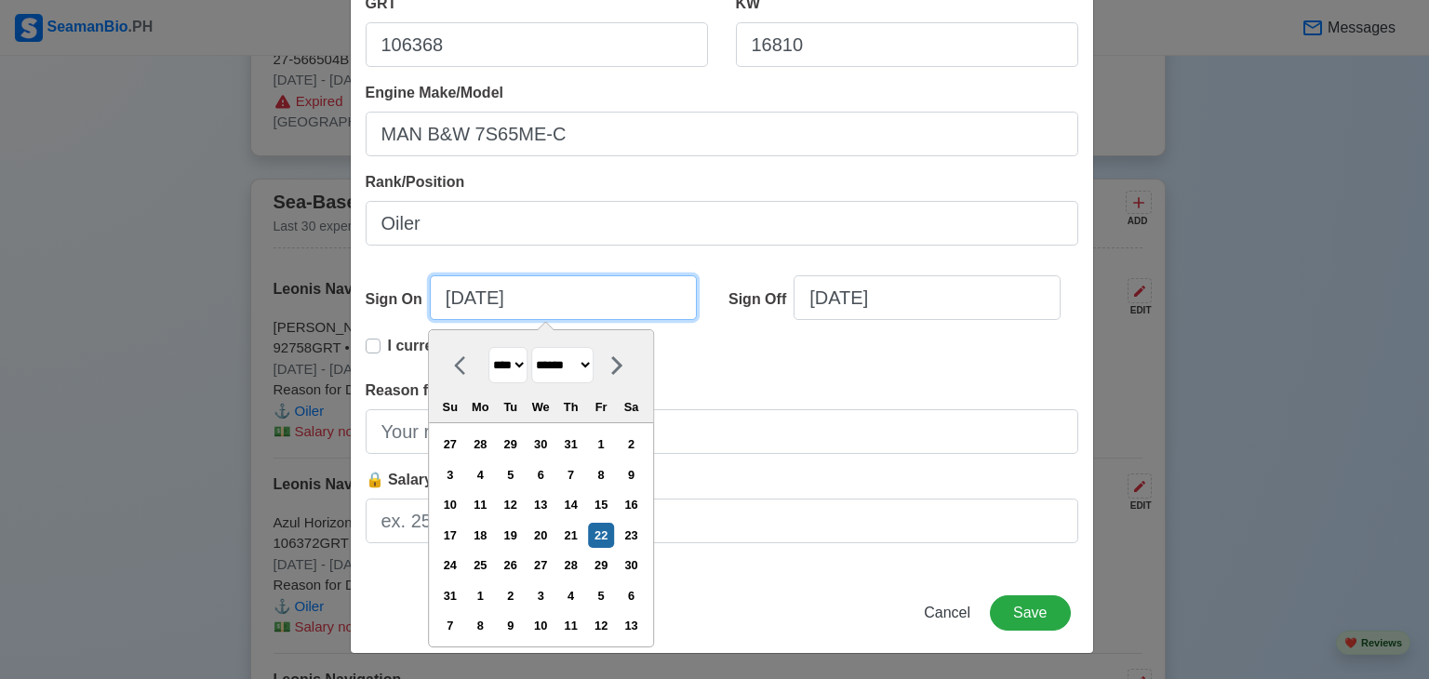
click at [531, 292] on input "08/22/2025" at bounding box center [563, 297] width 267 height 45
click at [510, 366] on select "**** **** **** **** **** **** **** **** **** **** **** **** **** **** **** ****…" at bounding box center [508, 365] width 39 height 36
select select "****"
click at [489, 347] on select "**** **** **** **** **** **** **** **** **** **** **** **** **** **** **** ****…" at bounding box center [508, 365] width 39 height 36
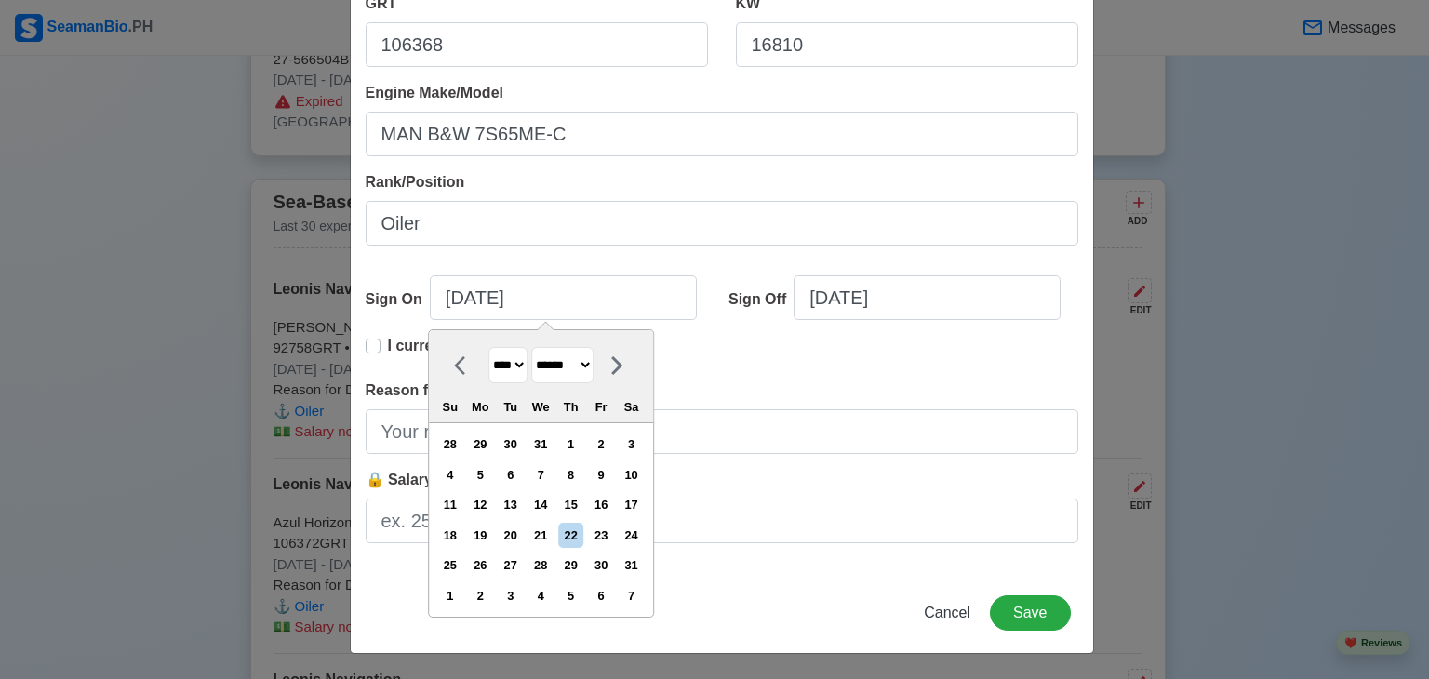
click at [594, 362] on select "******* ******** ***** ***** *** **** **** ****** ********* ******* ******** **…" at bounding box center [562, 365] width 62 height 36
select select "*********"
click at [531, 347] on select "******* ******** ***** ***** *** **** **** ****** ********* ******* ******** **…" at bounding box center [562, 365] width 62 height 36
click at [487, 568] on div "30" at bounding box center [480, 565] width 25 height 25
type input "09/30/2024"
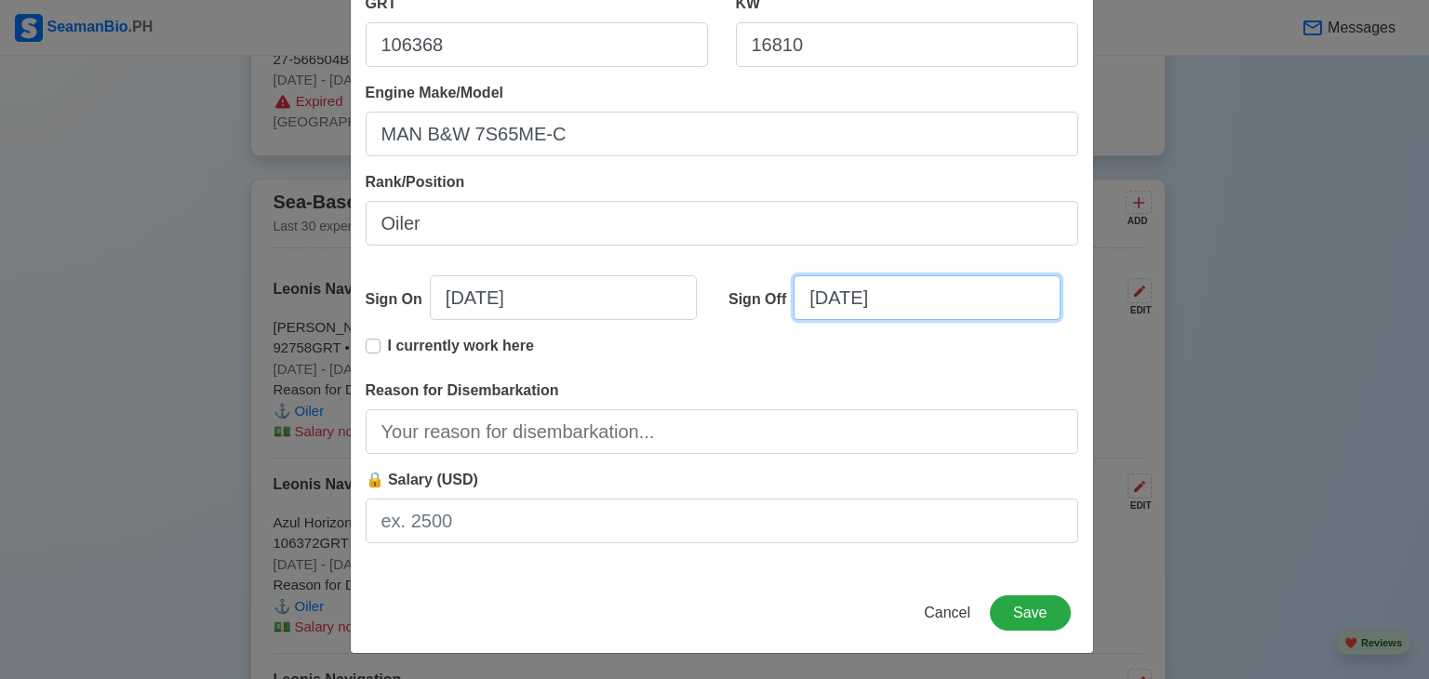
select select "****"
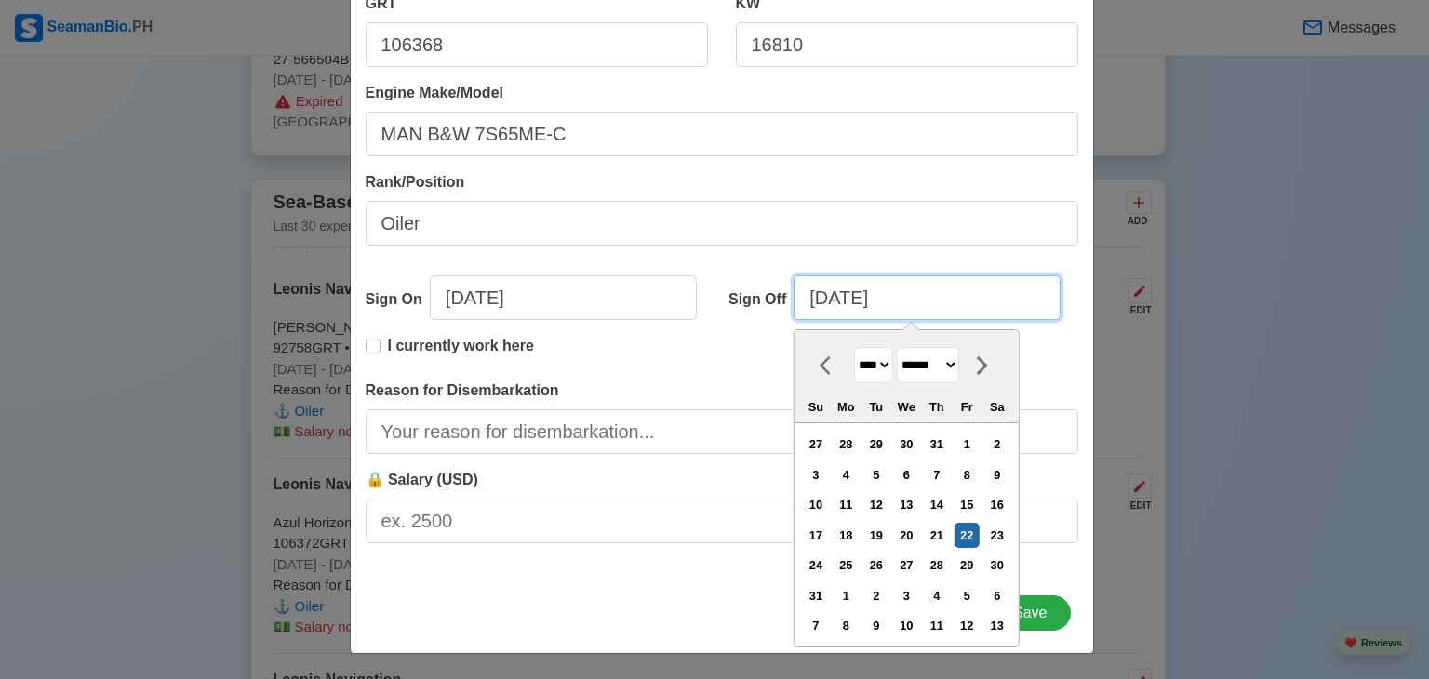
click at [906, 299] on input "08/22/2025" at bounding box center [927, 297] width 267 height 45
click at [959, 358] on select "******* ******** ***** ***** *** **** **** ****** ********* ******* ******** **…" at bounding box center [928, 365] width 62 height 36
select select "****"
click at [897, 347] on select "******* ******** ***** ***** *** **** **** ****** ********* ******* ******** **…" at bounding box center [928, 365] width 62 height 36
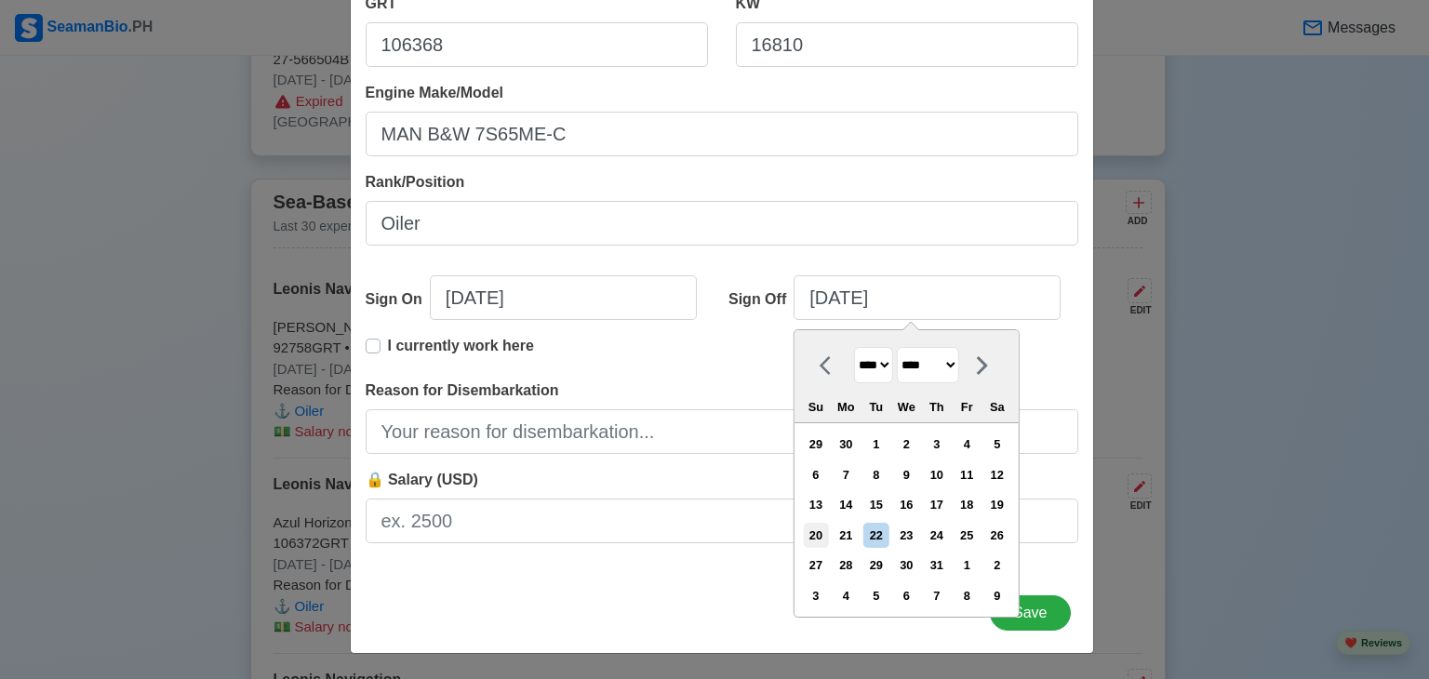
click at [828, 542] on div "20" at bounding box center [815, 535] width 25 height 25
type input "07/20/2025"
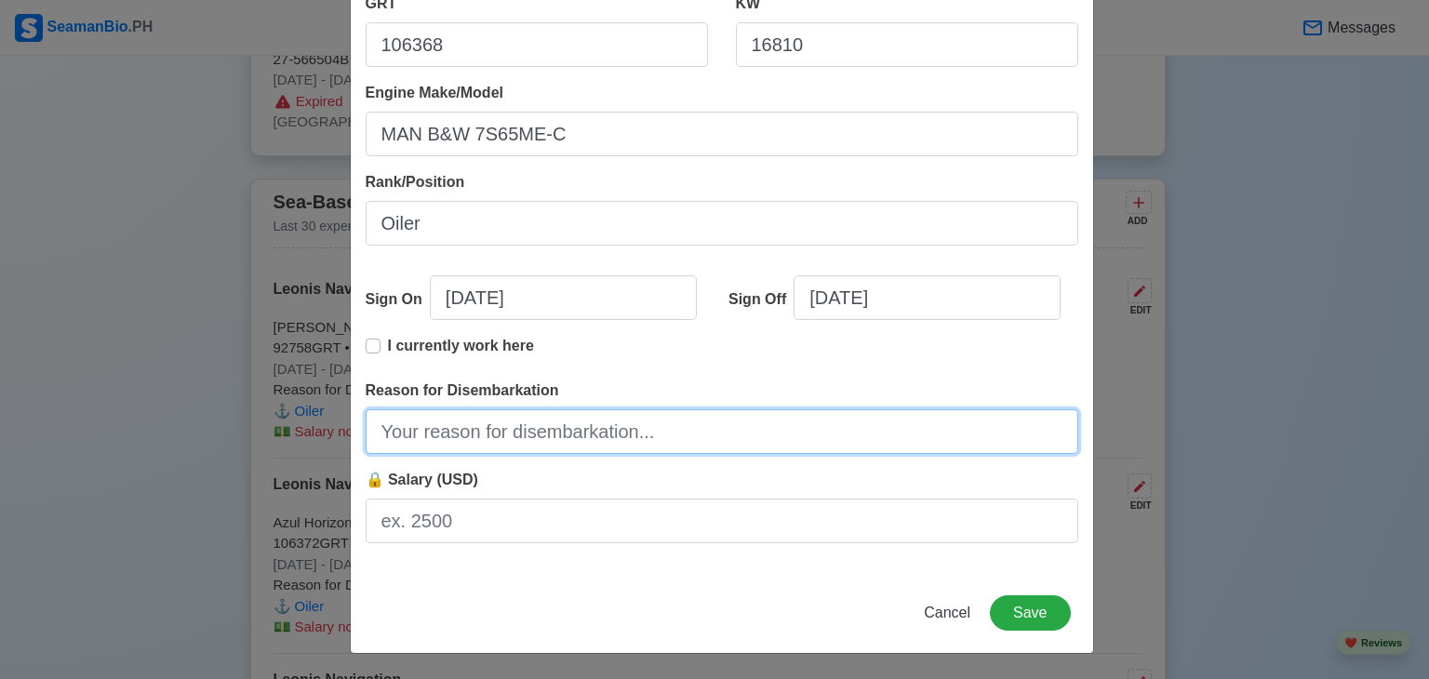
click at [395, 440] on input "Reason for Disembarkation" at bounding box center [722, 431] width 713 height 45
type input "u"
drag, startPoint x: 547, startPoint y: 433, endPoint x: 573, endPoint y: 436, distance: 26.3
click at [573, 436] on input "Finished Contract" at bounding box center [722, 431] width 713 height 45
type input "Finished Contract"
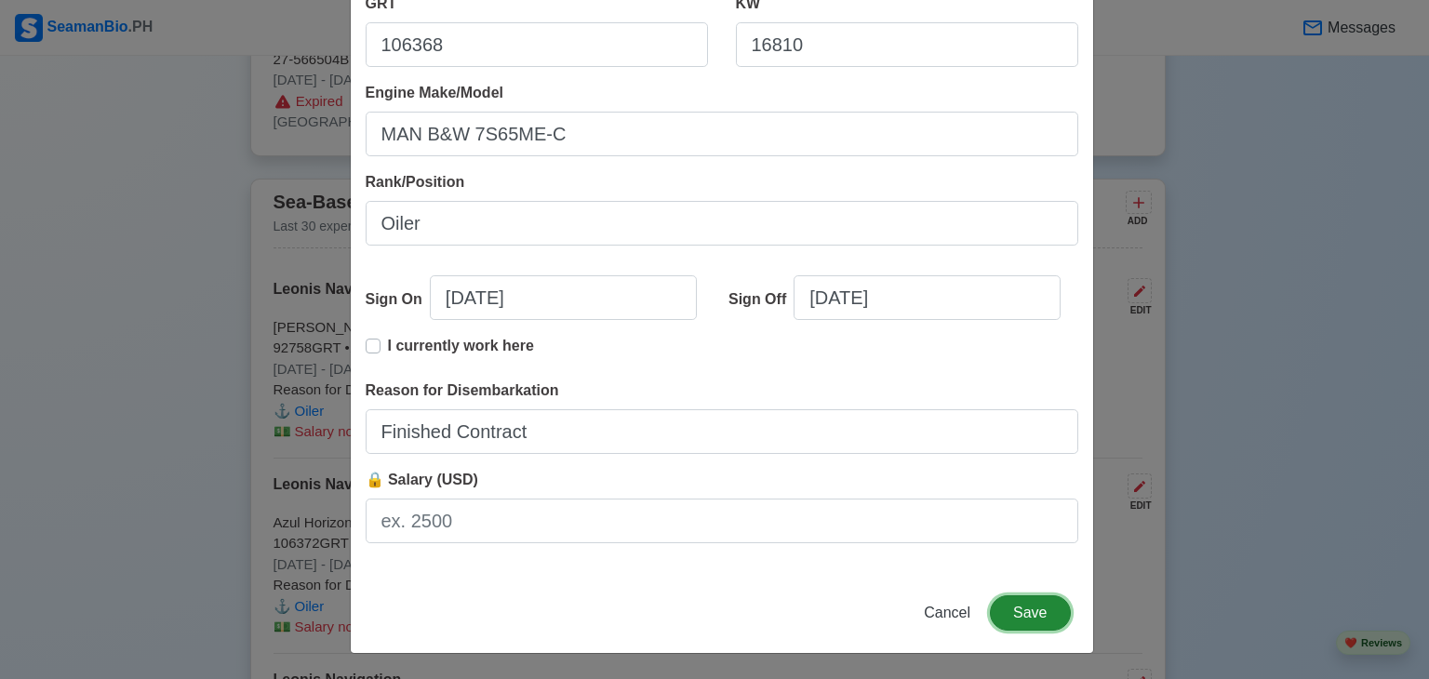
click at [1043, 610] on button "Save" at bounding box center [1030, 613] width 80 height 35
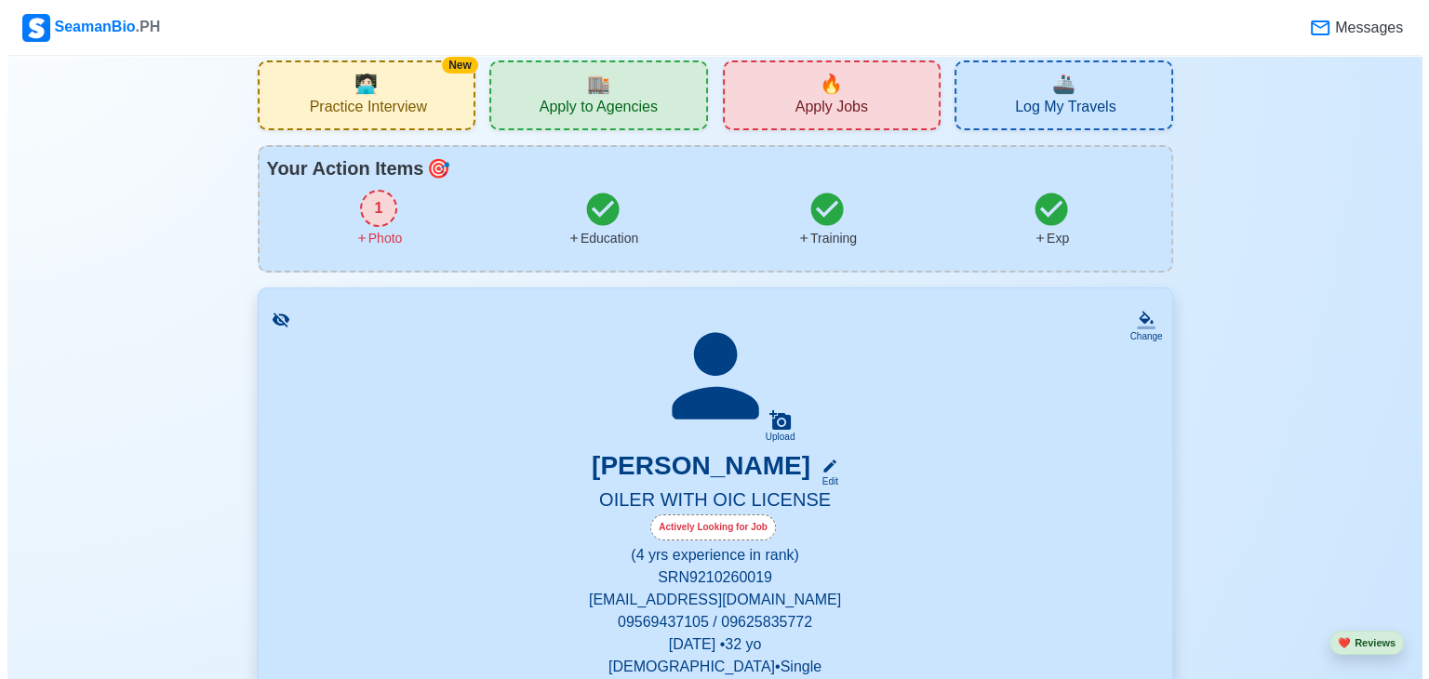
scroll to position [0, 0]
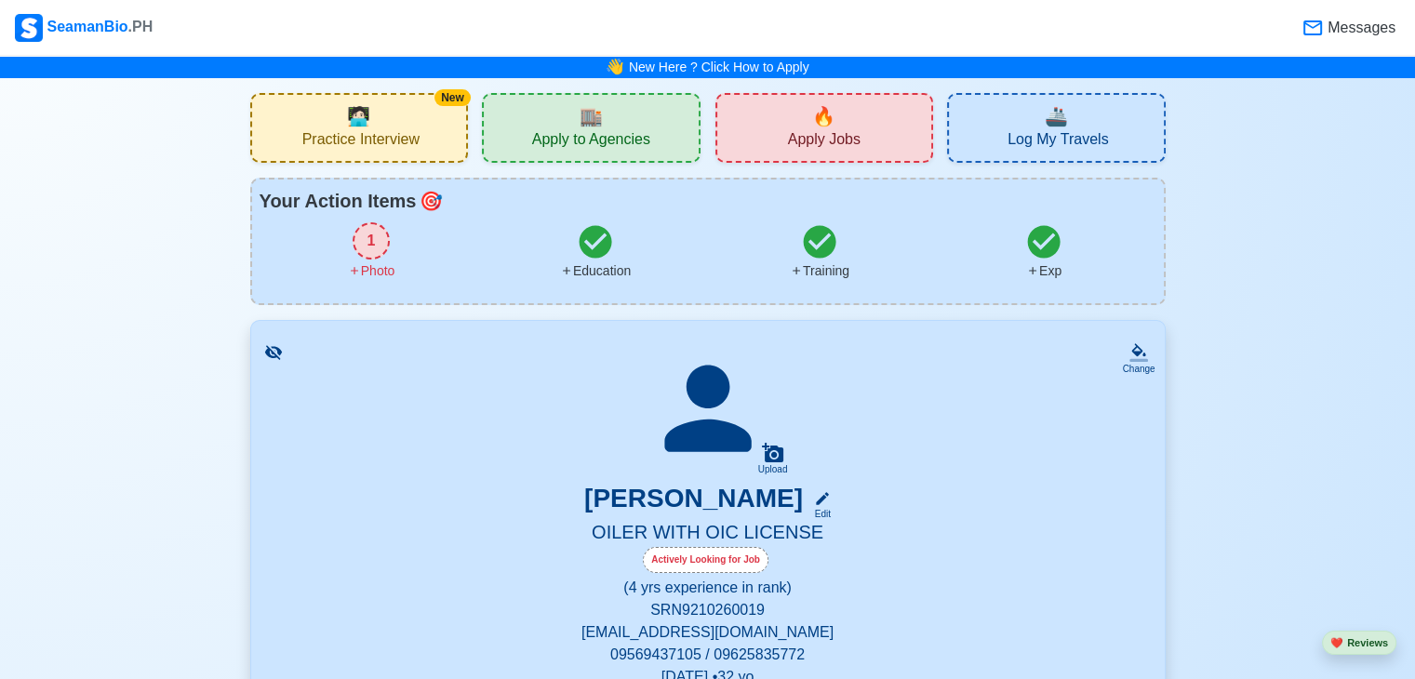
click at [723, 407] on icon at bounding box center [708, 408] width 130 height 130
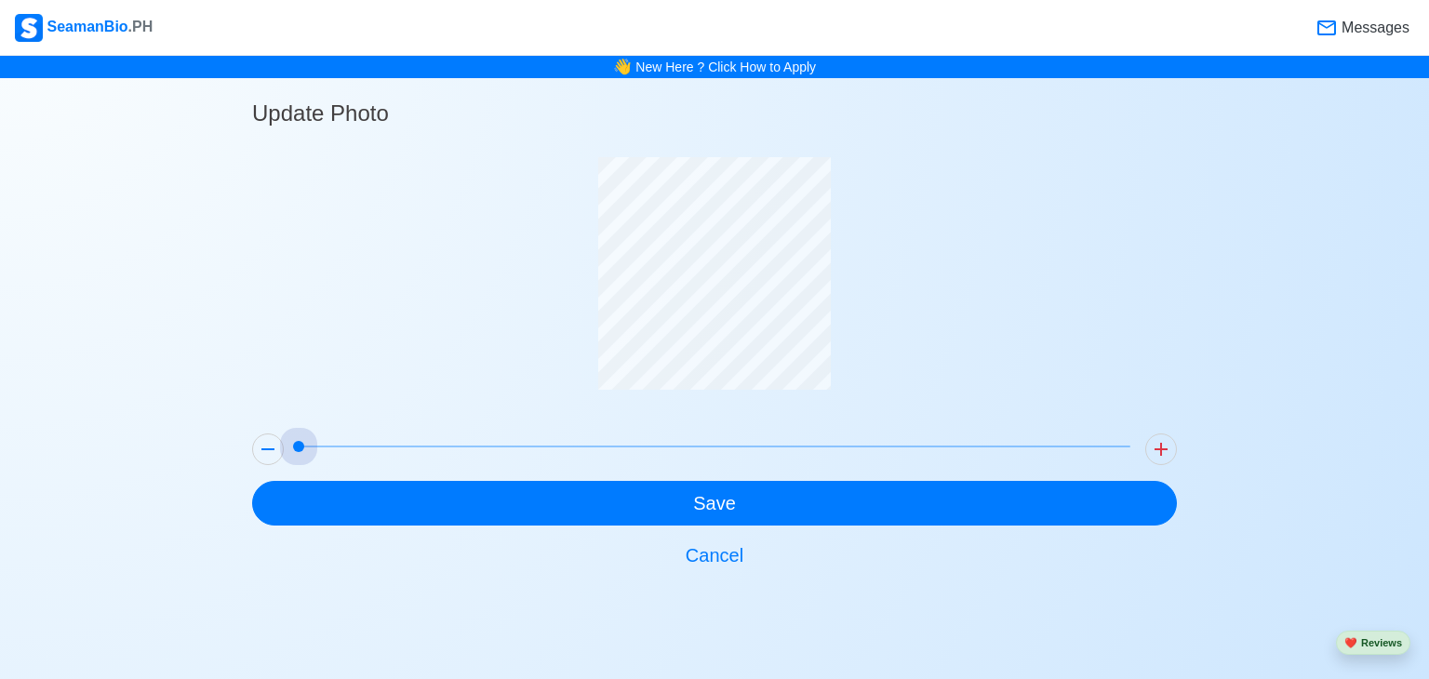
drag, startPoint x: 302, startPoint y: 440, endPoint x: 241, endPoint y: 429, distance: 62.4
click at [242, 429] on main "Update Photo Save Cancel" at bounding box center [714, 328] width 953 height 500
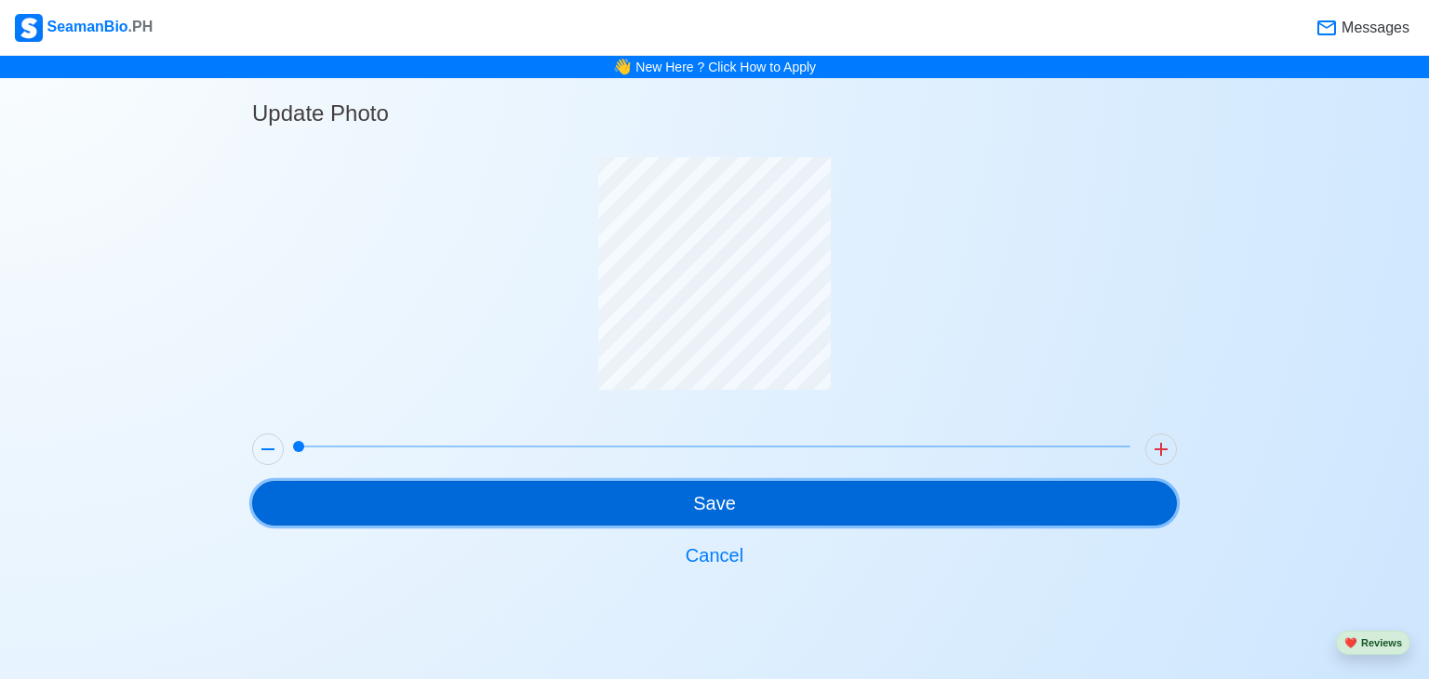
click at [710, 515] on button "Save" at bounding box center [714, 503] width 925 height 45
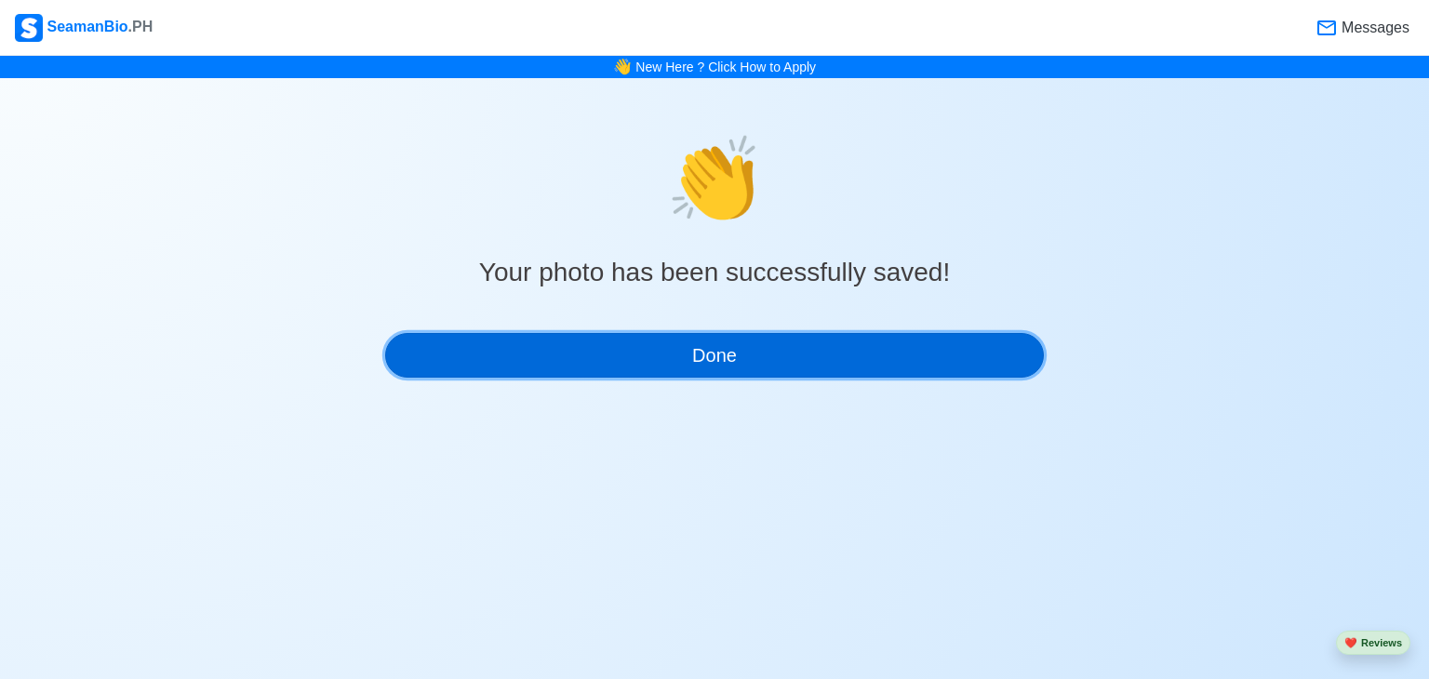
click at [771, 346] on button "Done" at bounding box center [714, 355] width 659 height 45
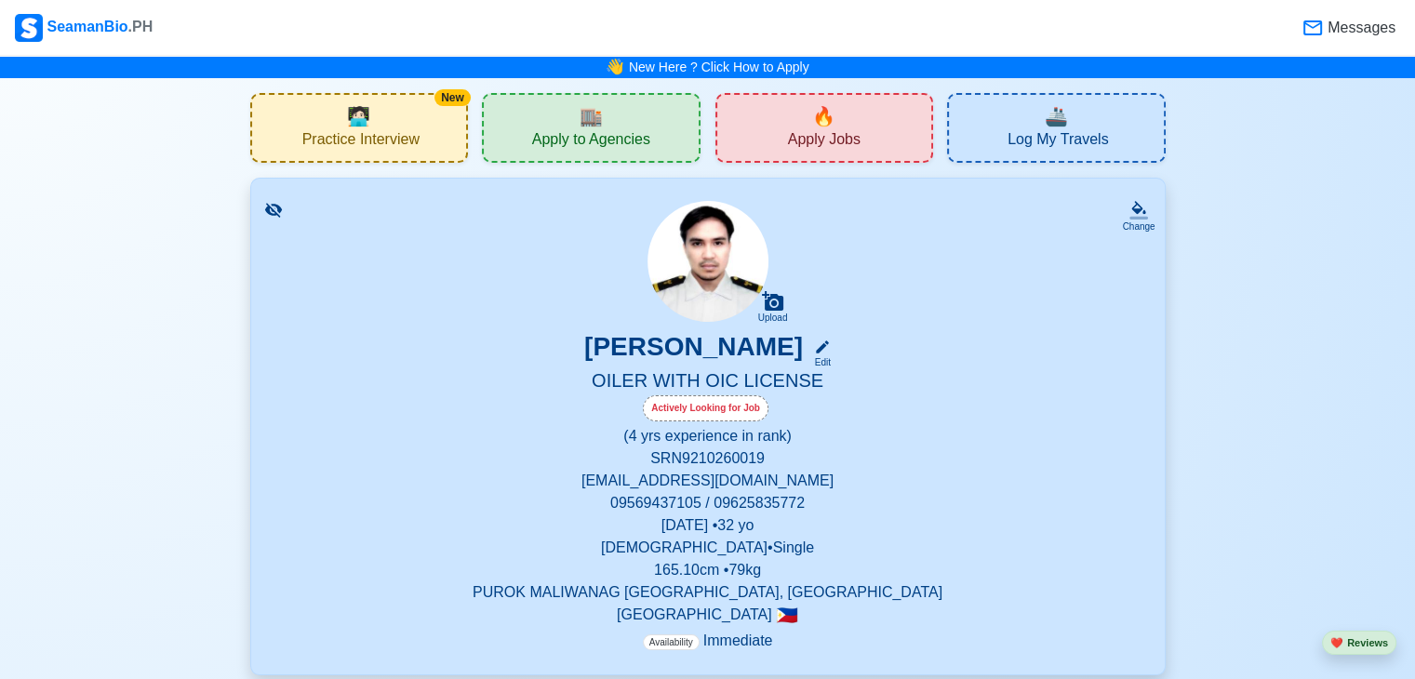
click at [618, 150] on span "Apply to Agencies" at bounding box center [591, 141] width 118 height 23
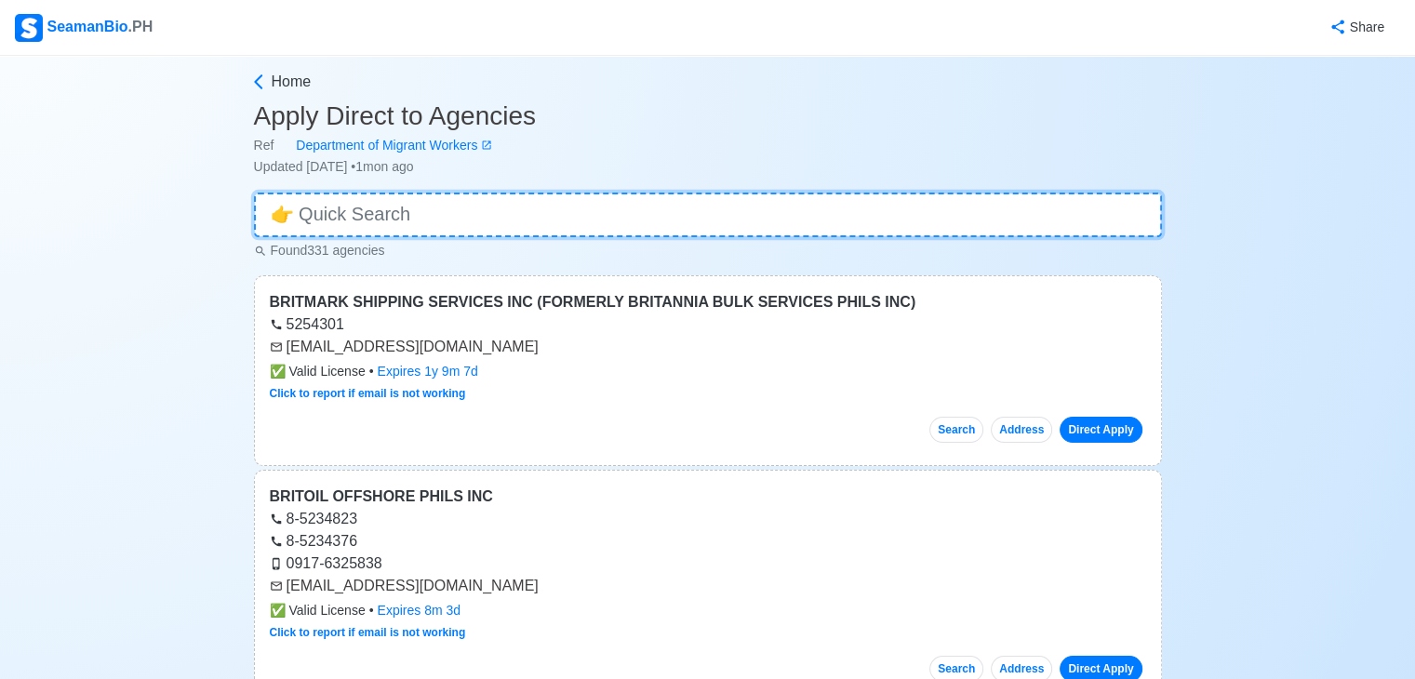
click at [590, 230] on input at bounding box center [708, 215] width 908 height 45
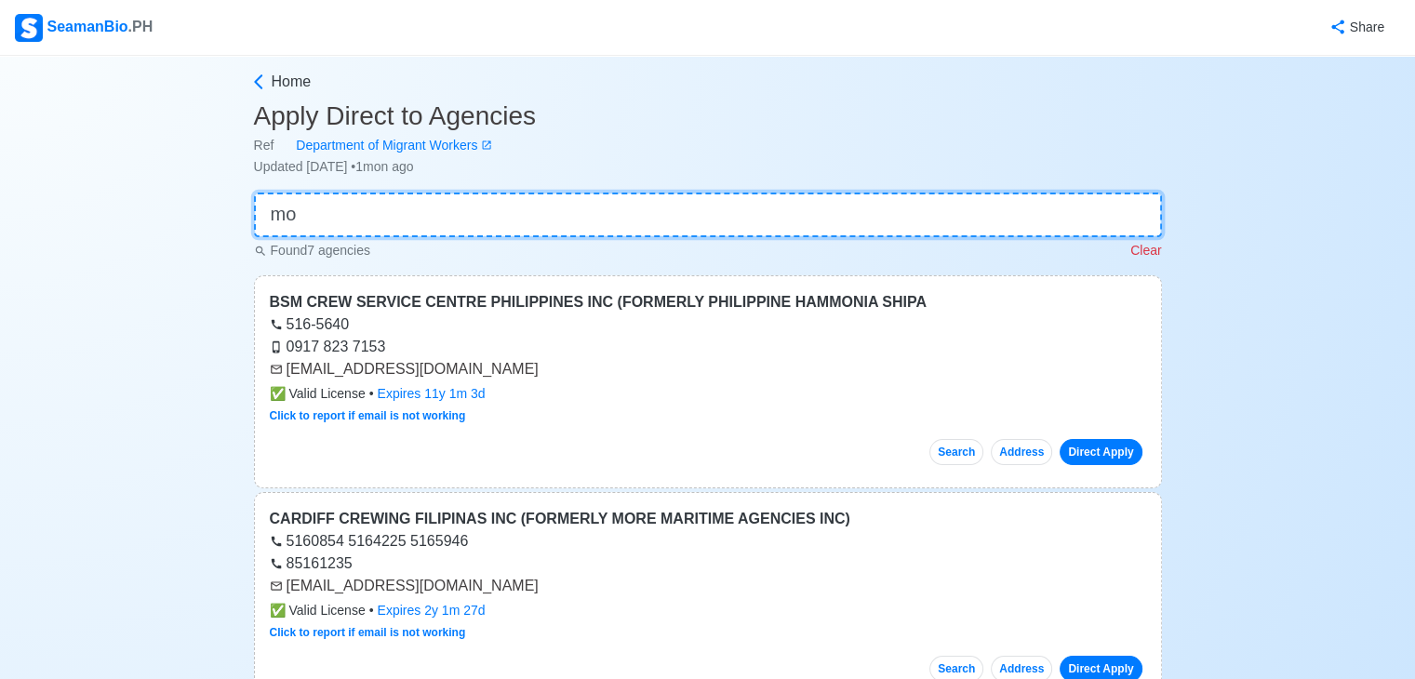
type input "m"
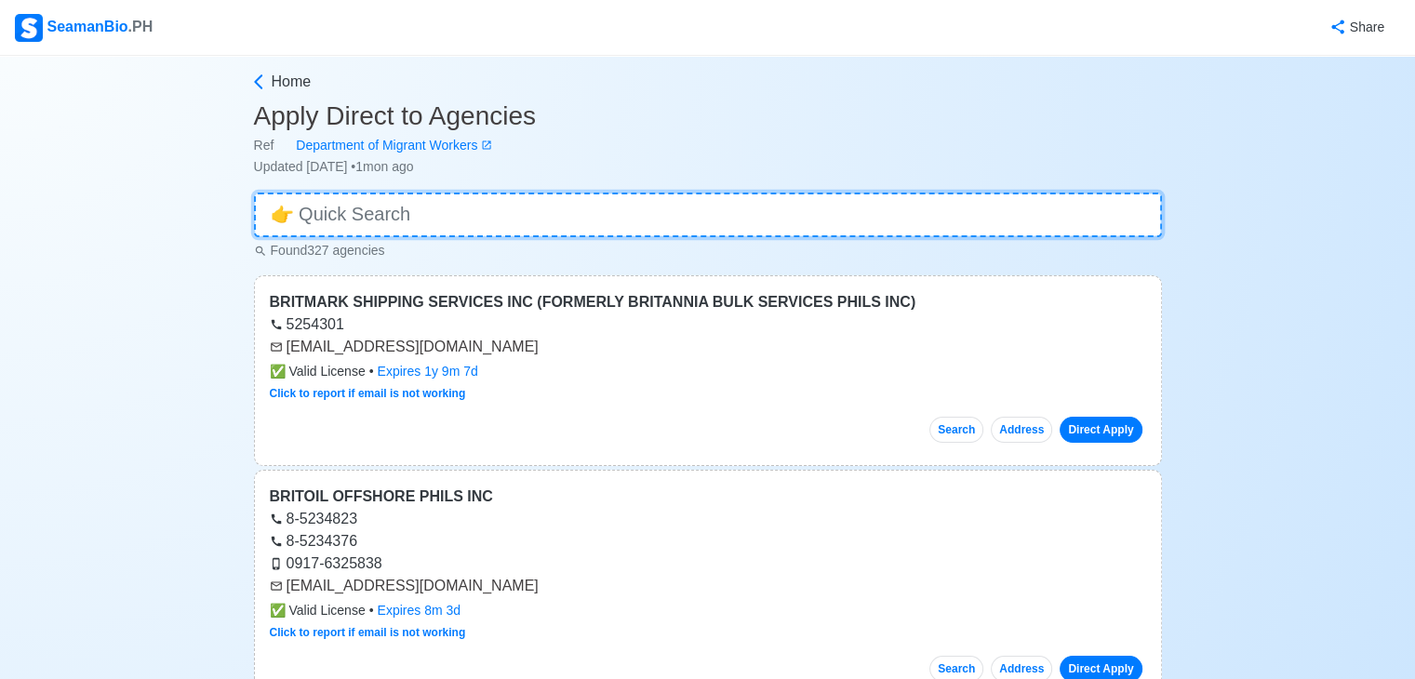
click at [603, 212] on input at bounding box center [708, 215] width 908 height 45
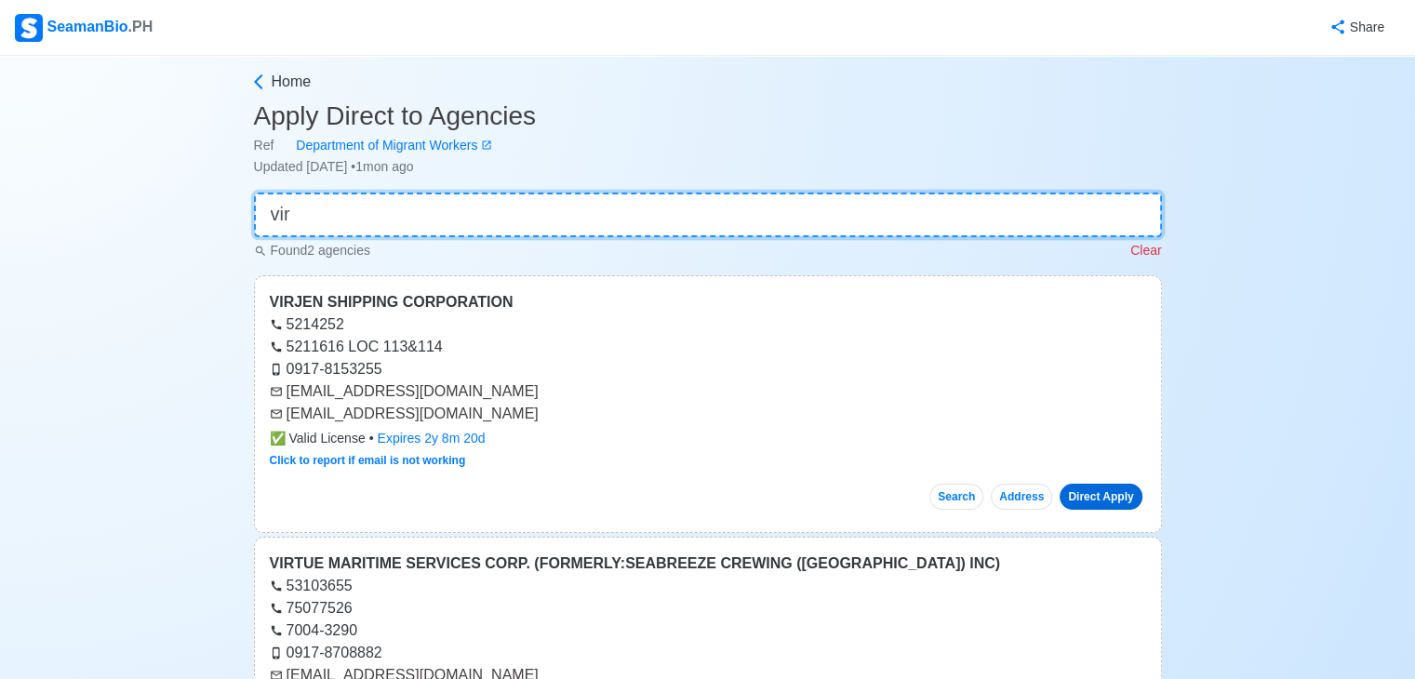
type input "vir"
click at [1081, 500] on link "Direct Apply" at bounding box center [1101, 497] width 82 height 26
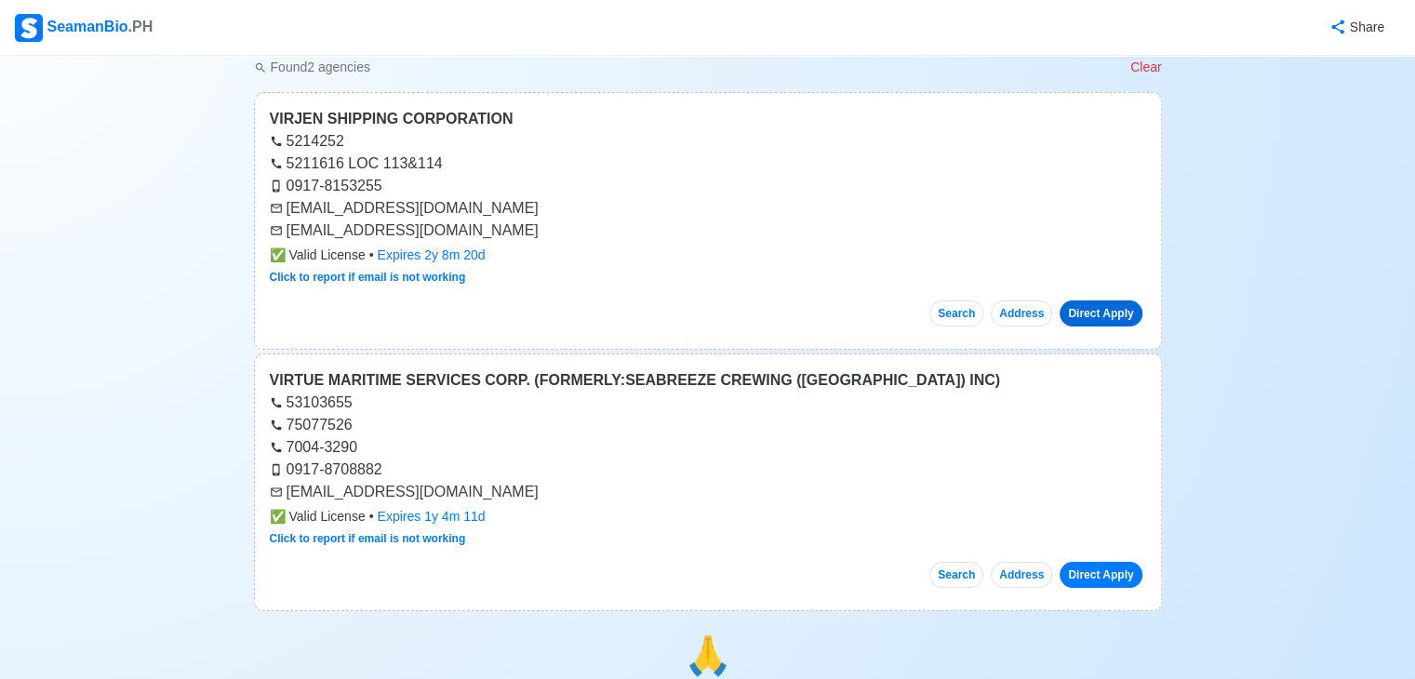
scroll to position [186, 0]
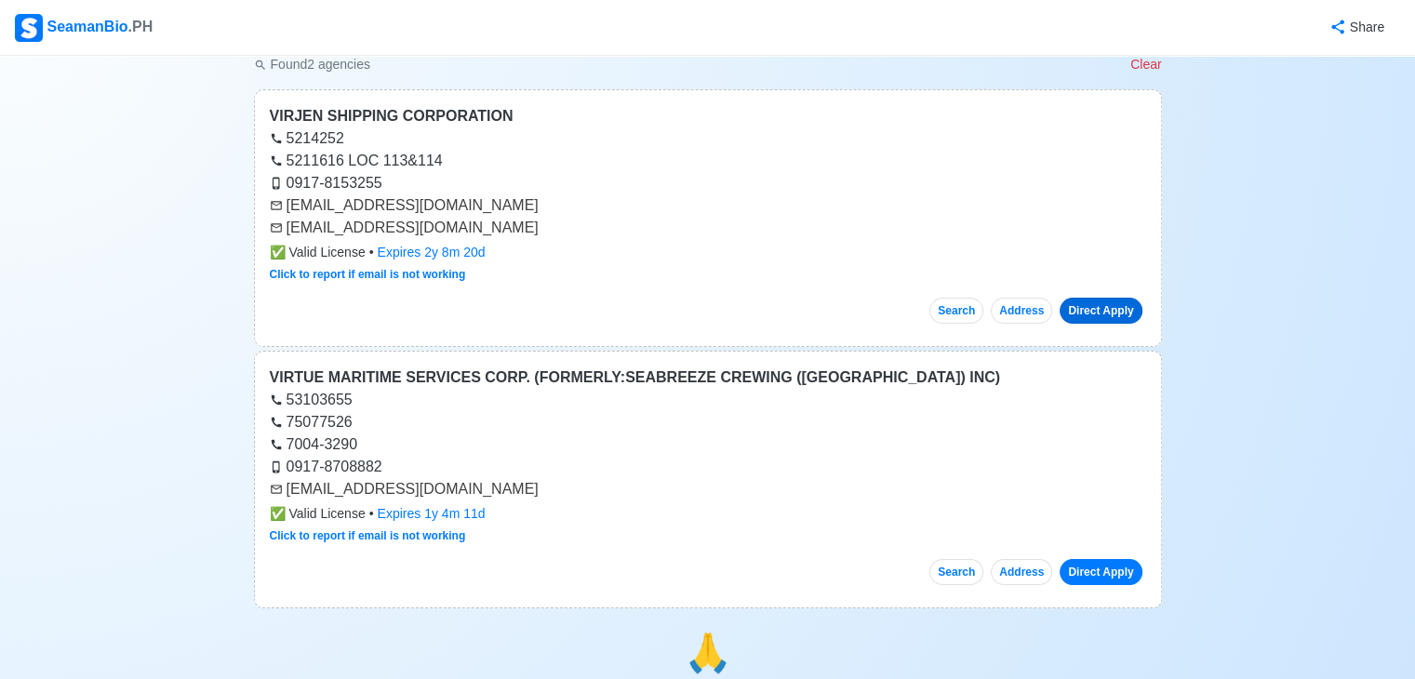
click at [1086, 314] on link "Direct Apply" at bounding box center [1101, 311] width 82 height 26
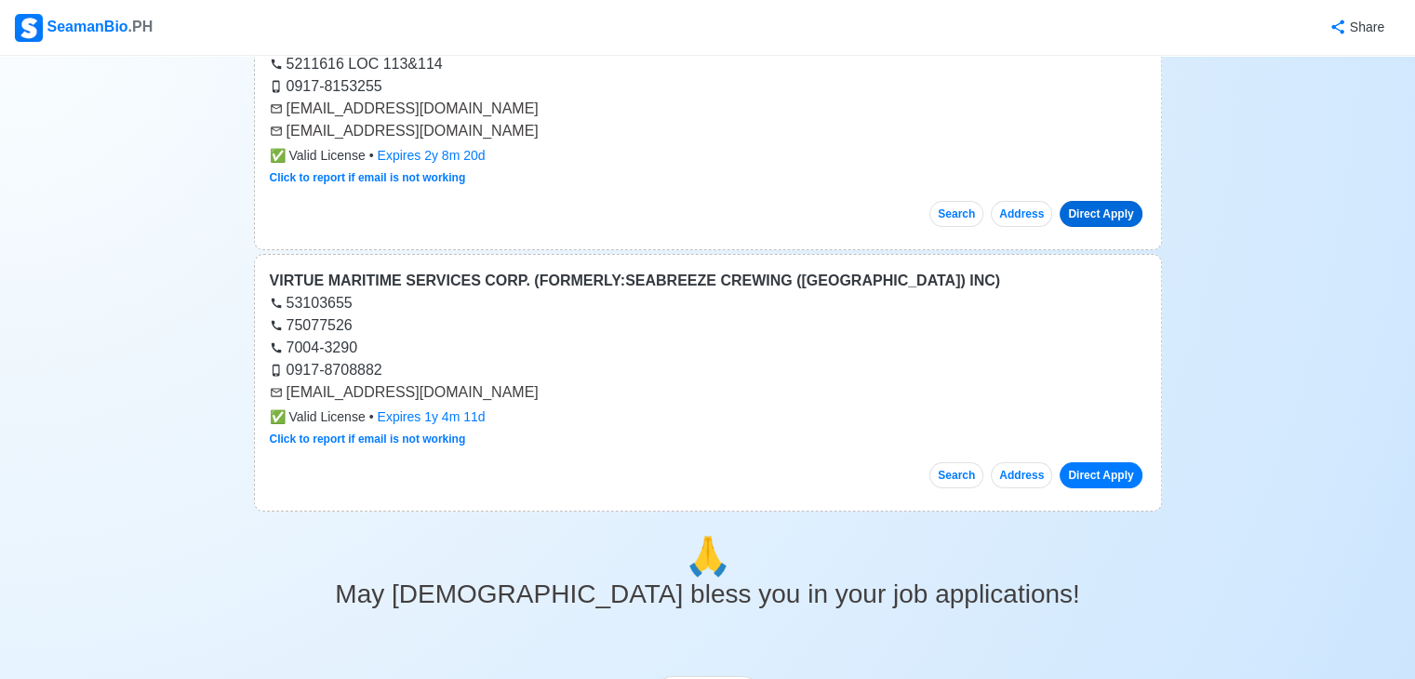
scroll to position [279, 0]
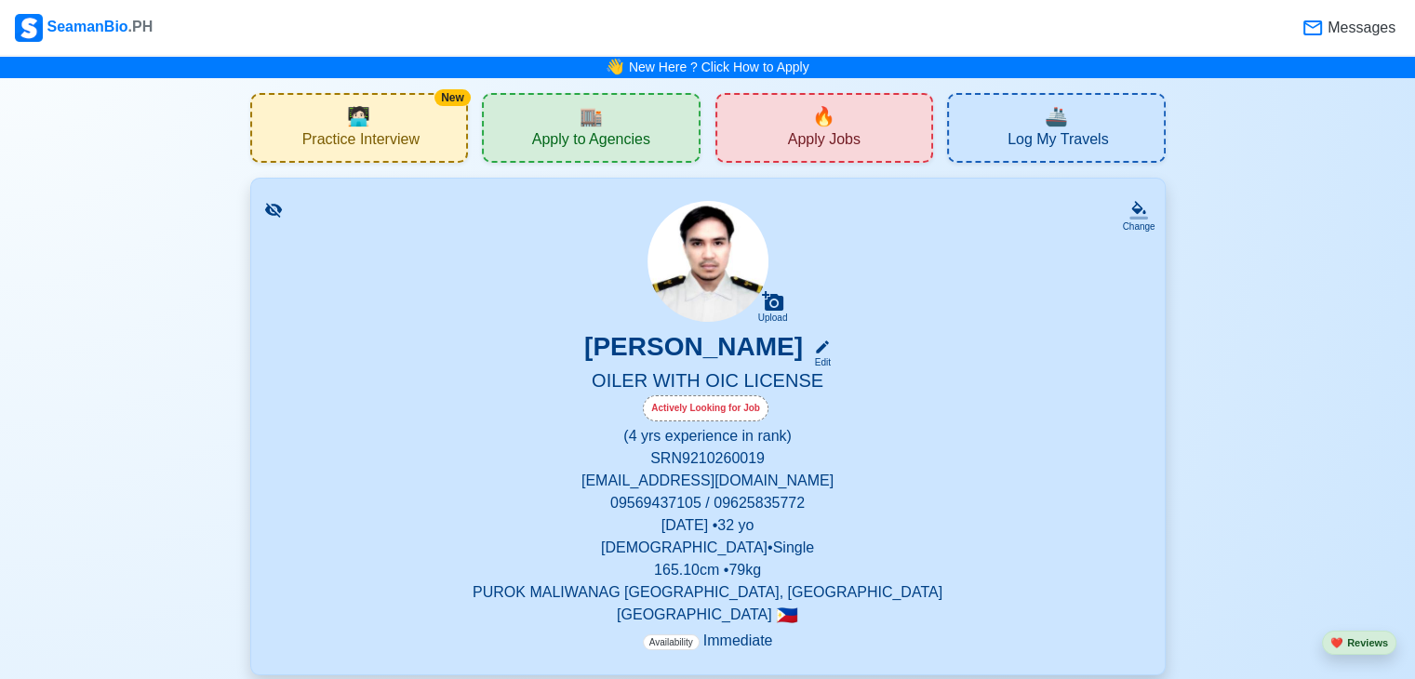
click at [592, 146] on span "Apply to Agencies" at bounding box center [591, 141] width 118 height 23
click at [835, 135] on span "Apply Jobs" at bounding box center [824, 141] width 73 height 23
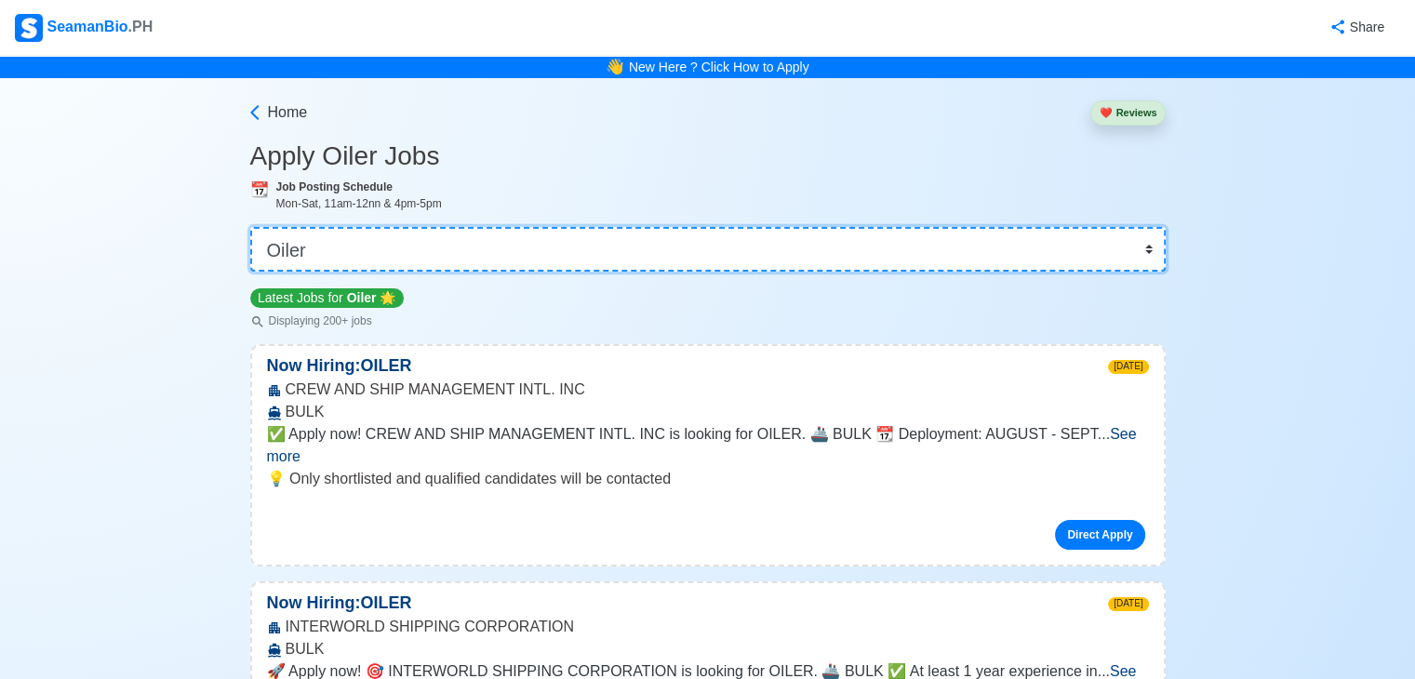
click at [1041, 240] on select "👉 Select Rank or Position Master Chief Officer 2nd Officer 3rd Officer Junior O…" at bounding box center [708, 249] width 916 height 45
select select "3rd Assistant Engineer"
click at [252, 227] on select "👉 Select Rank or Position Master Chief Officer 2nd Officer 3rd Officer Junior O…" at bounding box center [708, 249] width 916 height 45
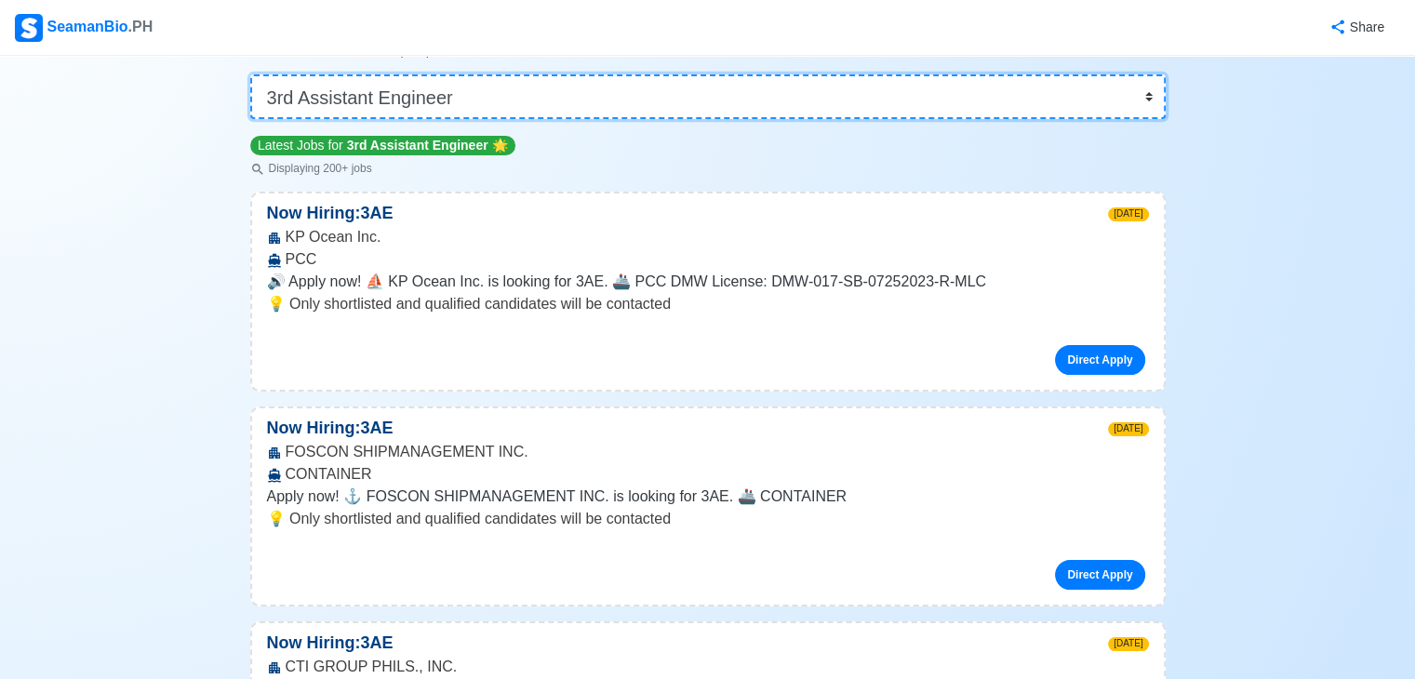
scroll to position [186, 0]
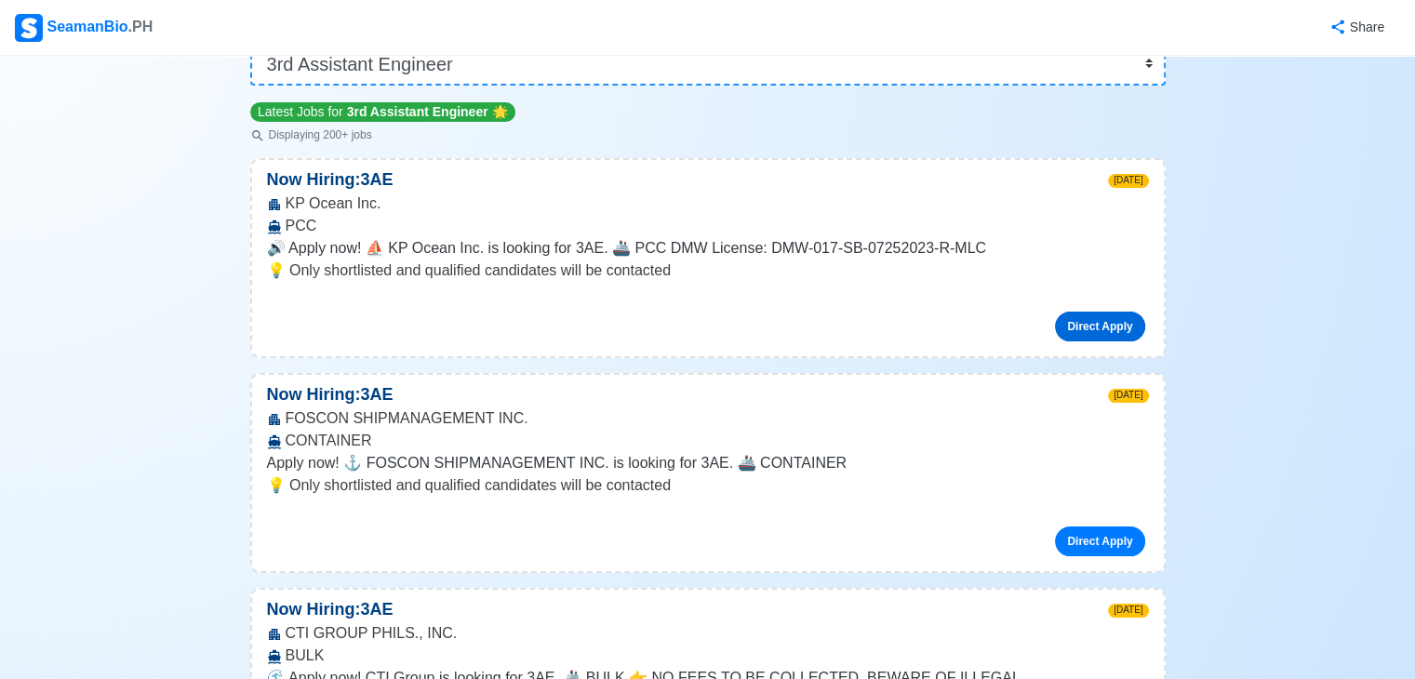
click at [1102, 321] on link "Direct Apply" at bounding box center [1099, 327] width 89 height 30
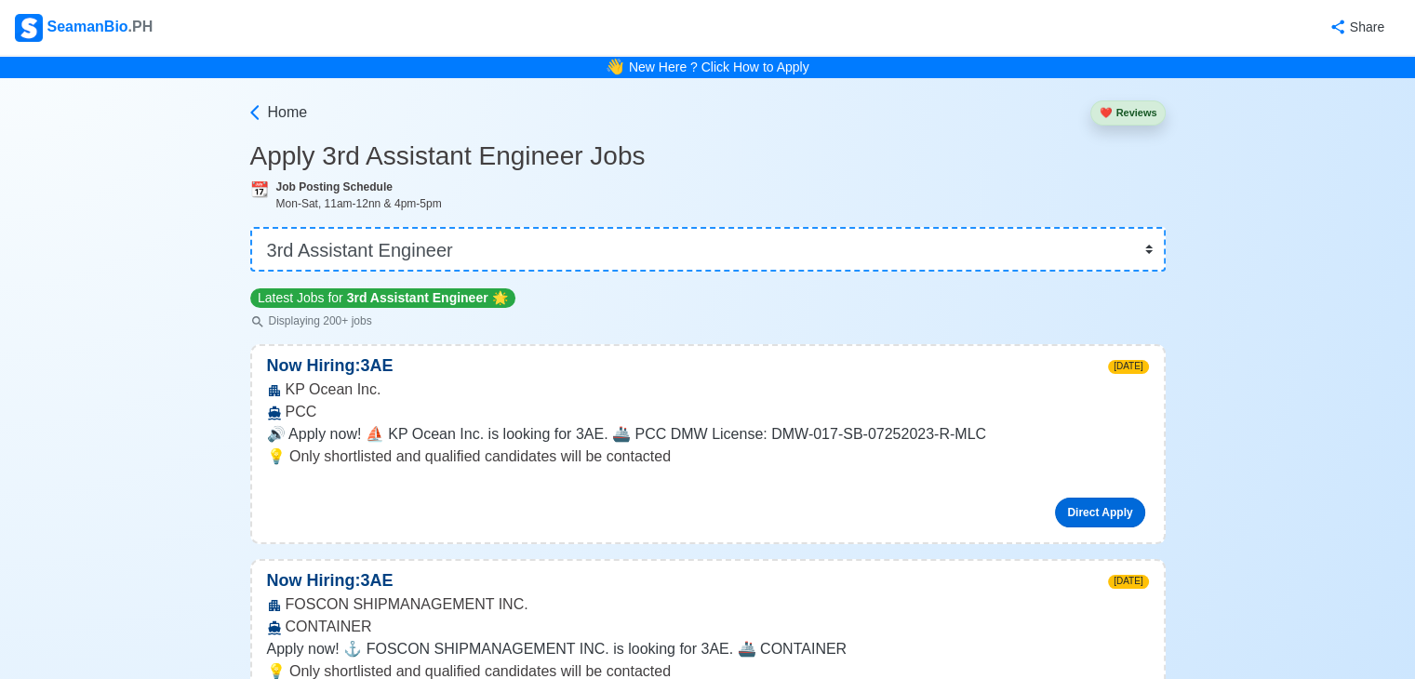
scroll to position [0, 0]
